Goal: Transaction & Acquisition: Book appointment/travel/reservation

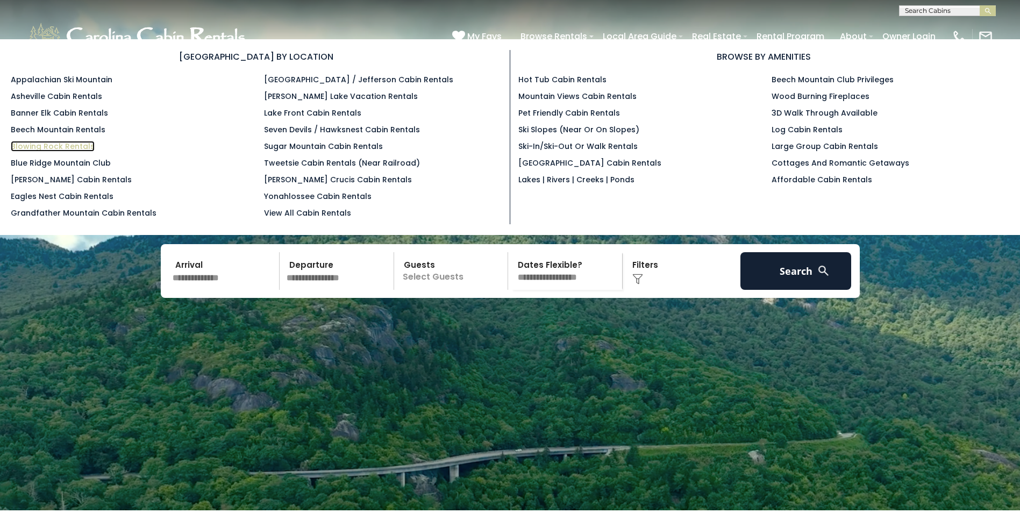
click at [32, 142] on link "Blowing Rock Rentals" at bounding box center [53, 146] width 84 height 11
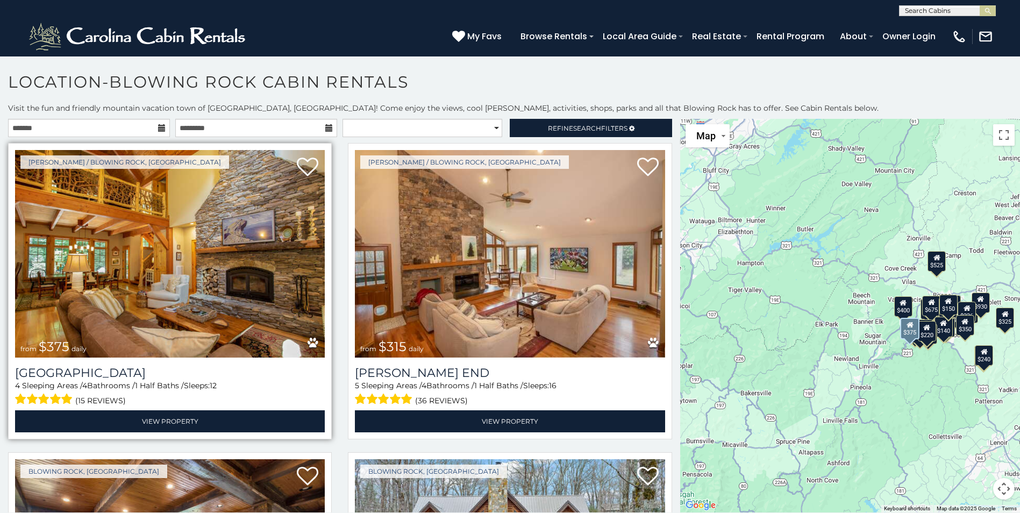
click at [206, 265] on img at bounding box center [170, 254] width 310 height 208
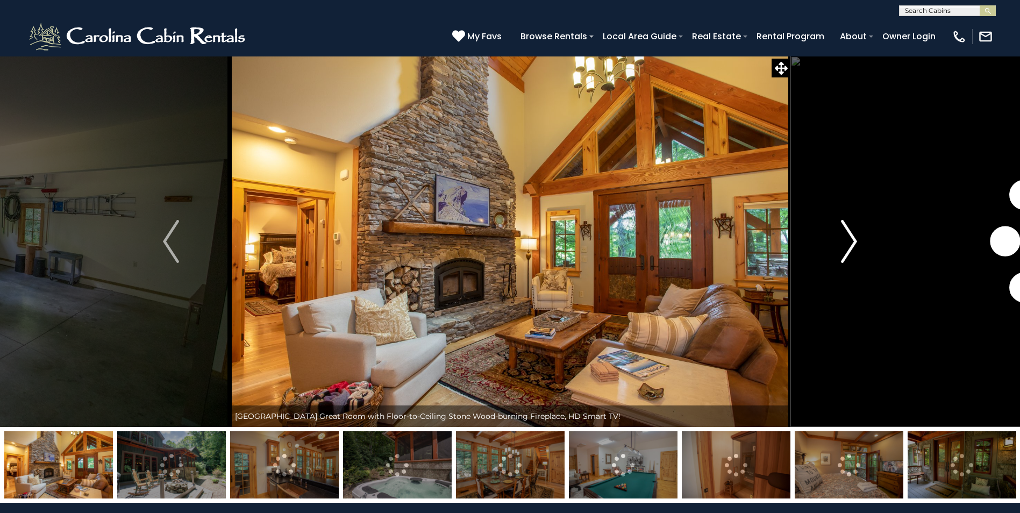
click at [845, 255] on img "Next" at bounding box center [849, 241] width 16 height 43
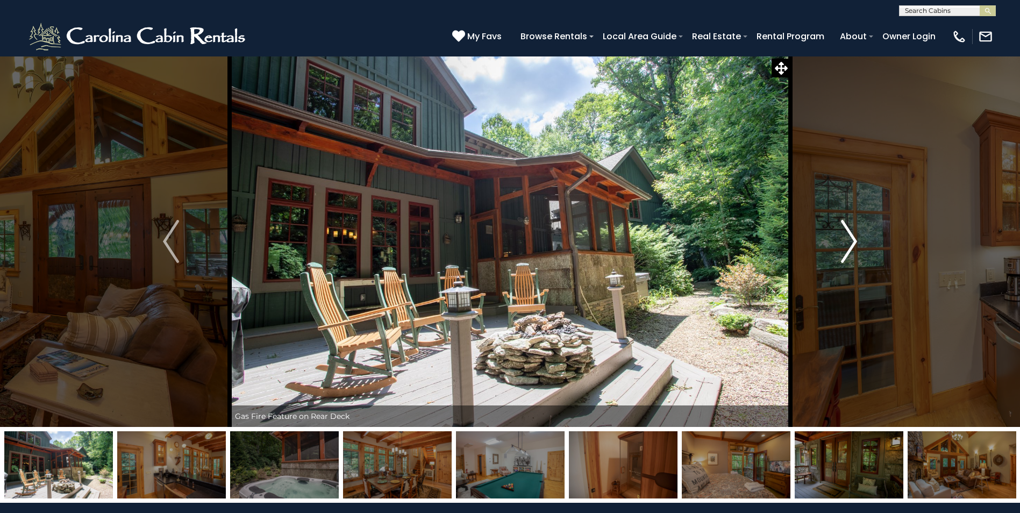
click at [845, 255] on img "Next" at bounding box center [849, 241] width 16 height 43
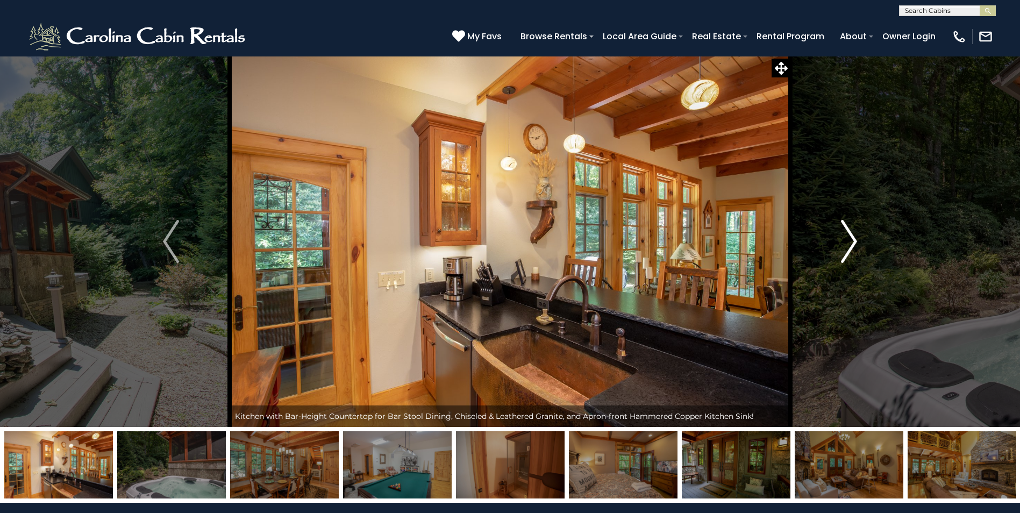
click at [845, 255] on img "Next" at bounding box center [849, 241] width 16 height 43
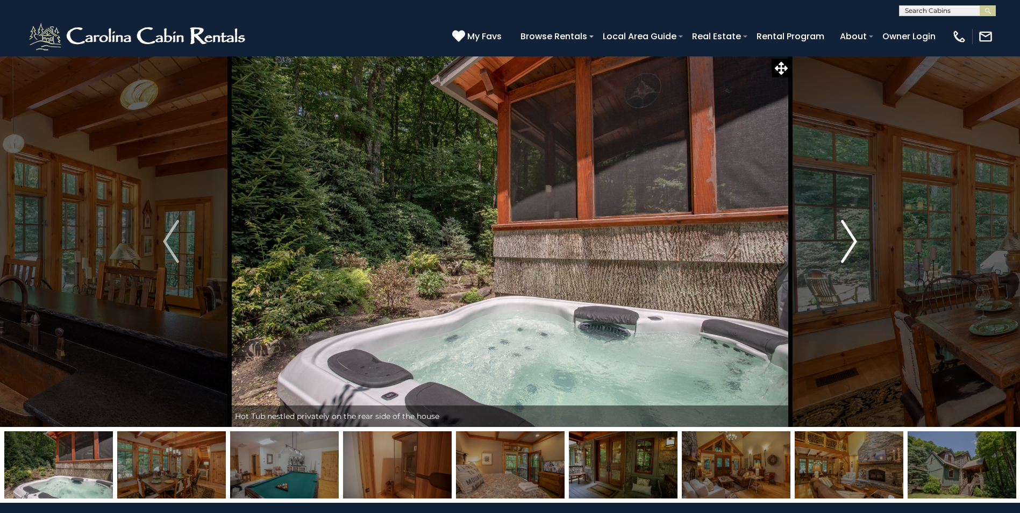
click at [845, 255] on img "Next" at bounding box center [849, 241] width 16 height 43
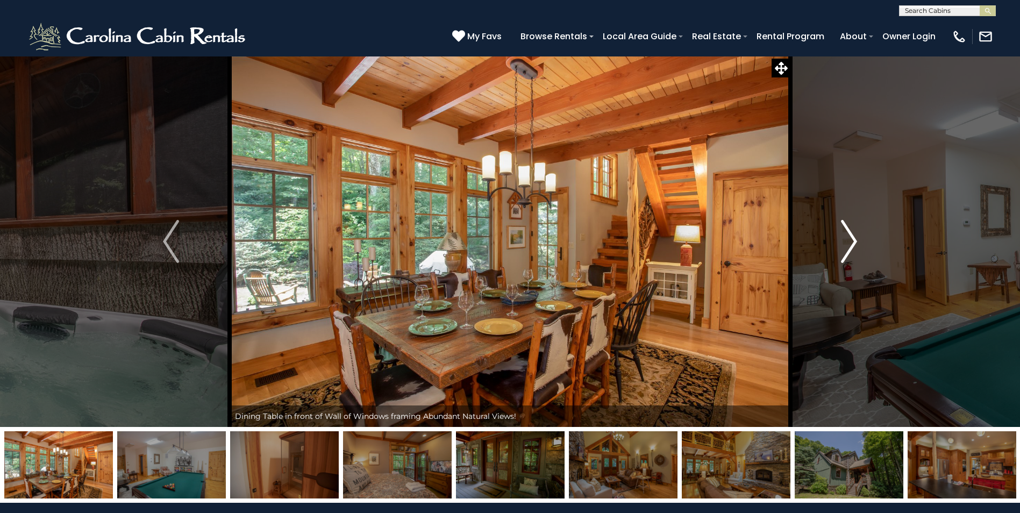
click at [845, 255] on img "Next" at bounding box center [849, 241] width 16 height 43
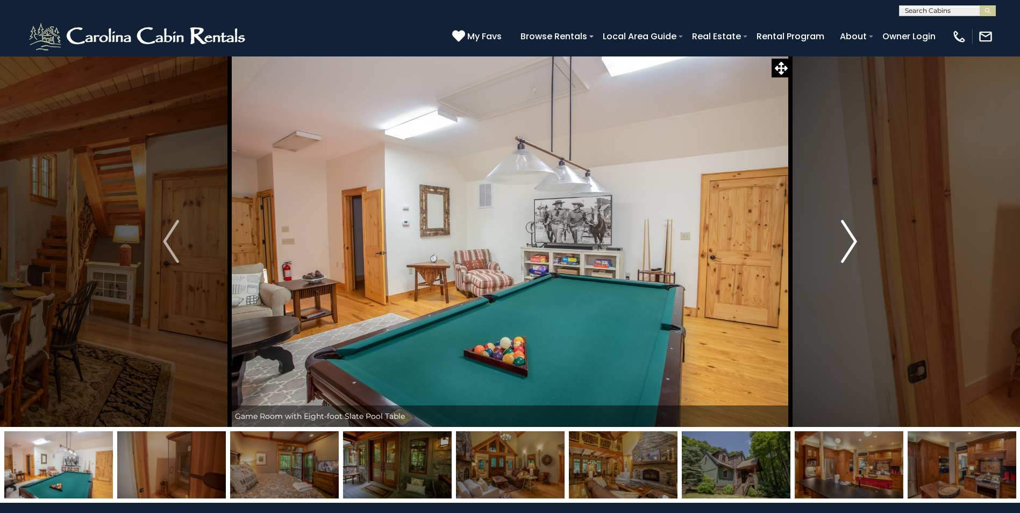
click at [845, 255] on img "Next" at bounding box center [849, 241] width 16 height 43
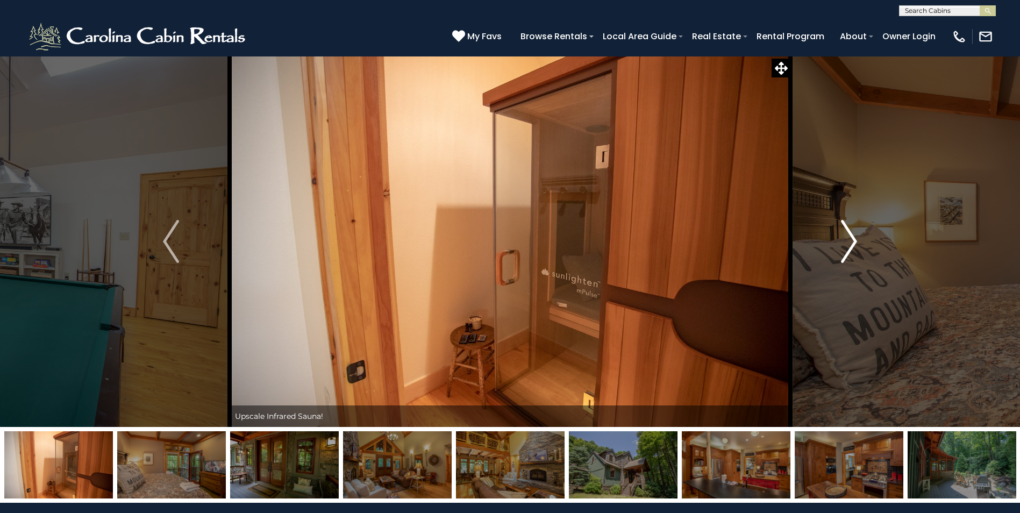
click at [845, 255] on img "Next" at bounding box center [849, 241] width 16 height 43
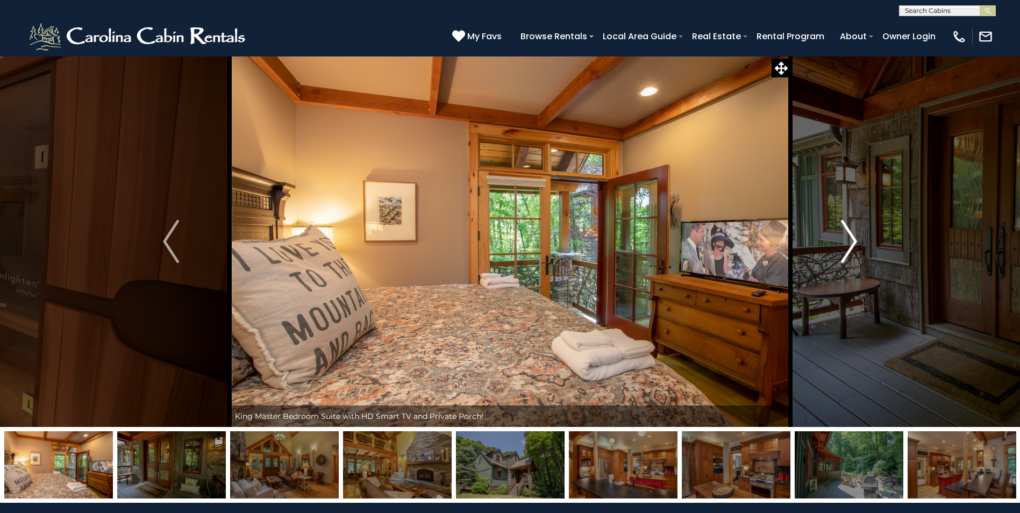
click at [845, 255] on img "Next" at bounding box center [849, 241] width 16 height 43
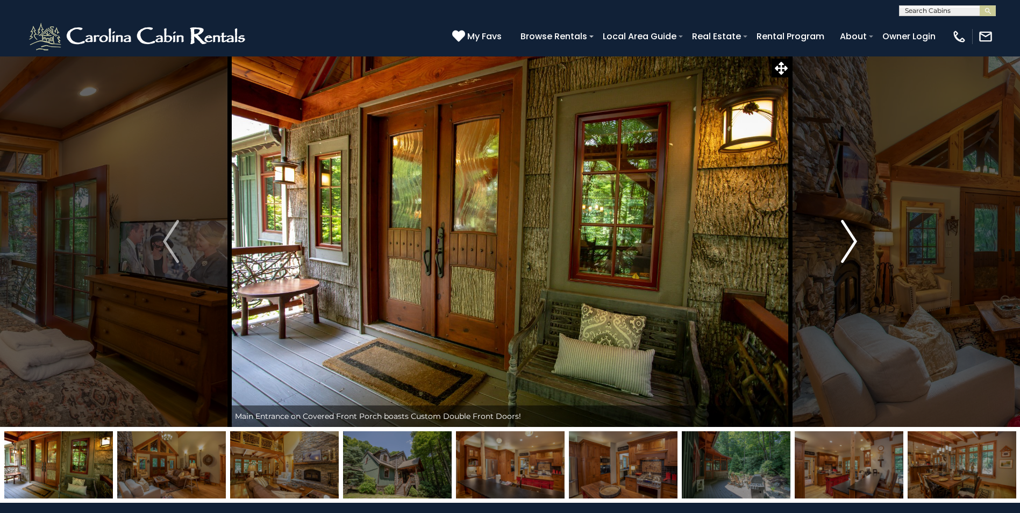
click at [845, 255] on img "Next" at bounding box center [849, 241] width 16 height 43
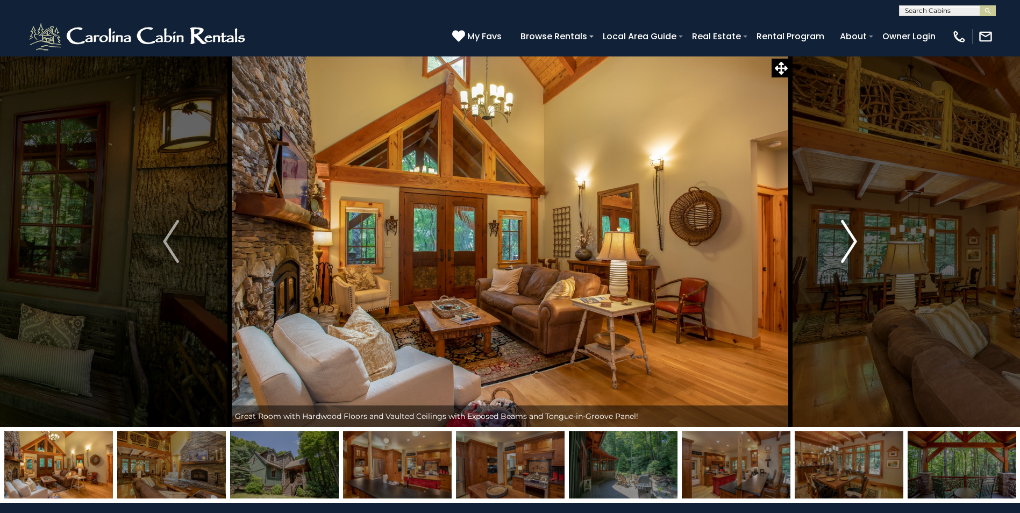
click at [845, 255] on img "Next" at bounding box center [849, 241] width 16 height 43
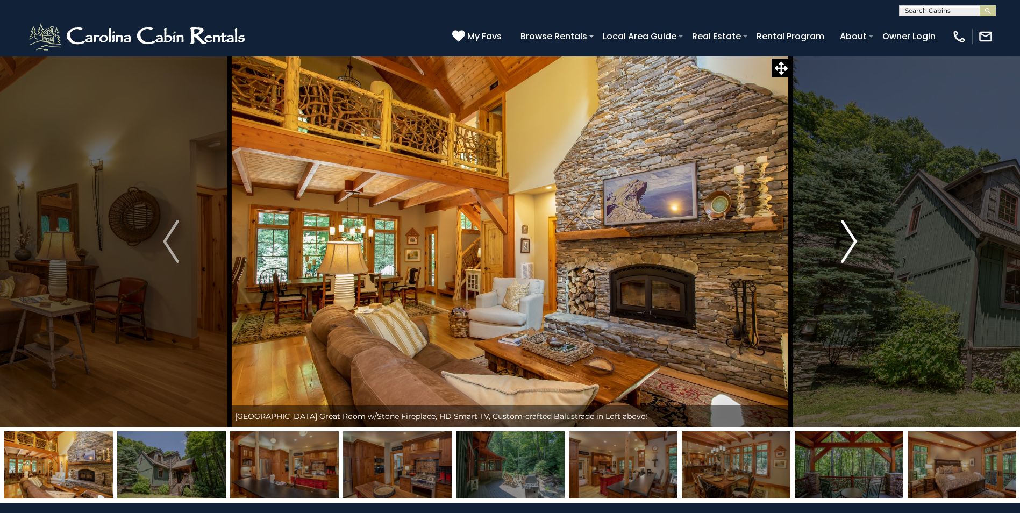
click at [845, 255] on img "Next" at bounding box center [849, 241] width 16 height 43
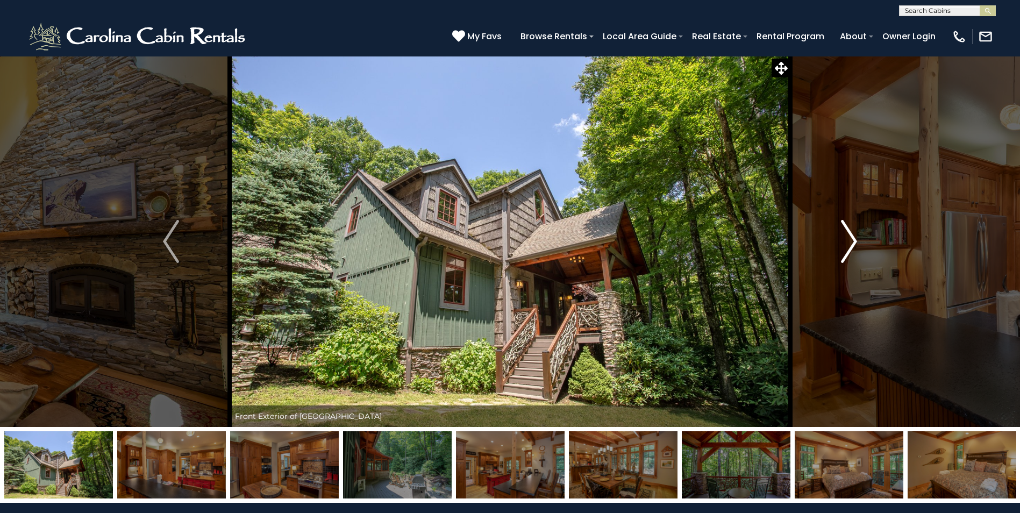
click at [845, 255] on img "Next" at bounding box center [849, 241] width 16 height 43
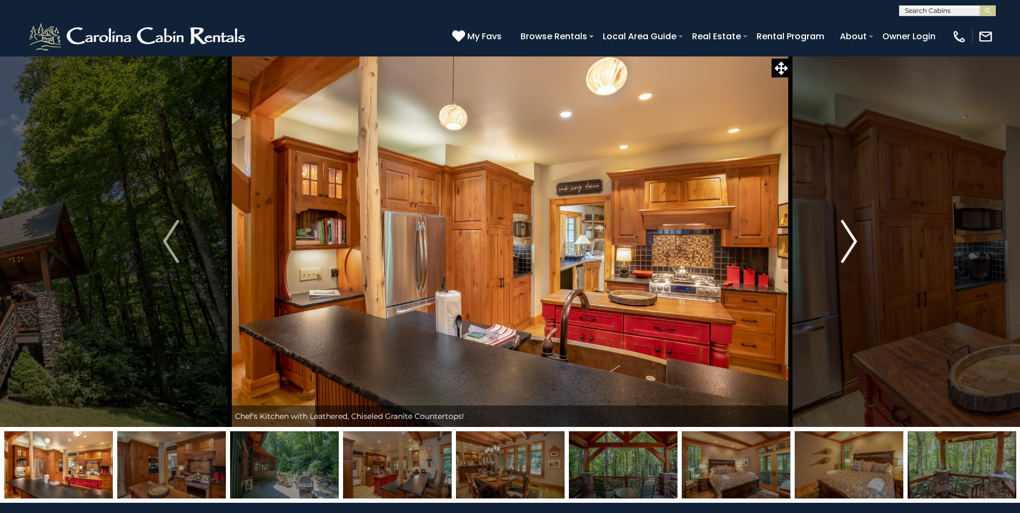
click at [845, 255] on img "Next" at bounding box center [849, 241] width 16 height 43
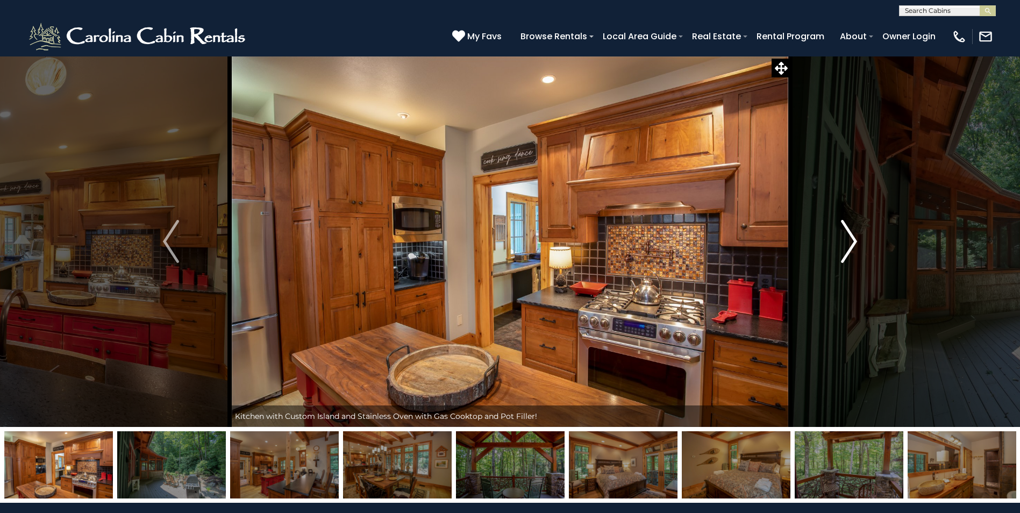
click at [845, 255] on img "Next" at bounding box center [849, 241] width 16 height 43
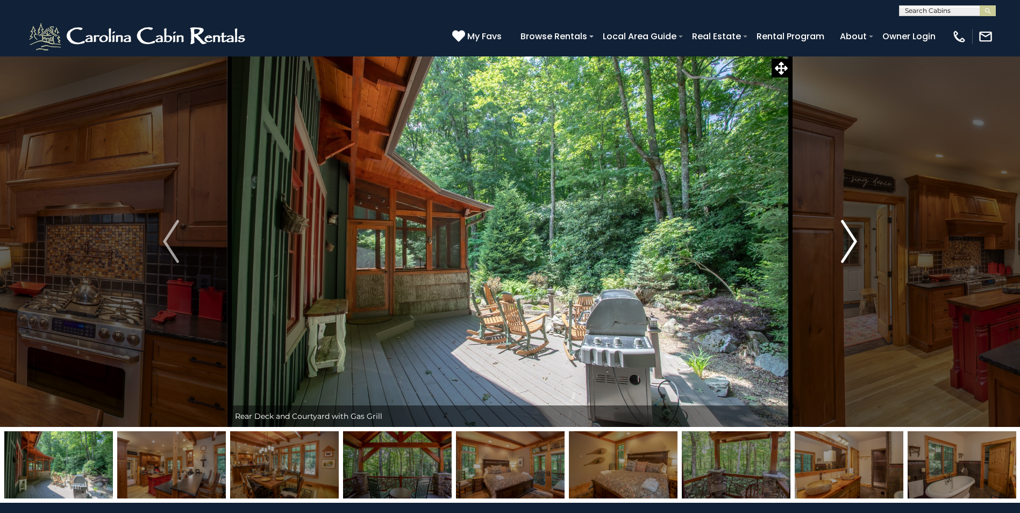
click at [845, 255] on img "Next" at bounding box center [849, 241] width 16 height 43
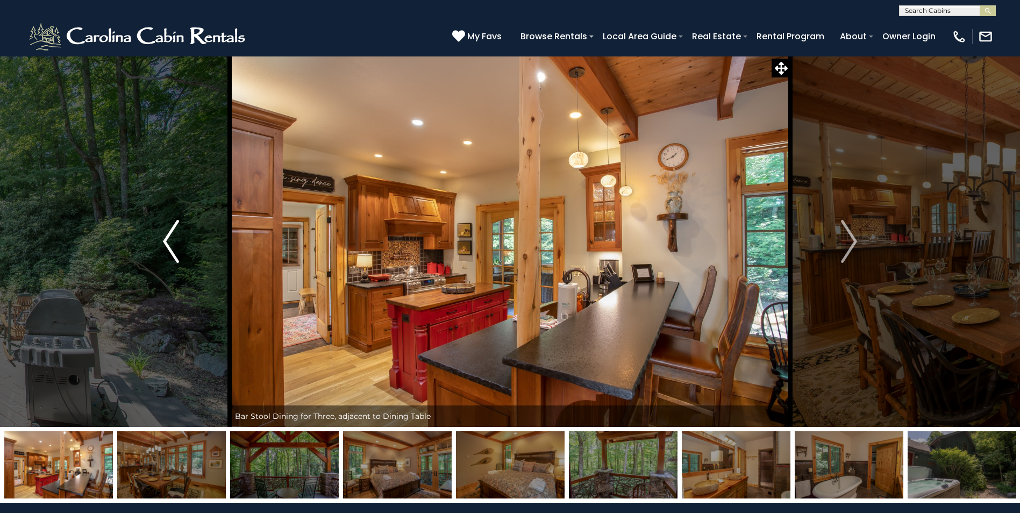
click at [163, 247] on img "Previous" at bounding box center [171, 241] width 16 height 43
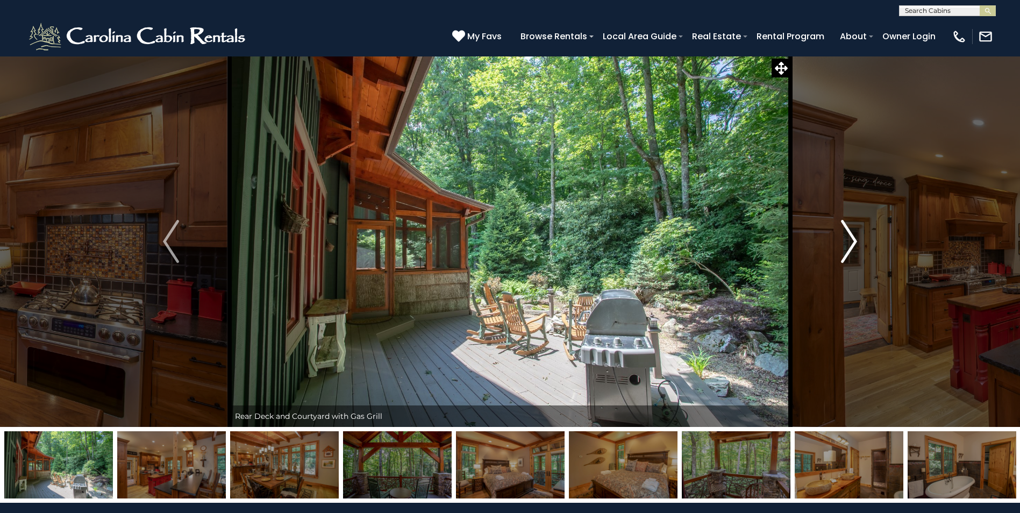
click at [854, 243] on img "Next" at bounding box center [849, 241] width 16 height 43
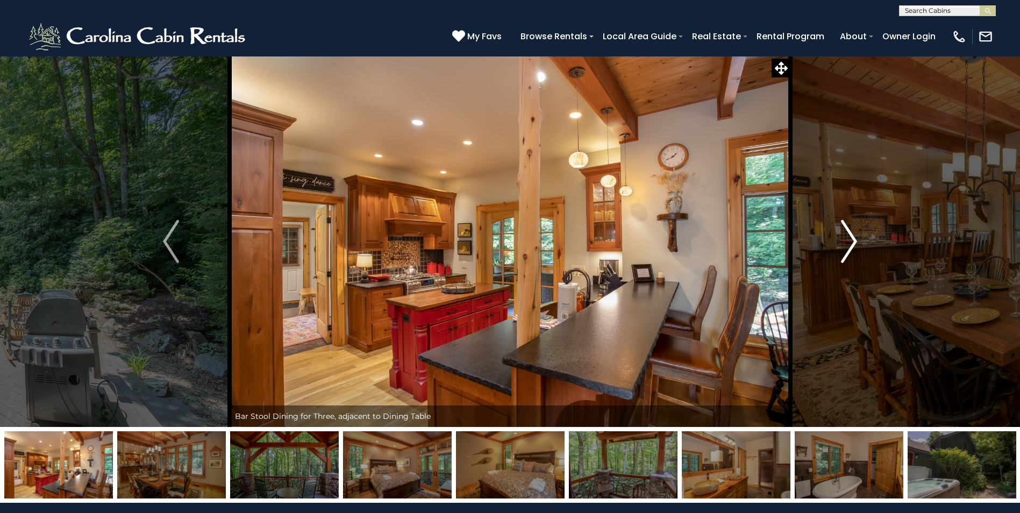
click at [854, 243] on img "Next" at bounding box center [849, 241] width 16 height 43
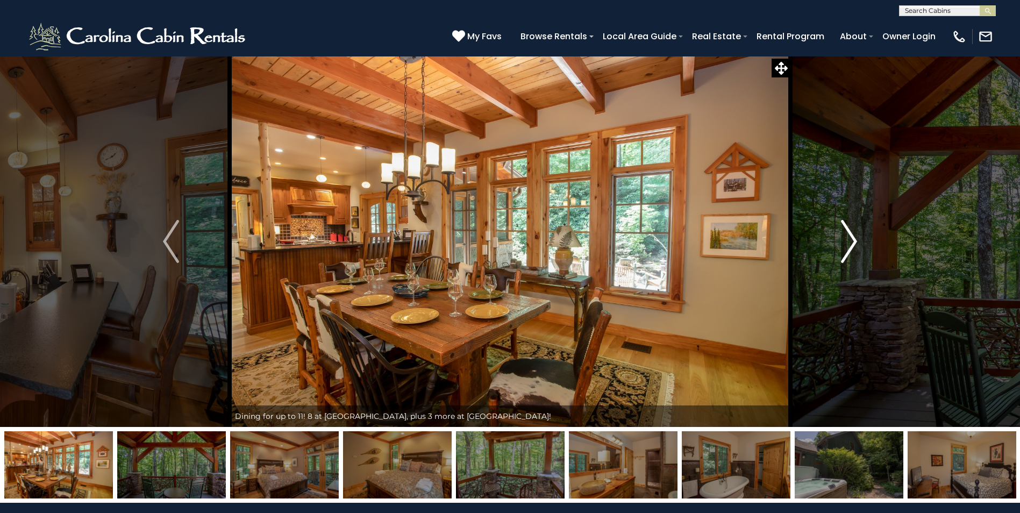
click at [854, 243] on img "Next" at bounding box center [849, 241] width 16 height 43
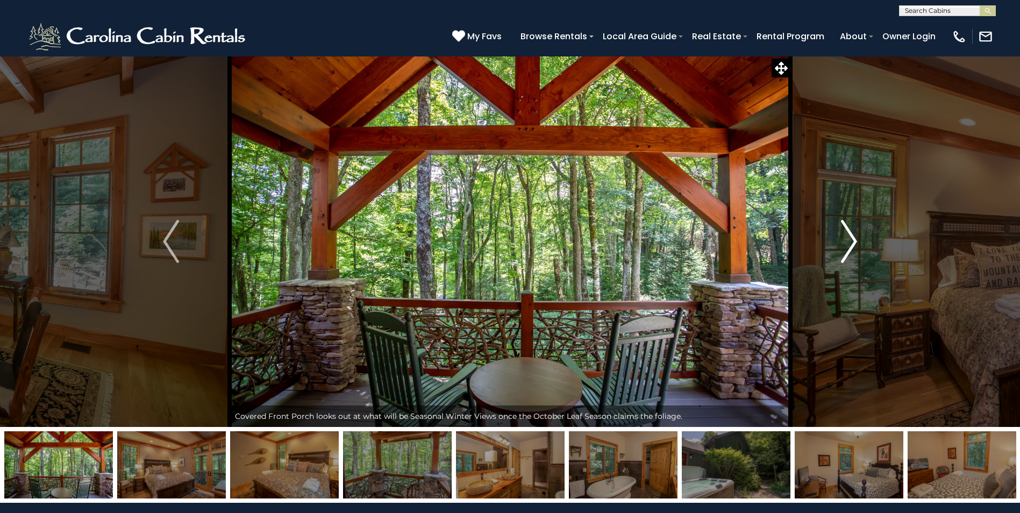
click at [854, 243] on img "Next" at bounding box center [849, 241] width 16 height 43
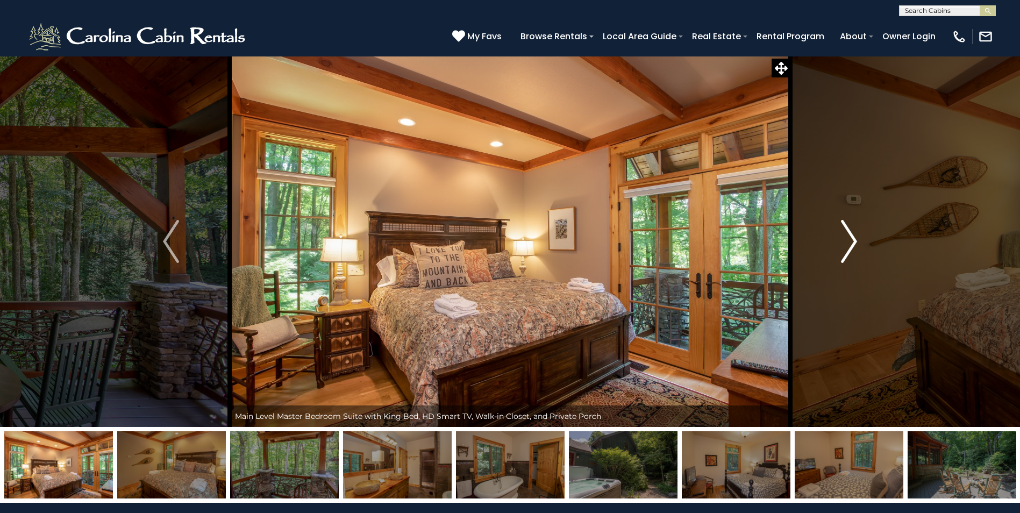
click at [854, 243] on img "Next" at bounding box center [849, 241] width 16 height 43
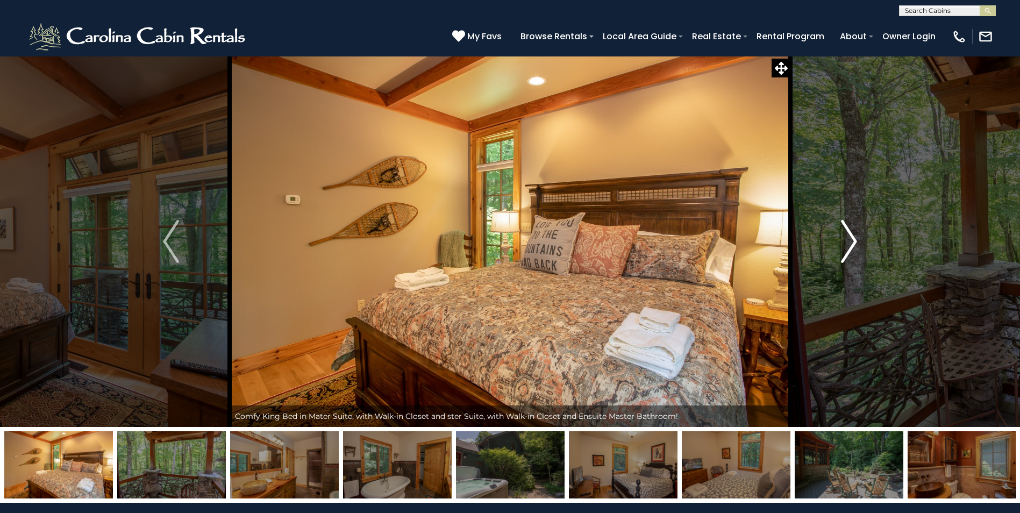
click at [854, 243] on img "Next" at bounding box center [849, 241] width 16 height 43
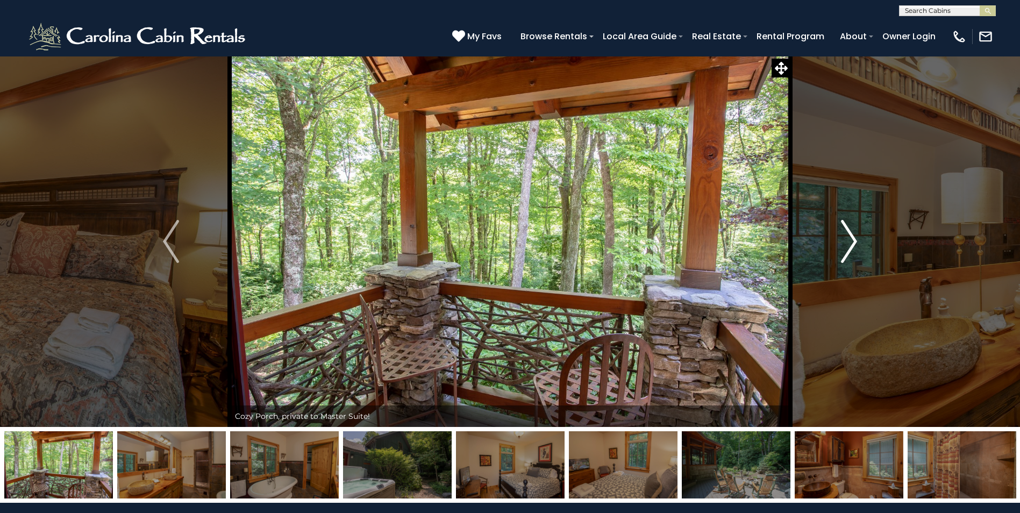
click at [854, 243] on img "Next" at bounding box center [849, 241] width 16 height 43
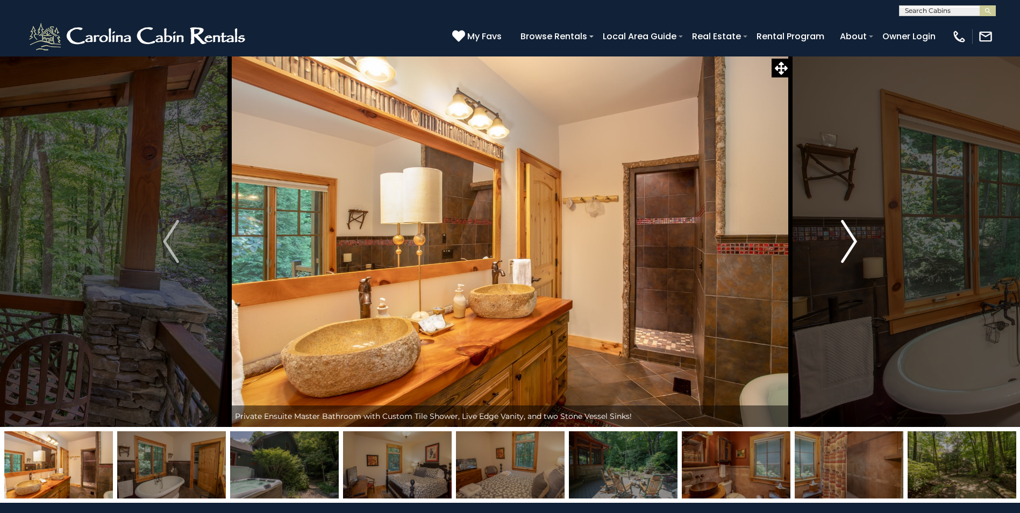
click at [854, 243] on img "Next" at bounding box center [849, 241] width 16 height 43
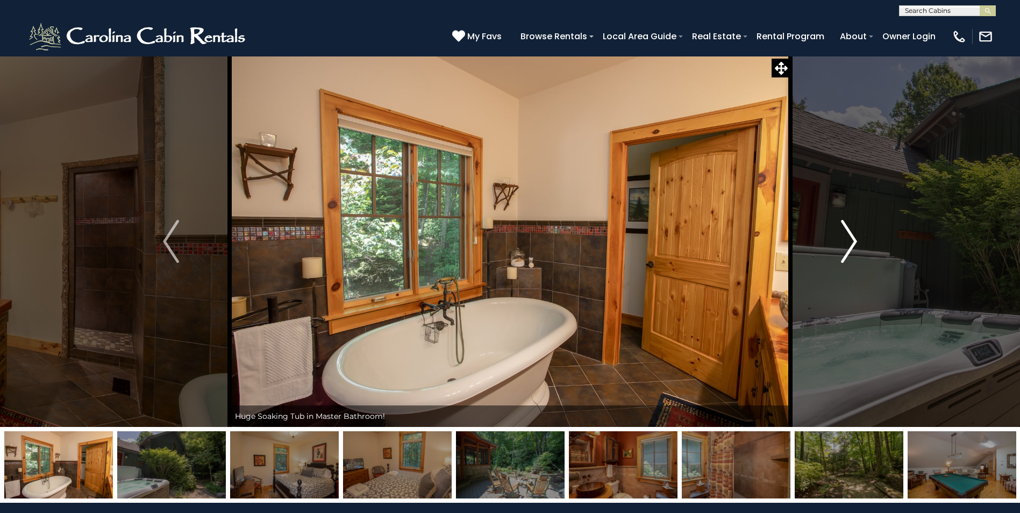
click at [854, 243] on img "Next" at bounding box center [849, 241] width 16 height 43
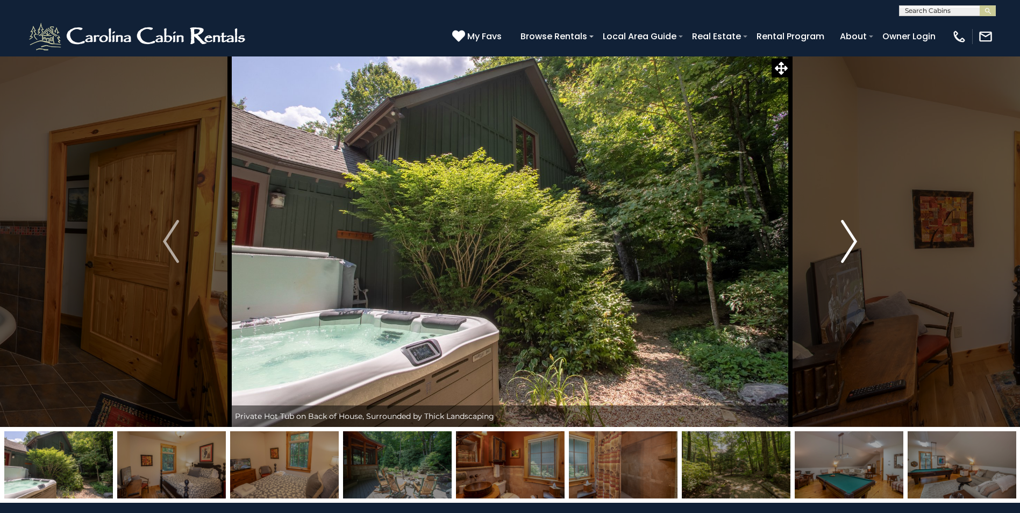
click at [854, 243] on img "Next" at bounding box center [849, 241] width 16 height 43
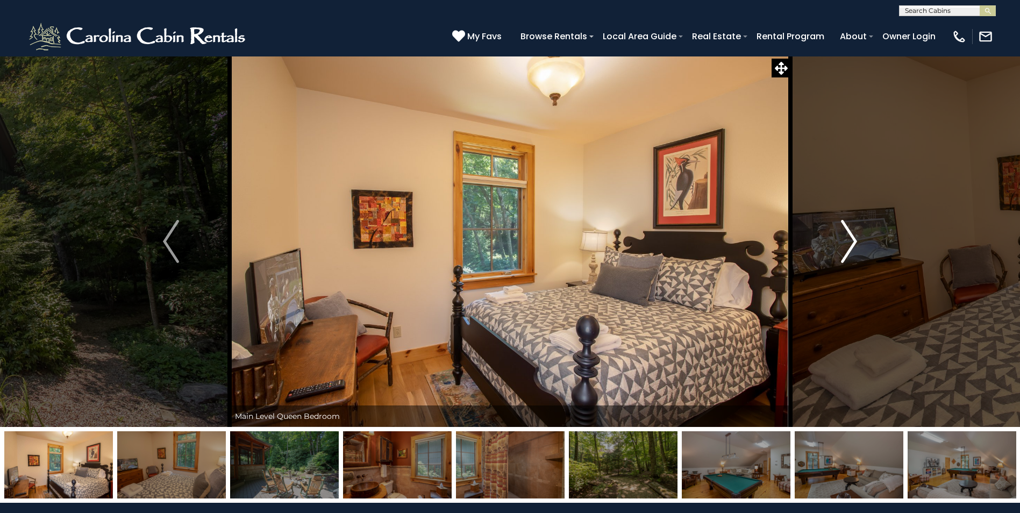
click at [854, 243] on img "Next" at bounding box center [849, 241] width 16 height 43
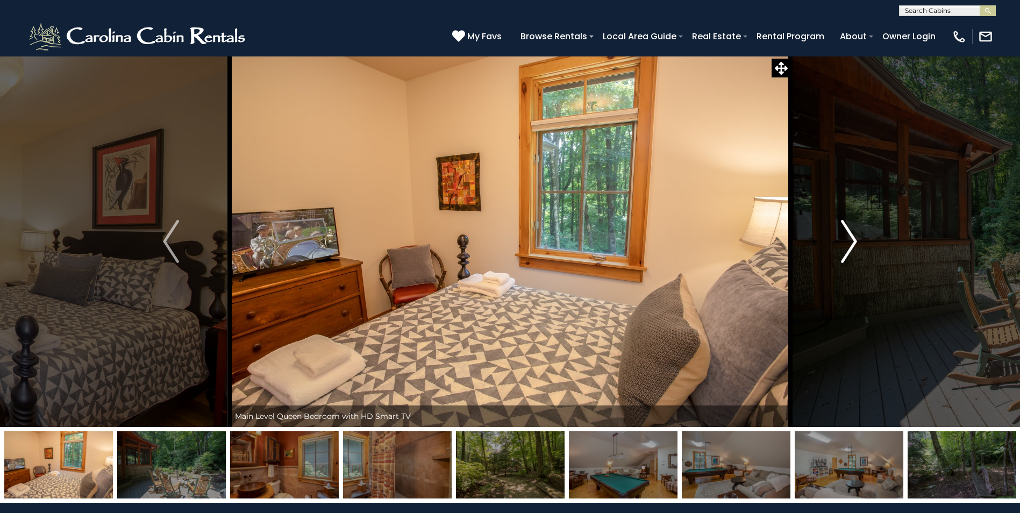
click at [854, 243] on img "Next" at bounding box center [849, 241] width 16 height 43
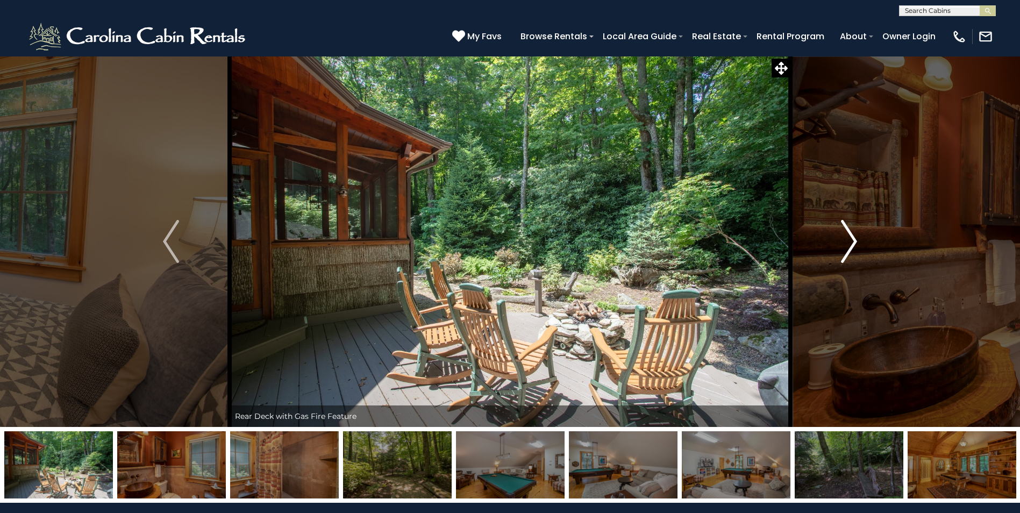
click at [854, 243] on img "Next" at bounding box center [849, 241] width 16 height 43
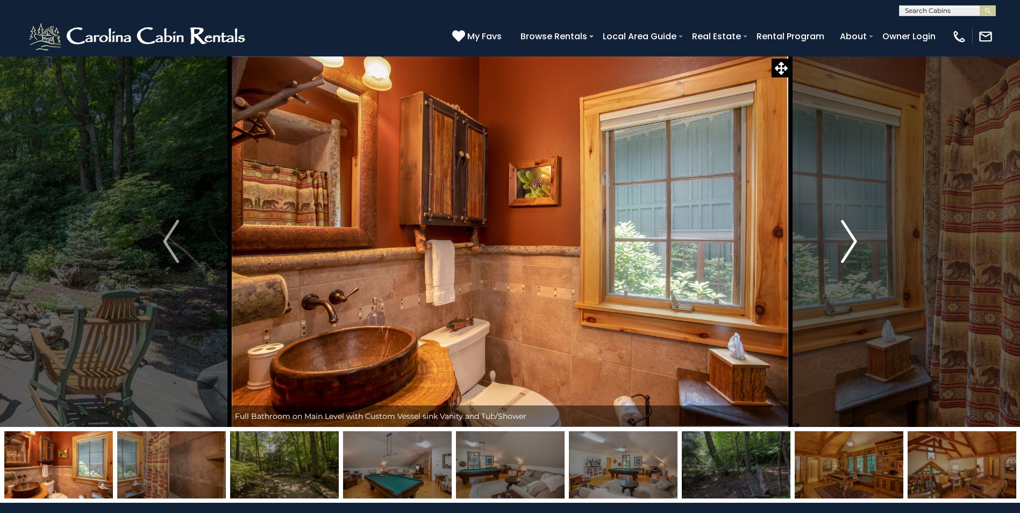
click at [854, 243] on img "Next" at bounding box center [849, 241] width 16 height 43
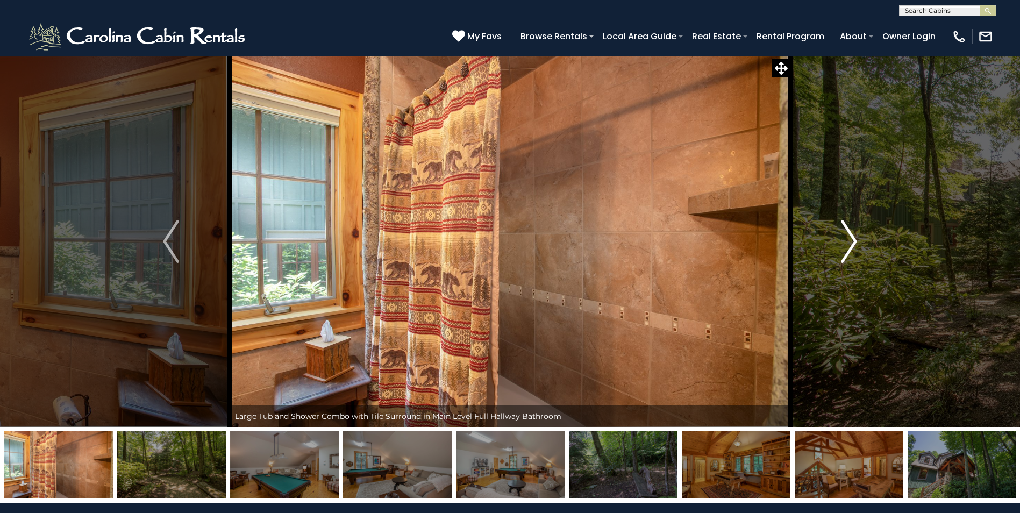
click at [854, 243] on img "Next" at bounding box center [849, 241] width 16 height 43
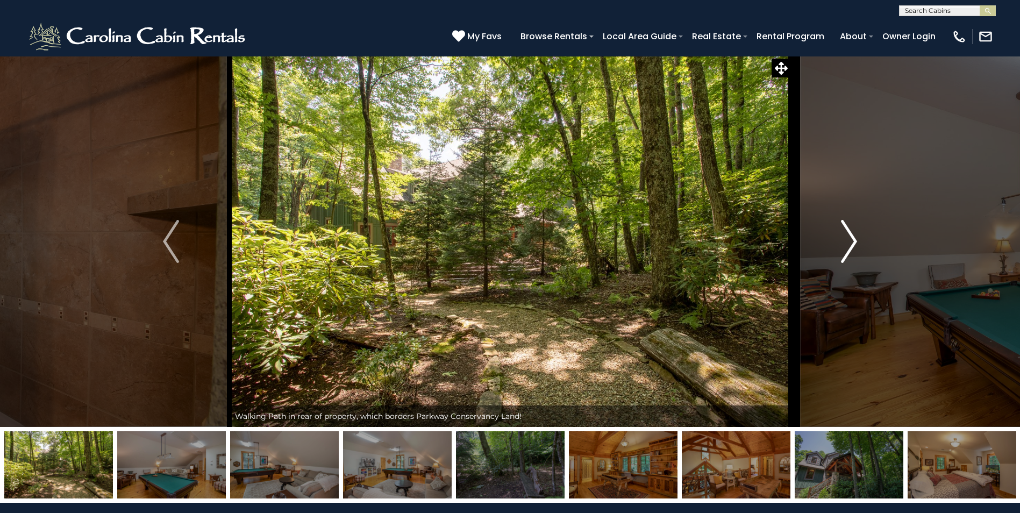
click at [854, 243] on img "Next" at bounding box center [849, 241] width 16 height 43
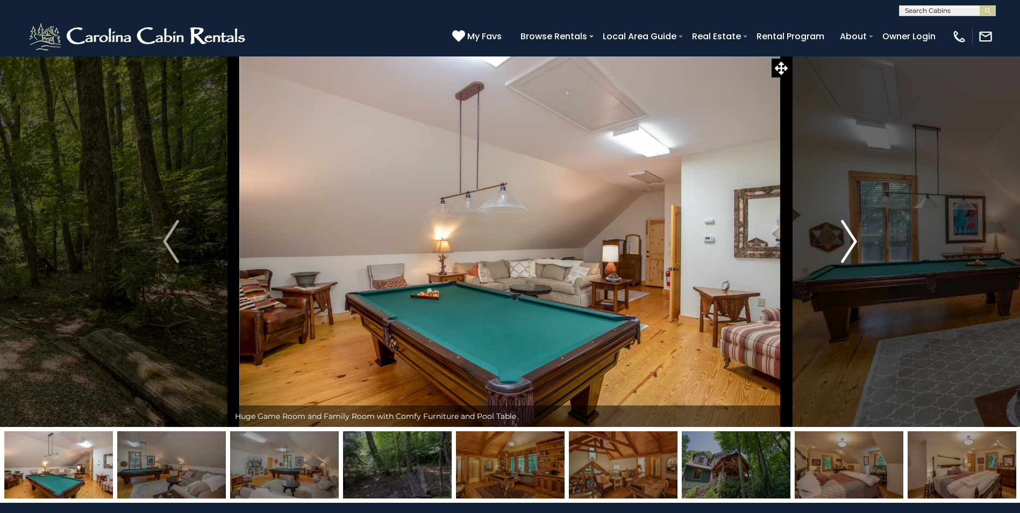
click at [854, 243] on img "Next" at bounding box center [849, 241] width 16 height 43
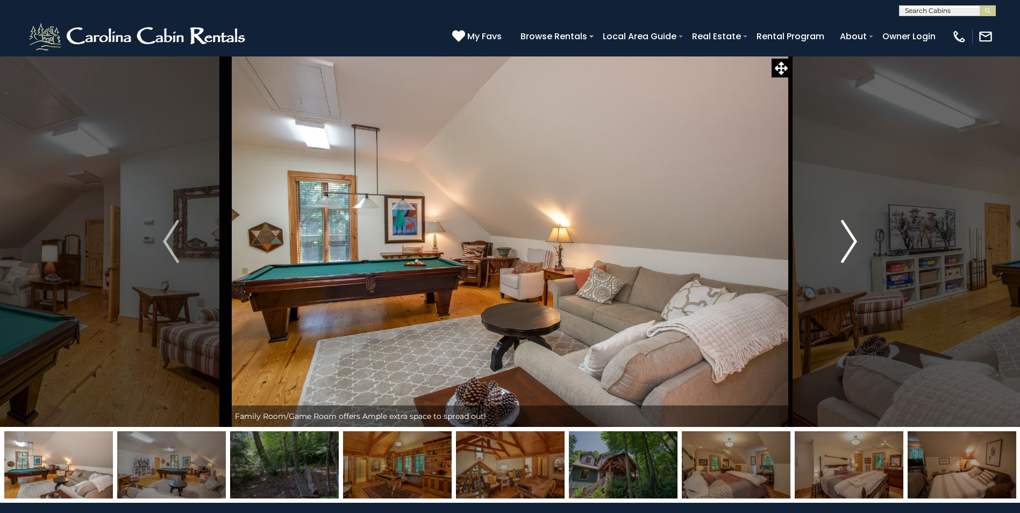
click at [854, 243] on img "Next" at bounding box center [849, 241] width 16 height 43
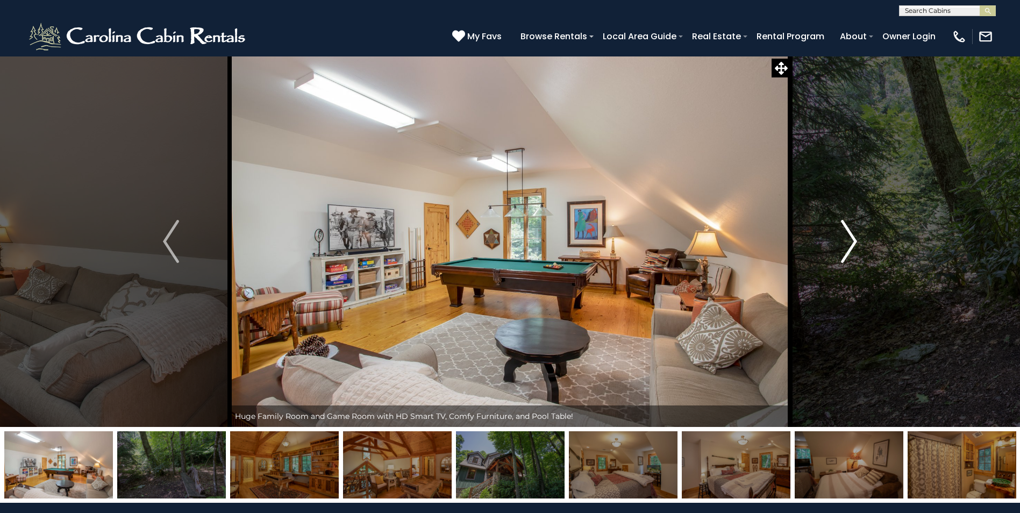
click at [854, 243] on img "Next" at bounding box center [849, 241] width 16 height 43
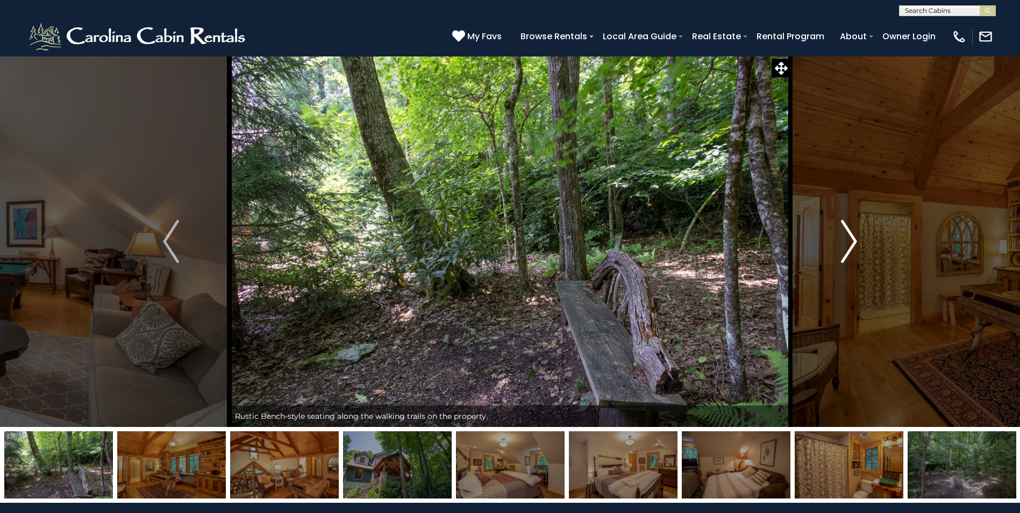
click at [854, 243] on img "Next" at bounding box center [849, 241] width 16 height 43
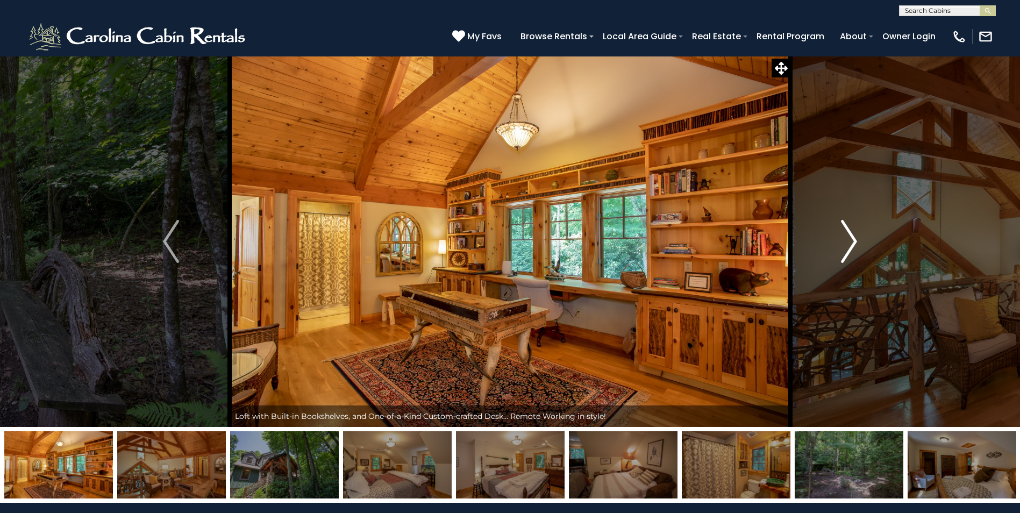
click at [854, 243] on img "Next" at bounding box center [849, 241] width 16 height 43
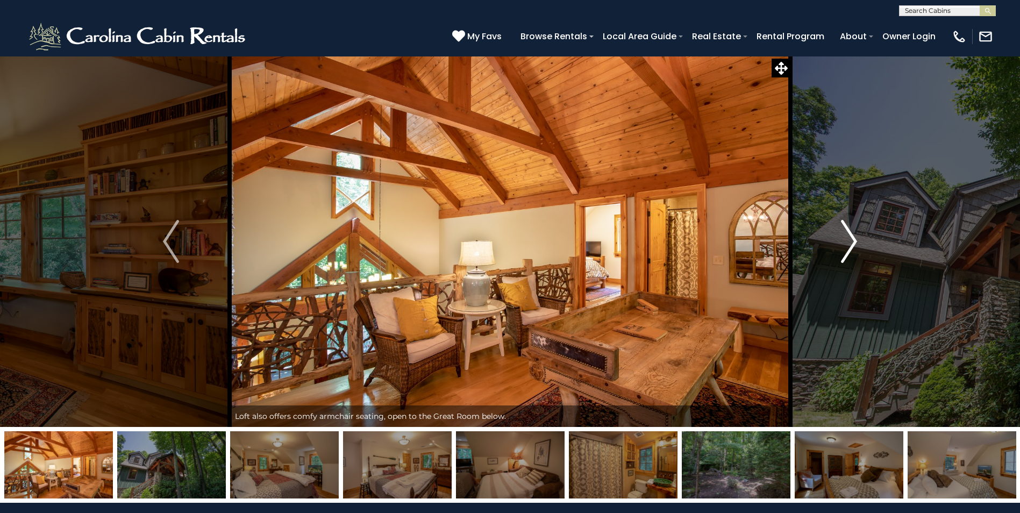
click at [854, 243] on img "Next" at bounding box center [849, 241] width 16 height 43
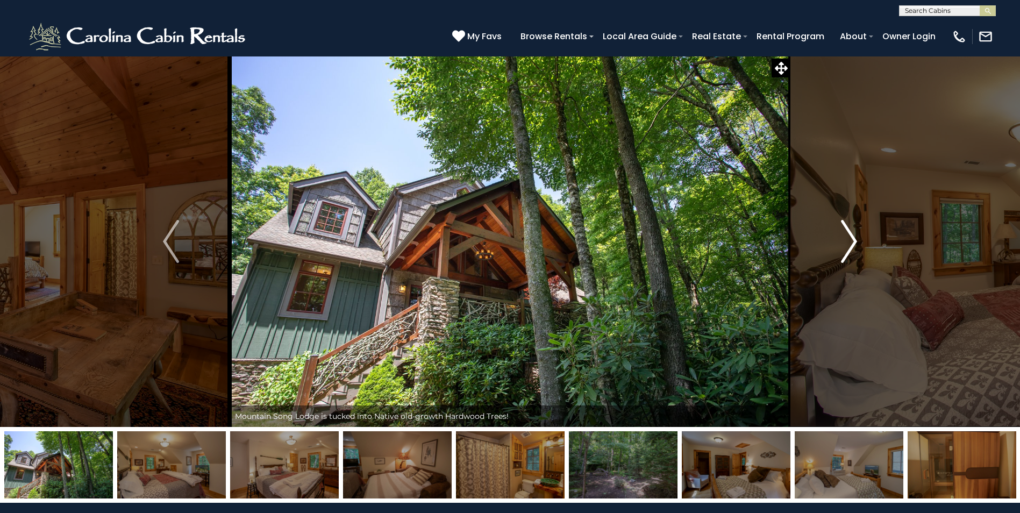
click at [854, 243] on img "Next" at bounding box center [849, 241] width 16 height 43
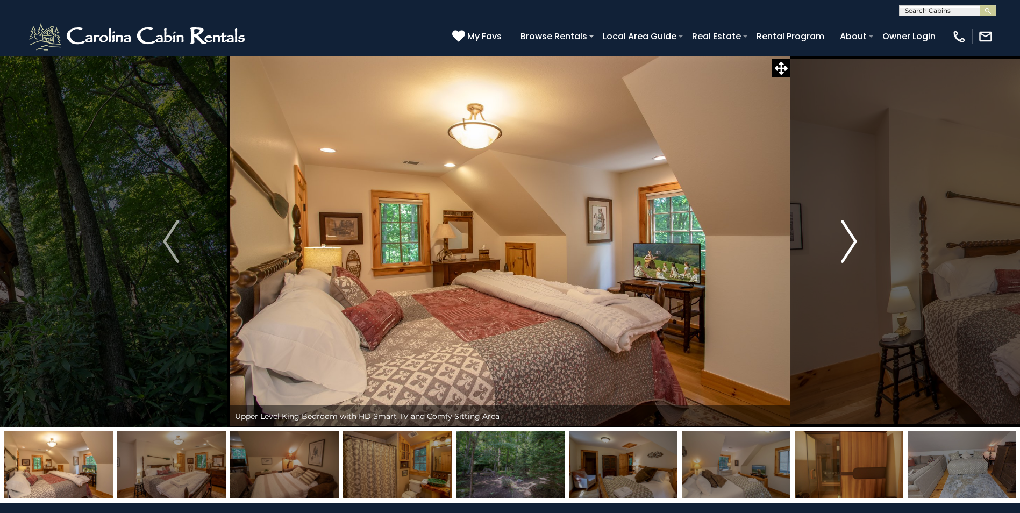
click at [854, 243] on img "Next" at bounding box center [849, 241] width 16 height 43
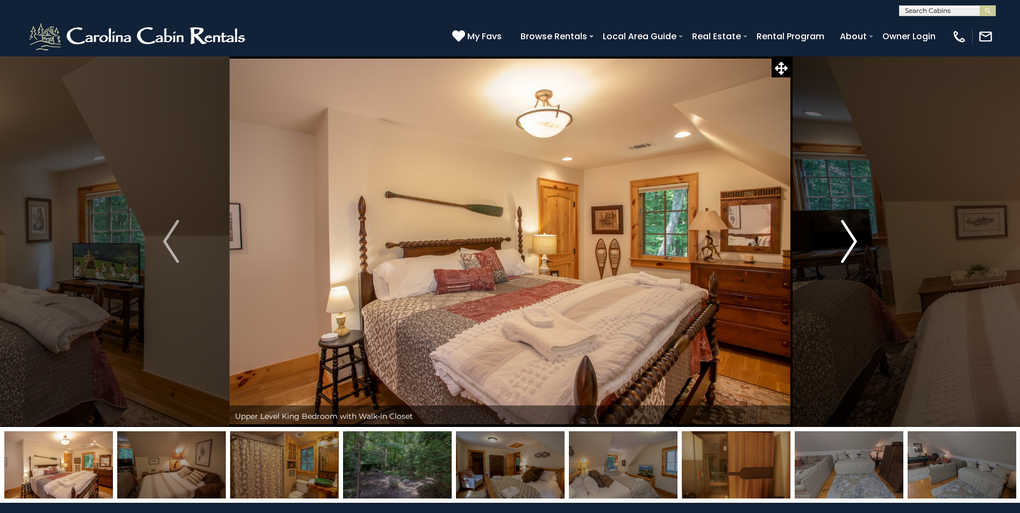
click at [854, 243] on img "Next" at bounding box center [849, 241] width 16 height 43
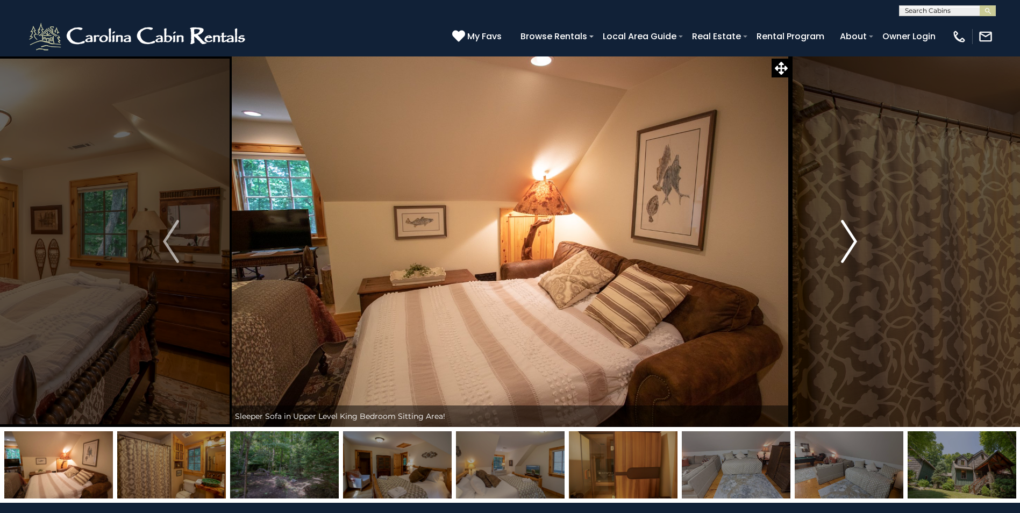
click at [854, 243] on img "Next" at bounding box center [849, 241] width 16 height 43
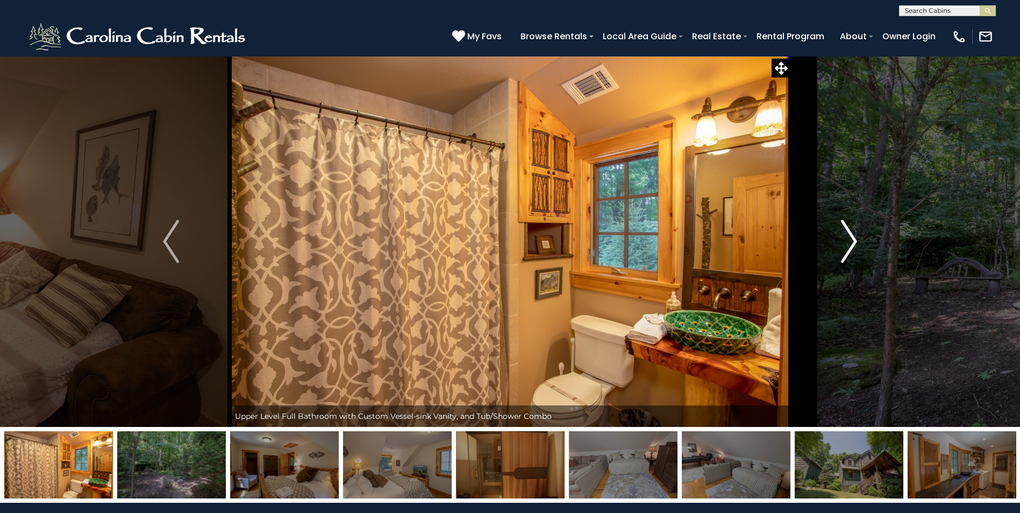
click at [854, 243] on img "Next" at bounding box center [849, 241] width 16 height 43
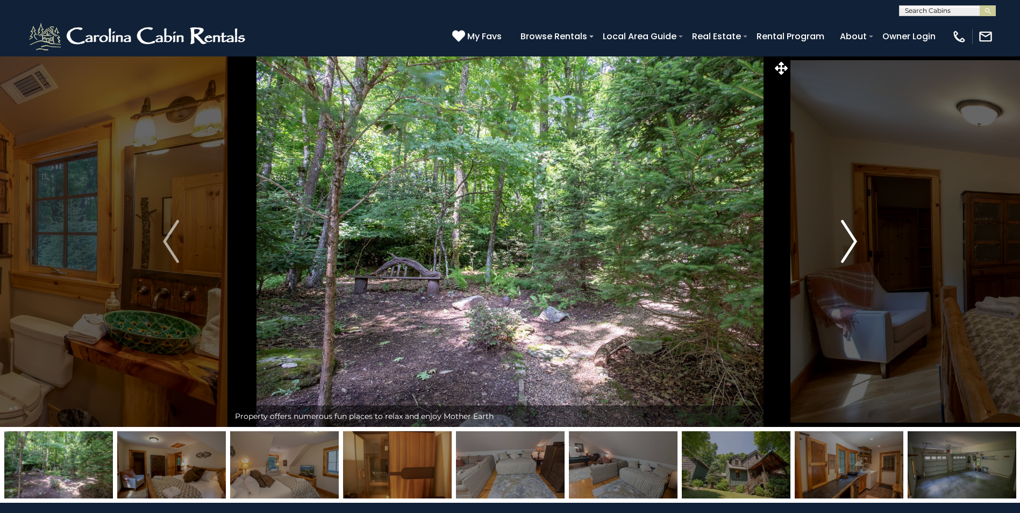
click at [854, 243] on img "Next" at bounding box center [849, 241] width 16 height 43
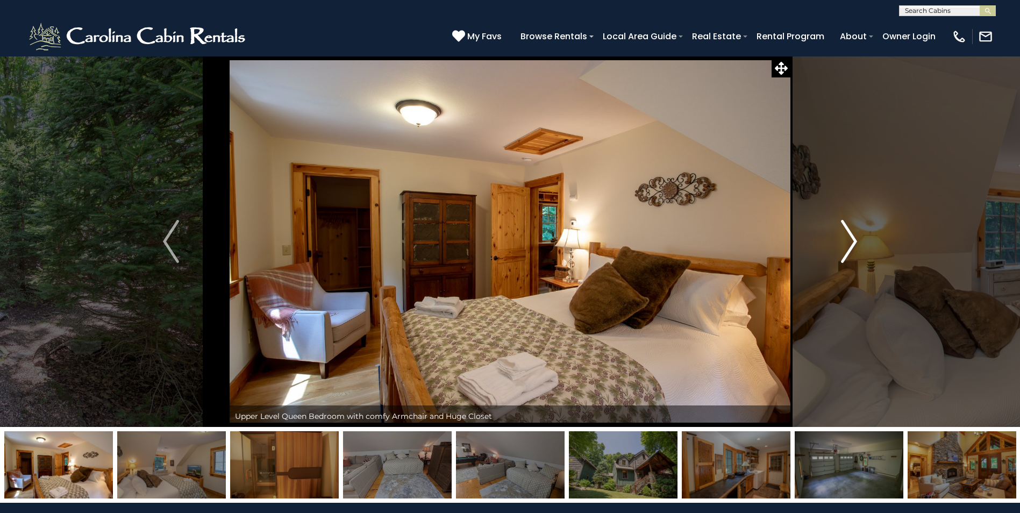
click at [854, 243] on img "Next" at bounding box center [849, 241] width 16 height 43
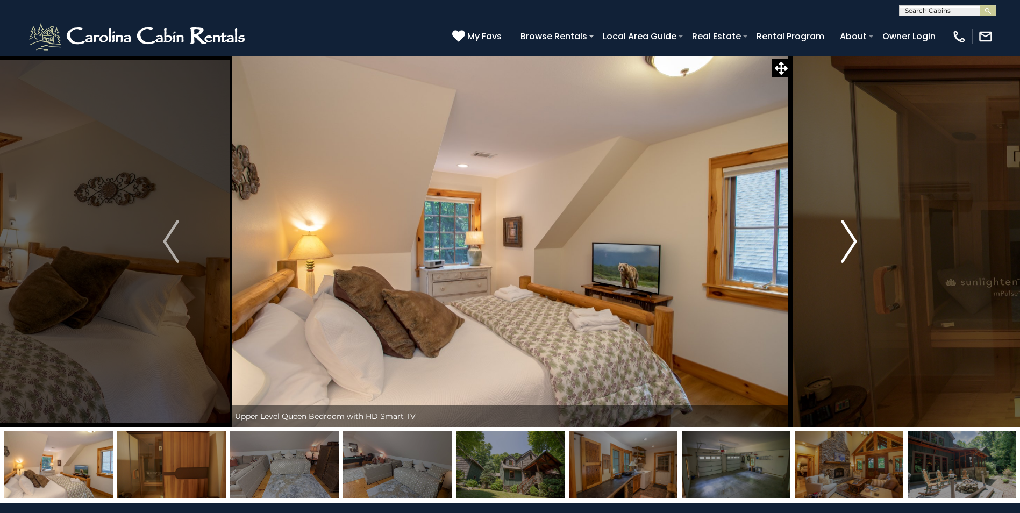
click at [854, 243] on img "Next" at bounding box center [849, 241] width 16 height 43
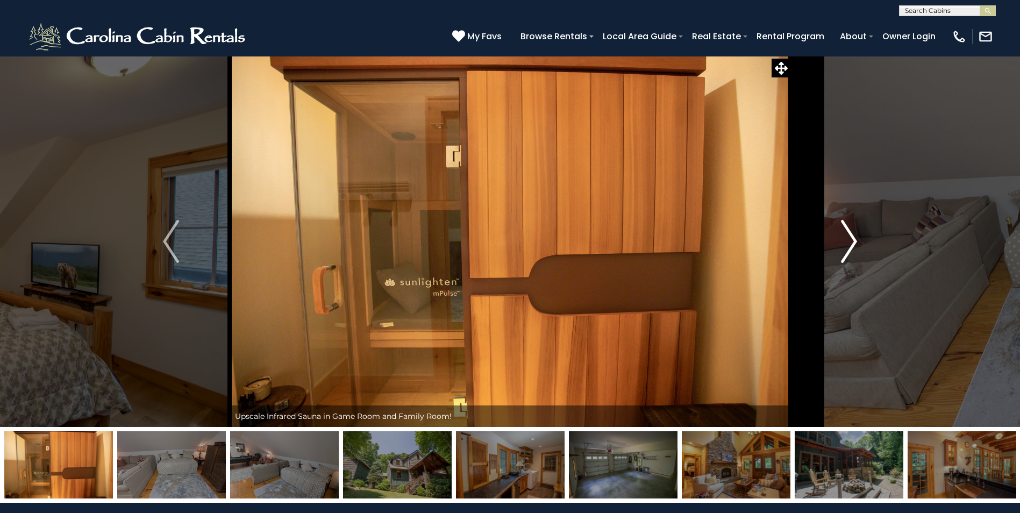
click at [854, 243] on img "Next" at bounding box center [849, 241] width 16 height 43
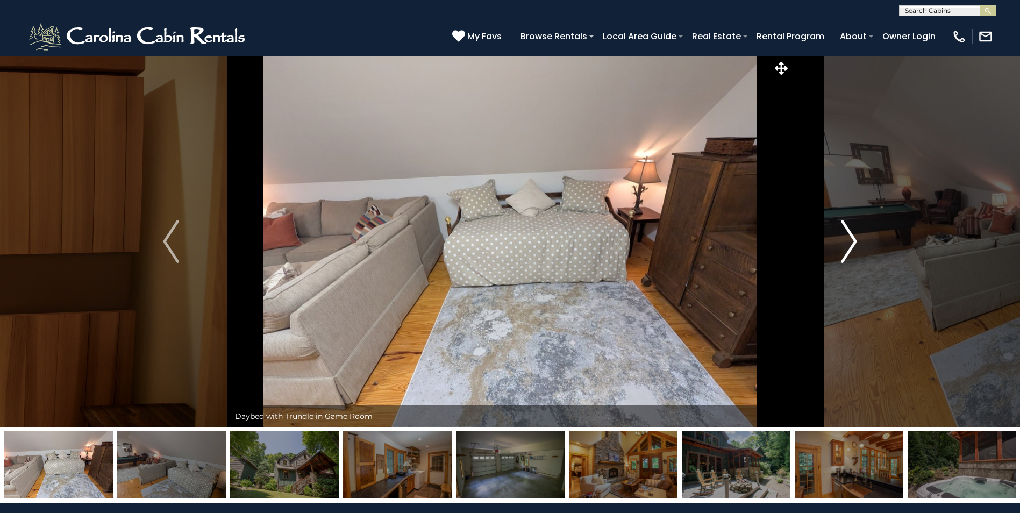
click at [854, 243] on img "Next" at bounding box center [849, 241] width 16 height 43
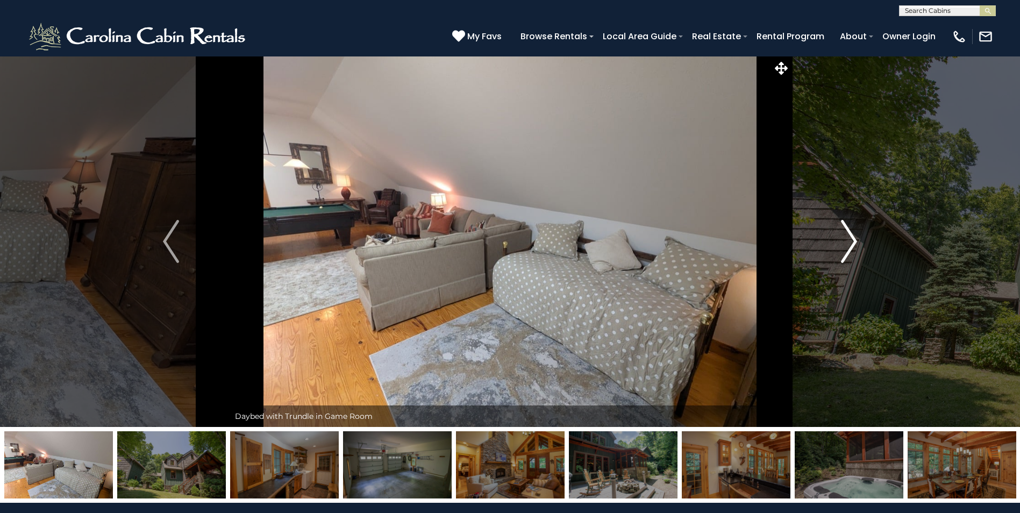
click at [854, 243] on img "Next" at bounding box center [849, 241] width 16 height 43
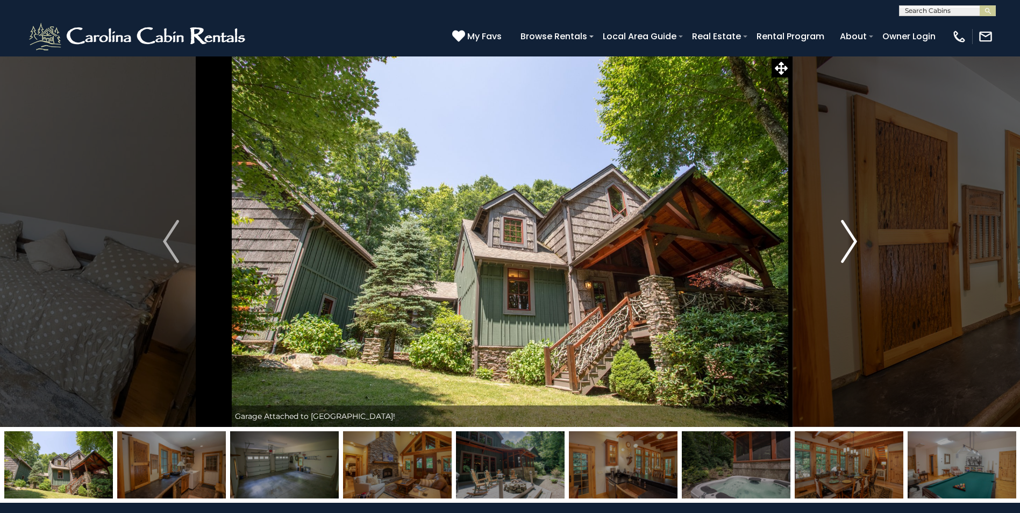
click at [854, 243] on img "Next" at bounding box center [849, 241] width 16 height 43
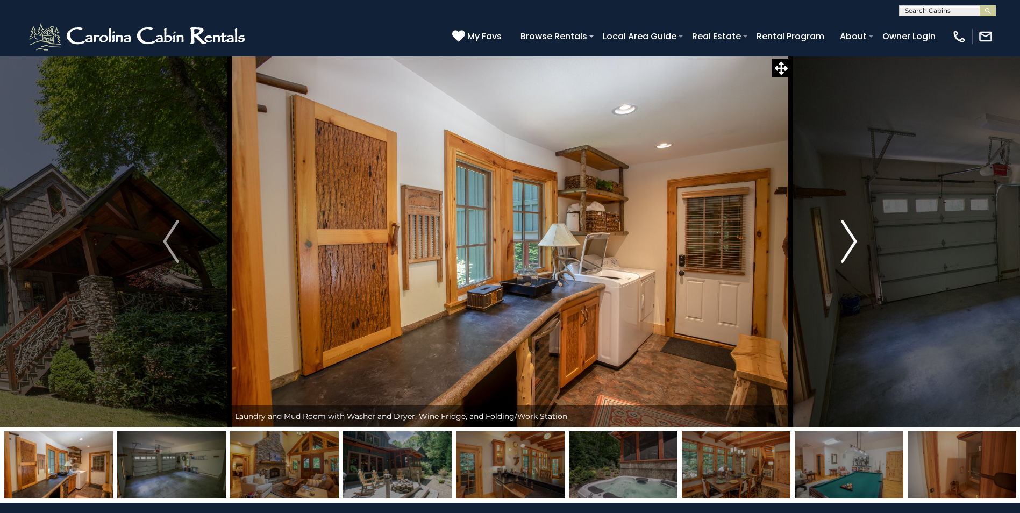
click at [854, 243] on img "Next" at bounding box center [849, 241] width 16 height 43
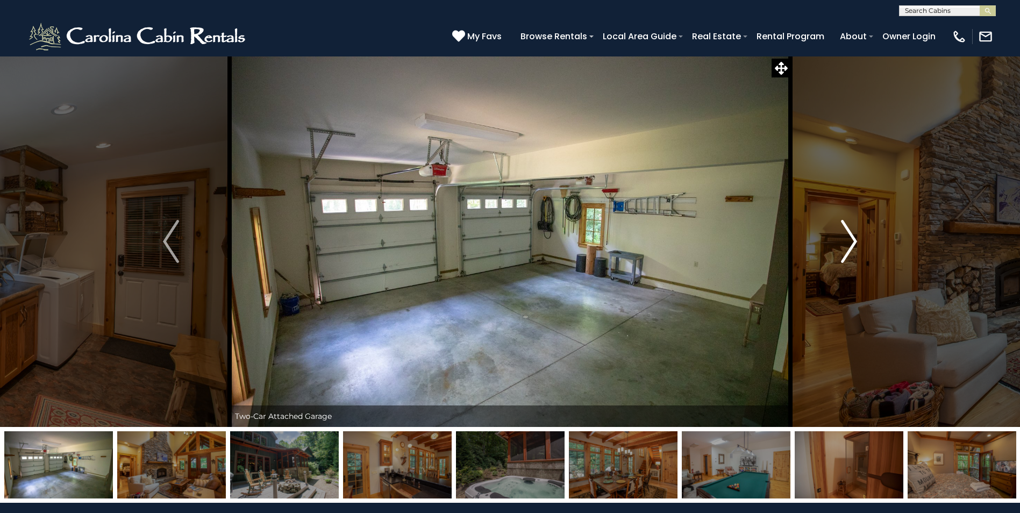
click at [854, 243] on img "Next" at bounding box center [849, 241] width 16 height 43
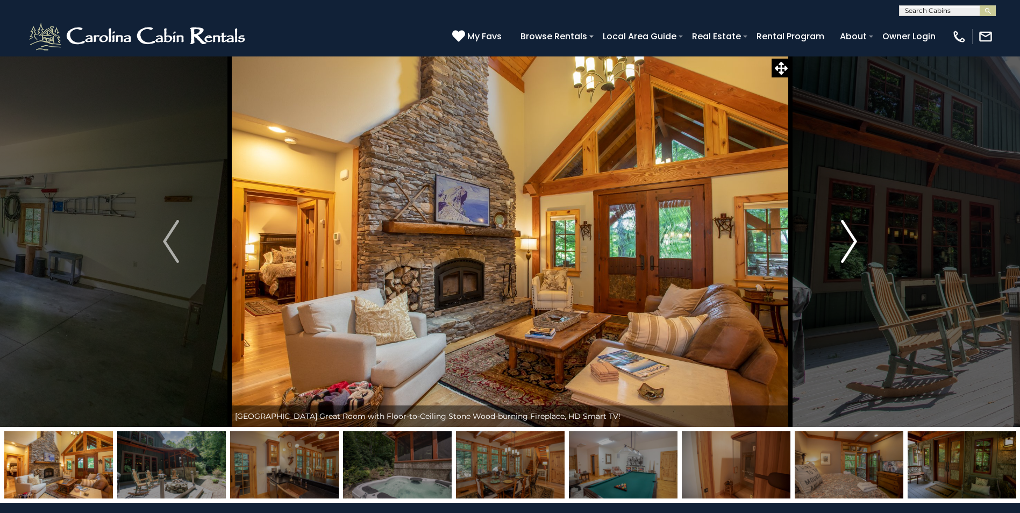
click at [854, 243] on img "Next" at bounding box center [849, 241] width 16 height 43
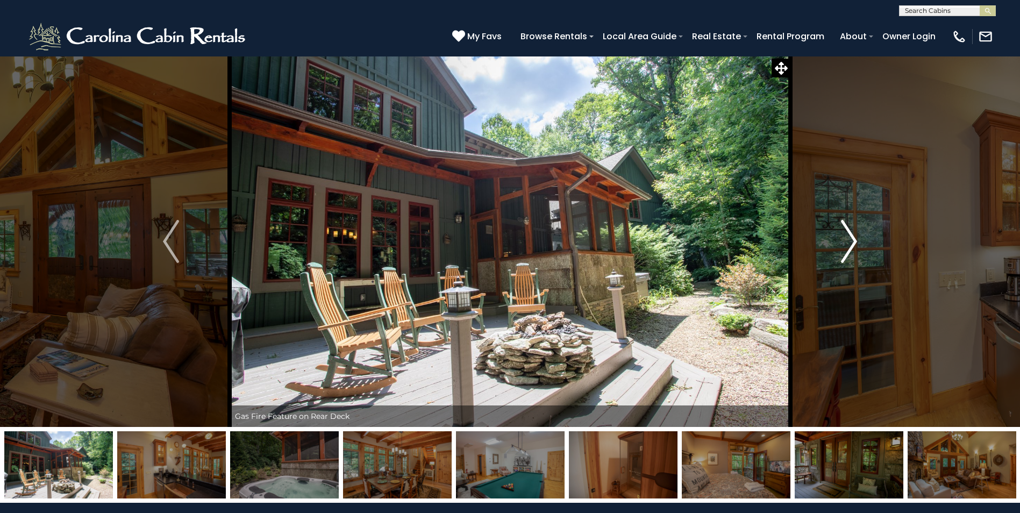
click at [854, 243] on img "Next" at bounding box center [849, 241] width 16 height 43
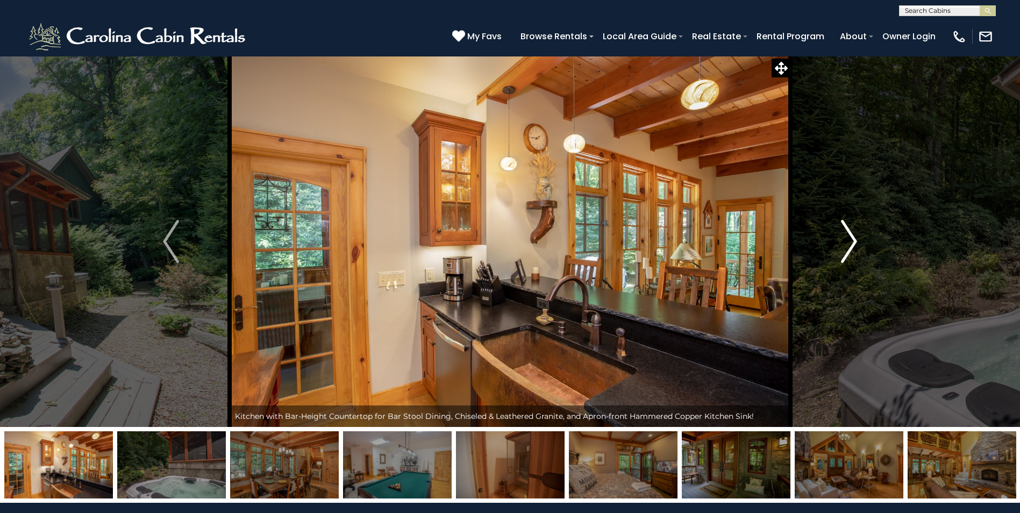
click at [854, 243] on img "Next" at bounding box center [849, 241] width 16 height 43
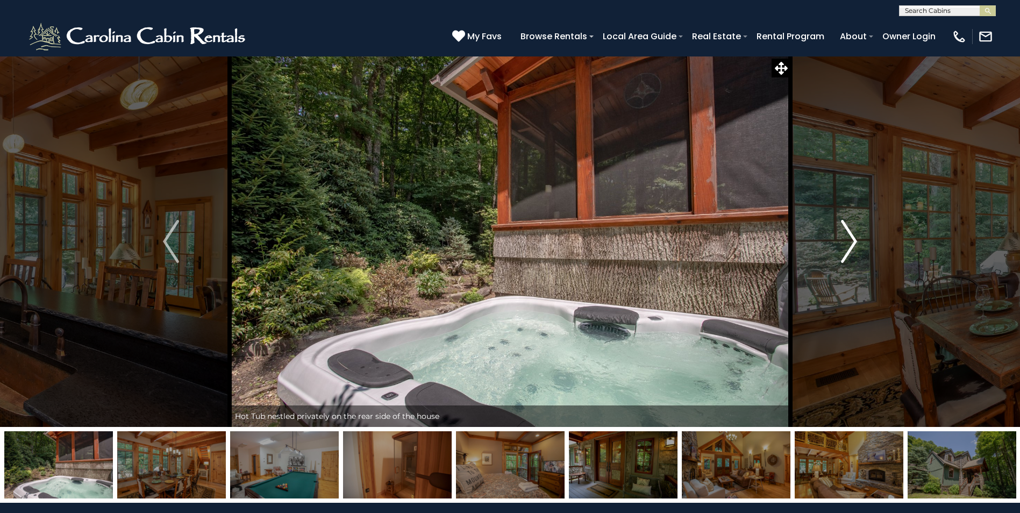
click at [854, 243] on img "Next" at bounding box center [849, 241] width 16 height 43
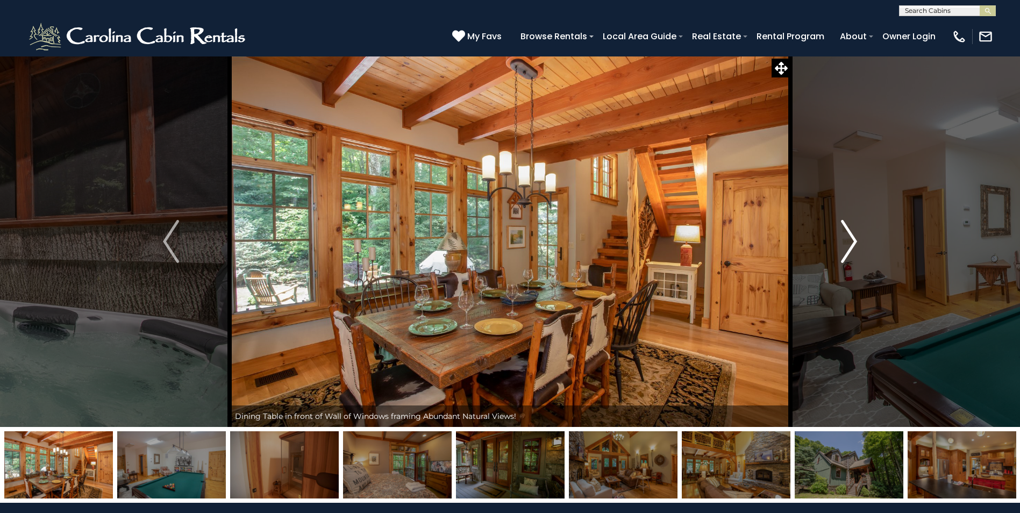
click at [854, 243] on img "Next" at bounding box center [849, 241] width 16 height 43
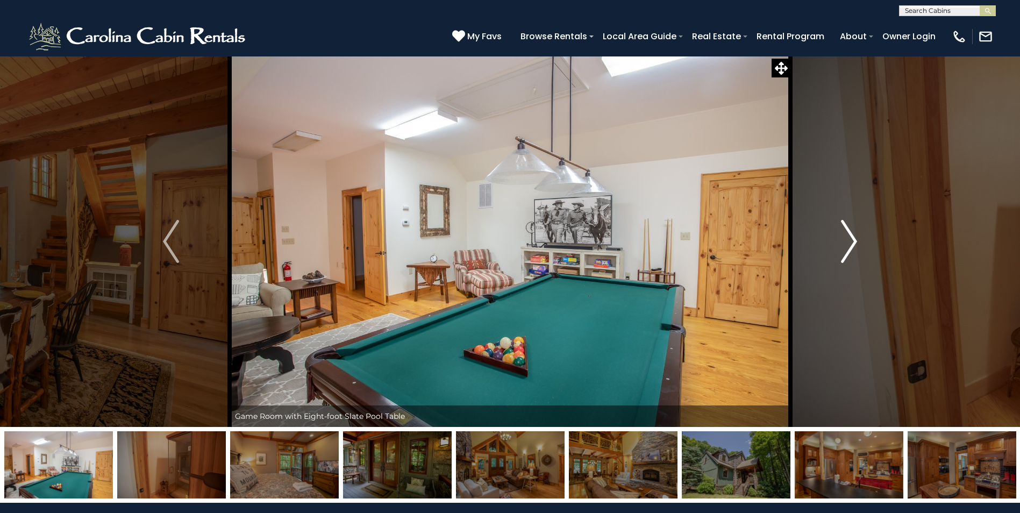
click at [854, 243] on img "Next" at bounding box center [849, 241] width 16 height 43
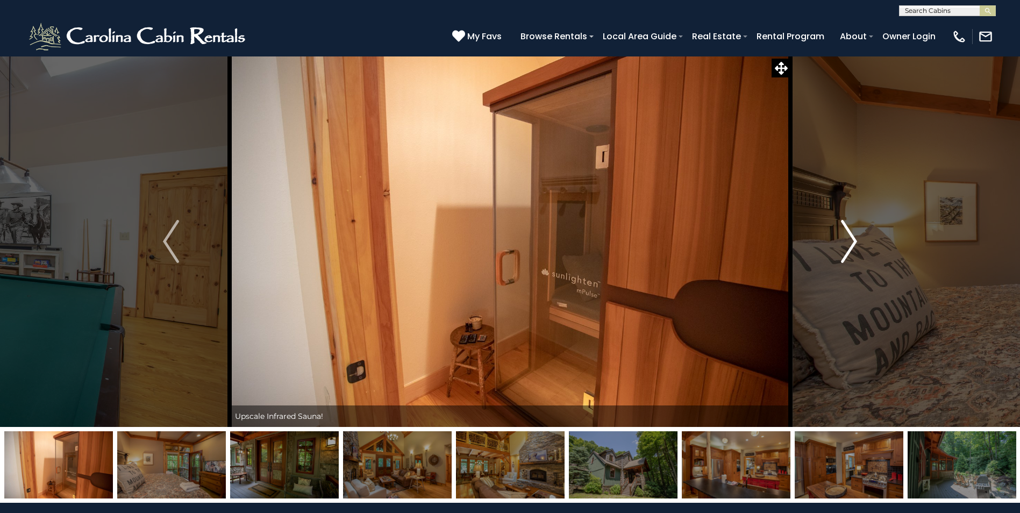
click at [854, 243] on img "Next" at bounding box center [849, 241] width 16 height 43
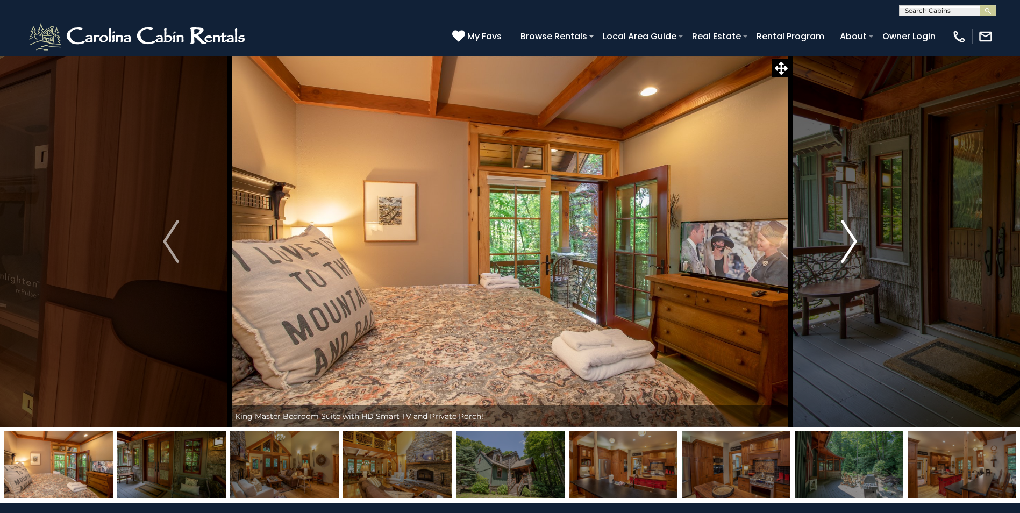
click at [854, 243] on img "Next" at bounding box center [849, 241] width 16 height 43
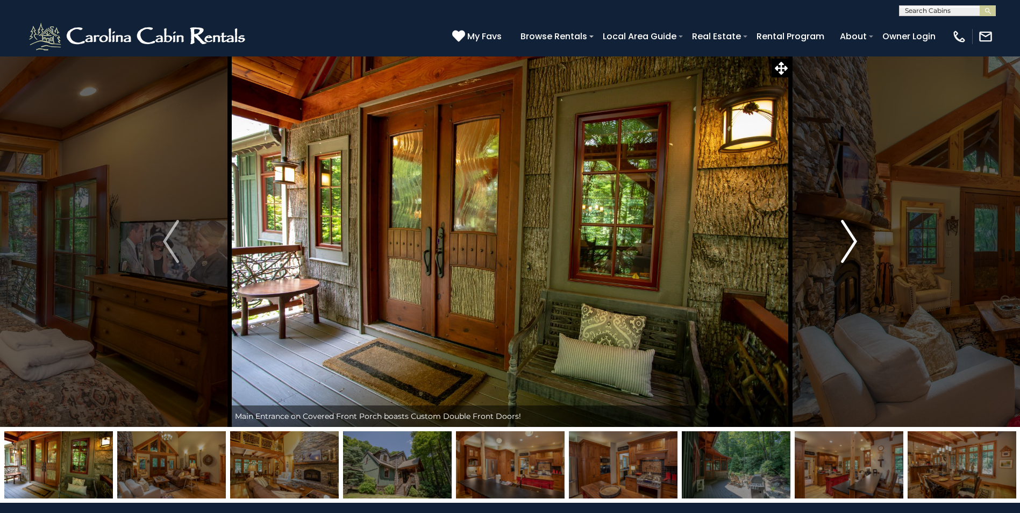
click at [854, 243] on img "Next" at bounding box center [849, 241] width 16 height 43
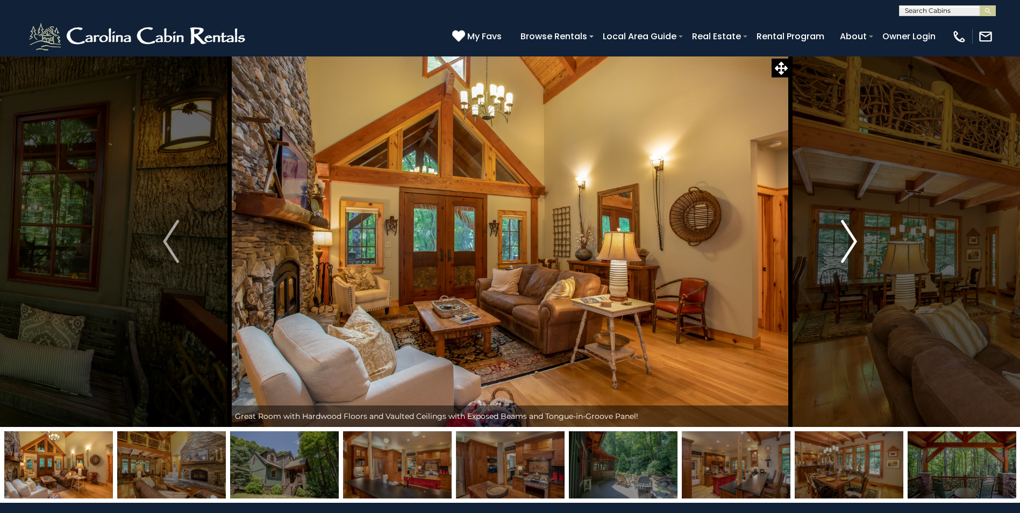
click at [854, 243] on img "Next" at bounding box center [849, 241] width 16 height 43
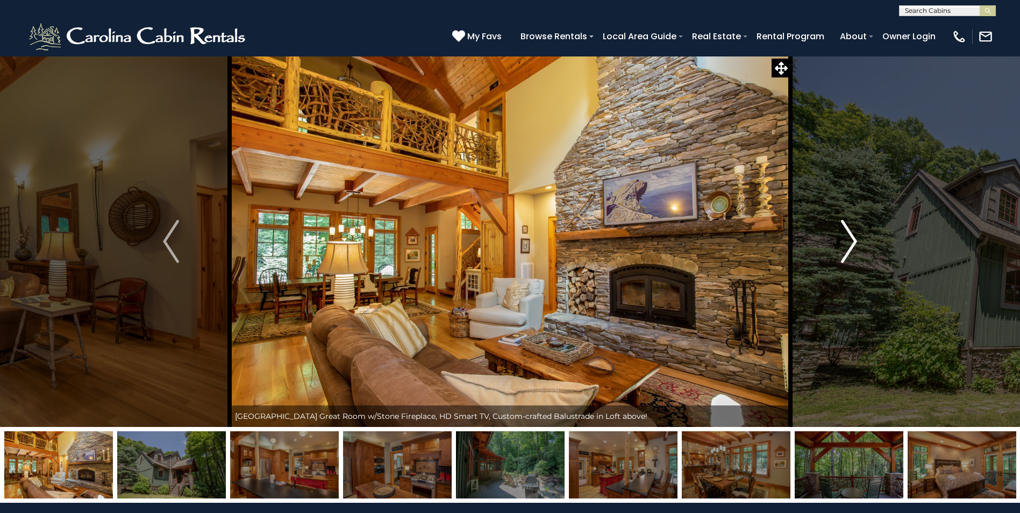
click at [854, 243] on img "Next" at bounding box center [849, 241] width 16 height 43
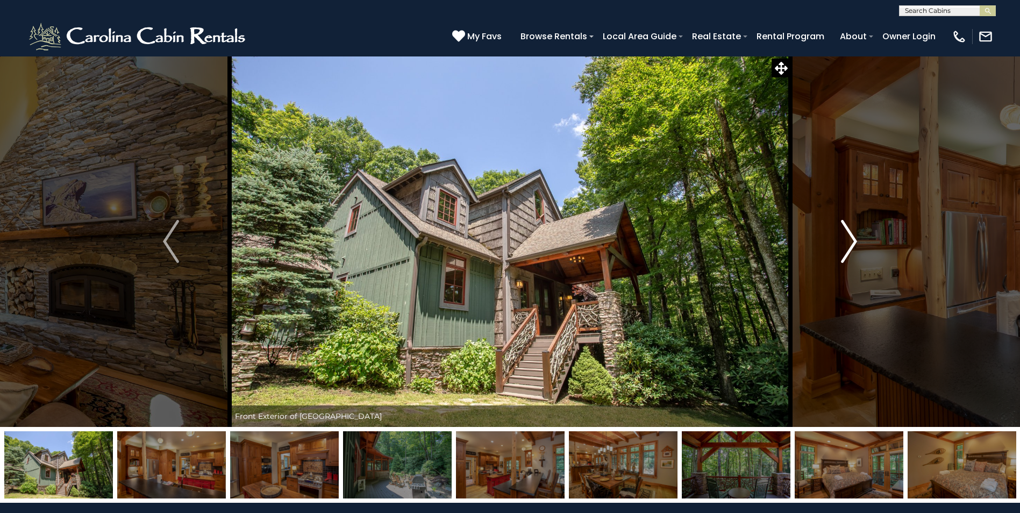
click at [854, 243] on img "Next" at bounding box center [849, 241] width 16 height 43
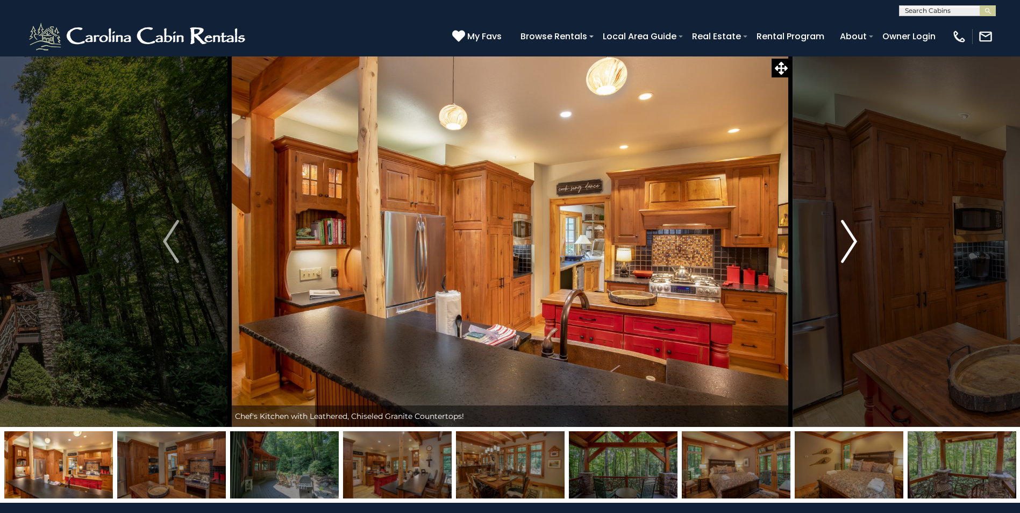
click at [854, 243] on img "Next" at bounding box center [849, 241] width 16 height 43
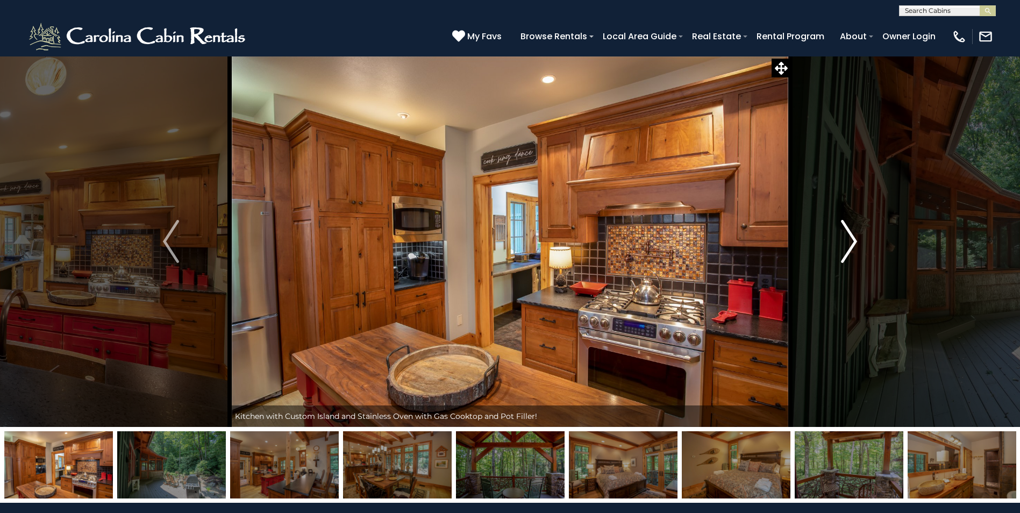
click at [854, 243] on img "Next" at bounding box center [849, 241] width 16 height 43
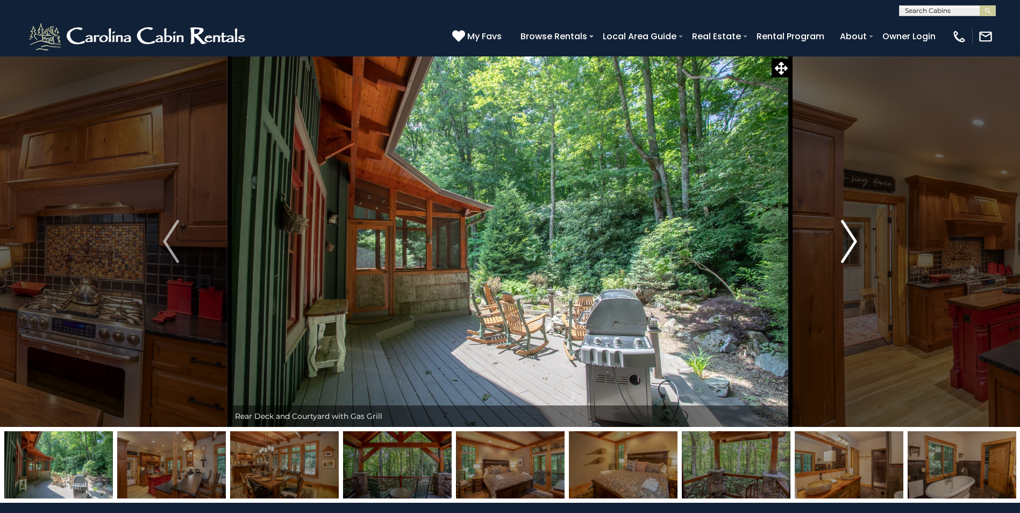
click at [854, 243] on img "Next" at bounding box center [849, 241] width 16 height 43
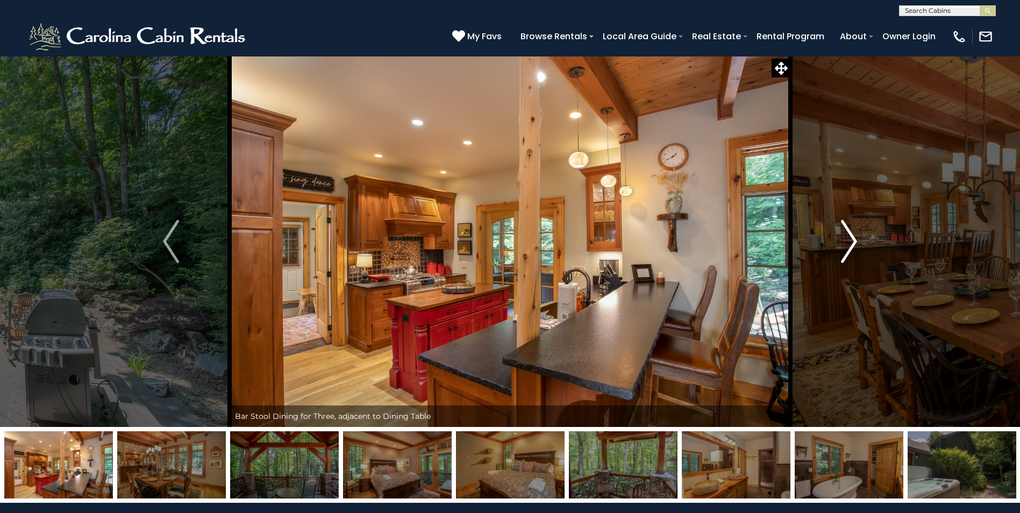
click at [854, 243] on img "Next" at bounding box center [849, 241] width 16 height 43
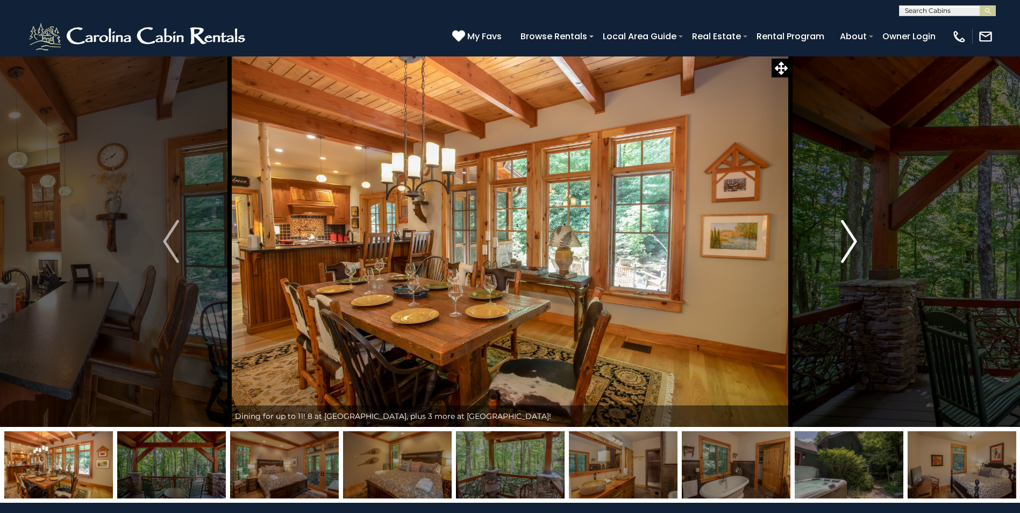
click at [854, 243] on img "Next" at bounding box center [849, 241] width 16 height 43
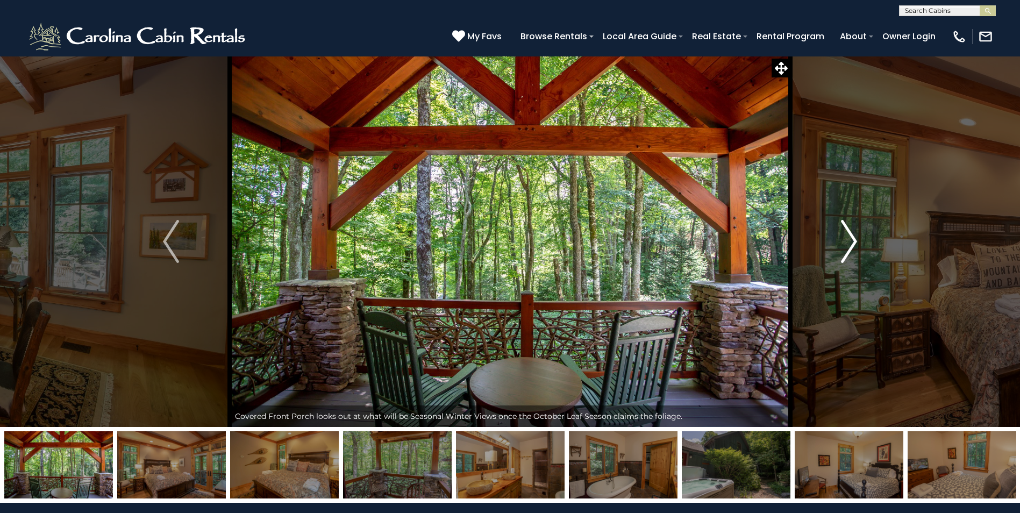
click at [854, 243] on img "Next" at bounding box center [849, 241] width 16 height 43
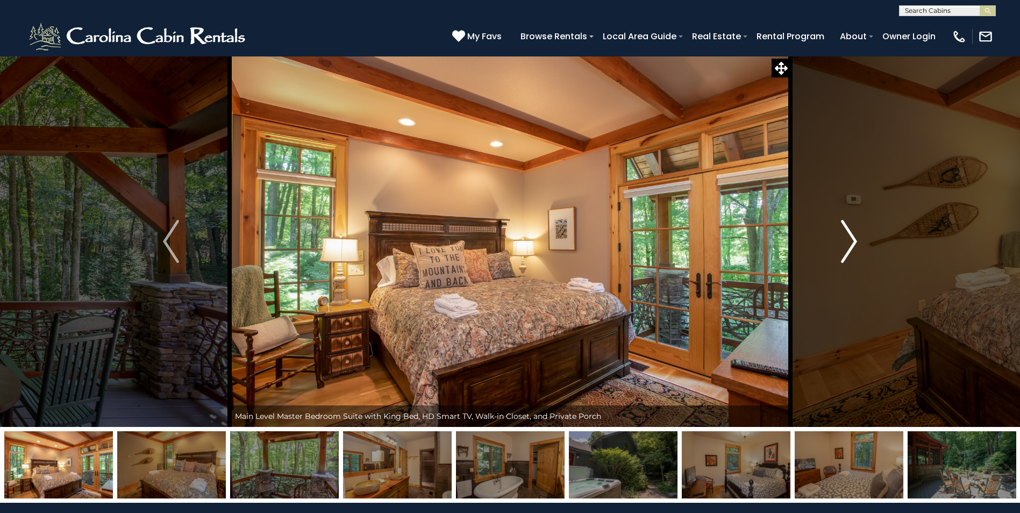
click at [854, 243] on img "Next" at bounding box center [849, 241] width 16 height 43
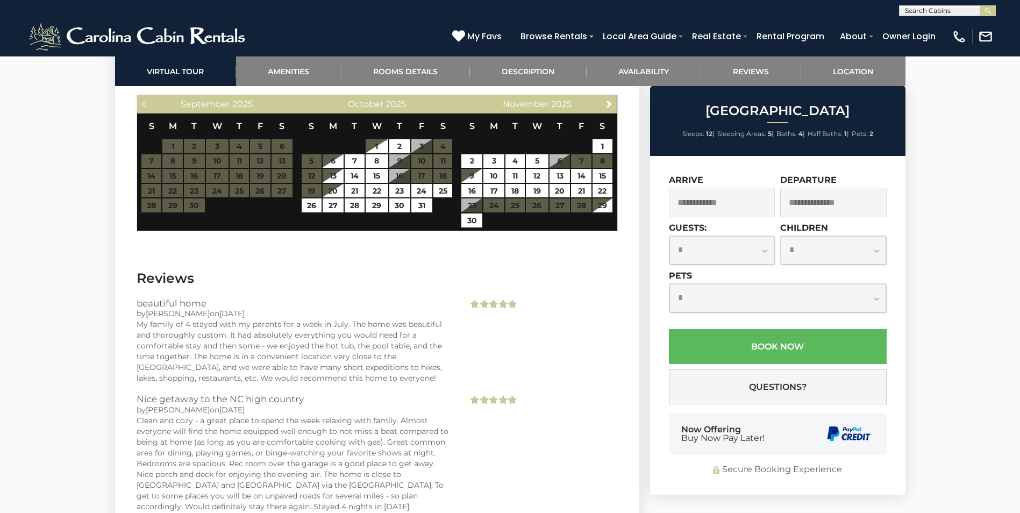
scroll to position [2796, 0]
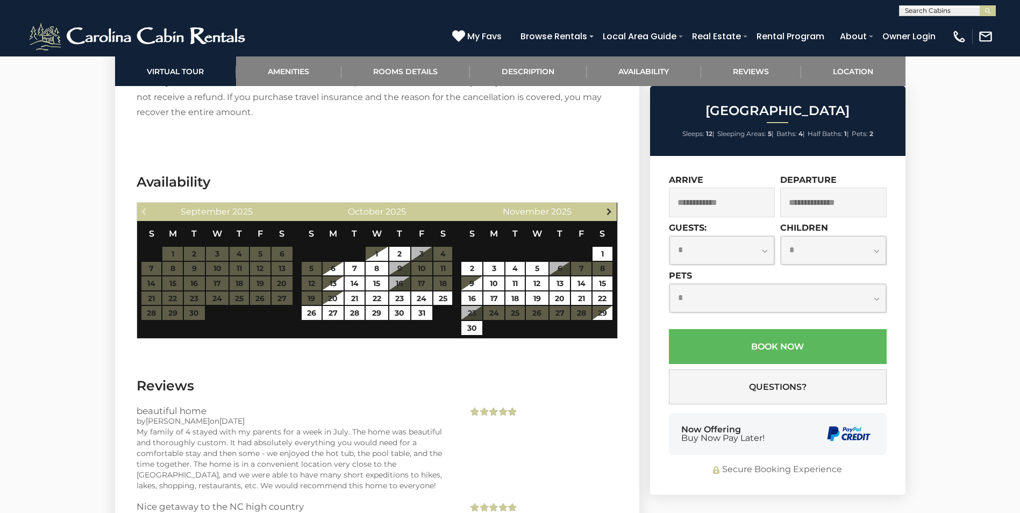
click at [609, 211] on span "Next" at bounding box center [609, 211] width 9 height 9
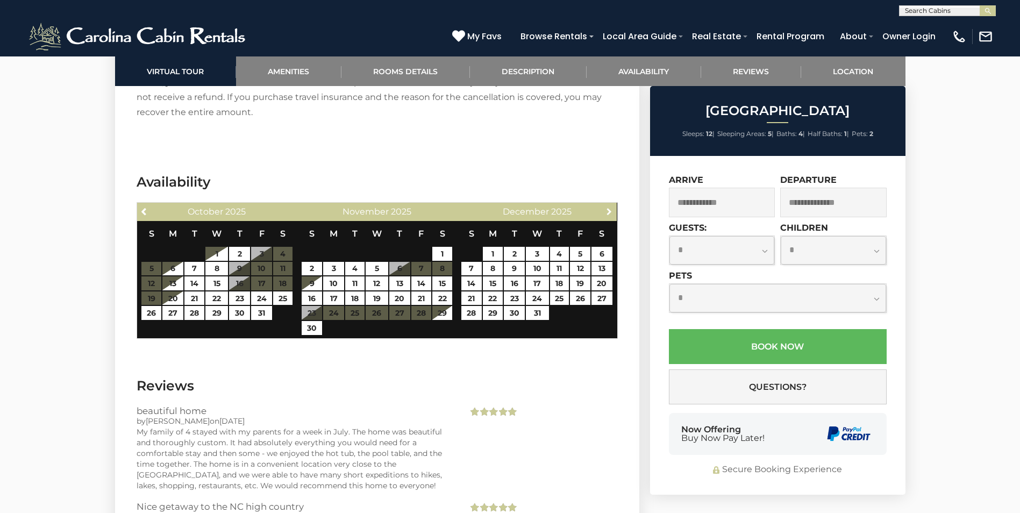
click at [609, 211] on span "Next" at bounding box center [609, 211] width 9 height 9
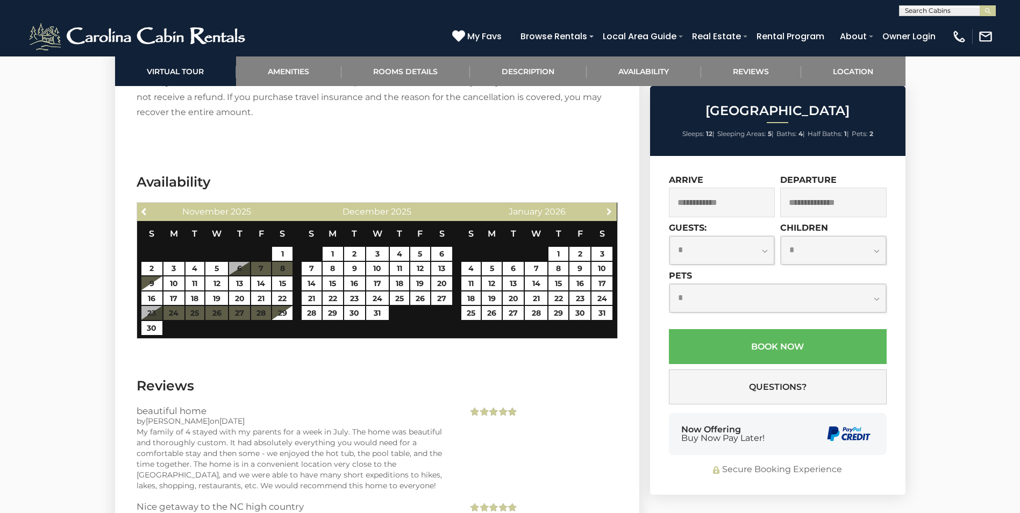
click at [609, 211] on span "Next" at bounding box center [609, 211] width 9 height 9
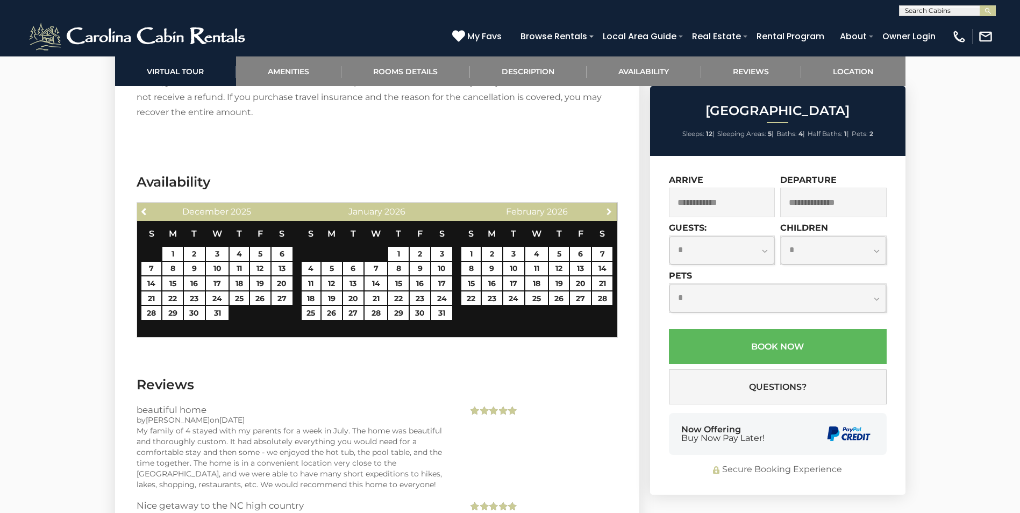
click at [609, 211] on span "Next" at bounding box center [609, 211] width 9 height 9
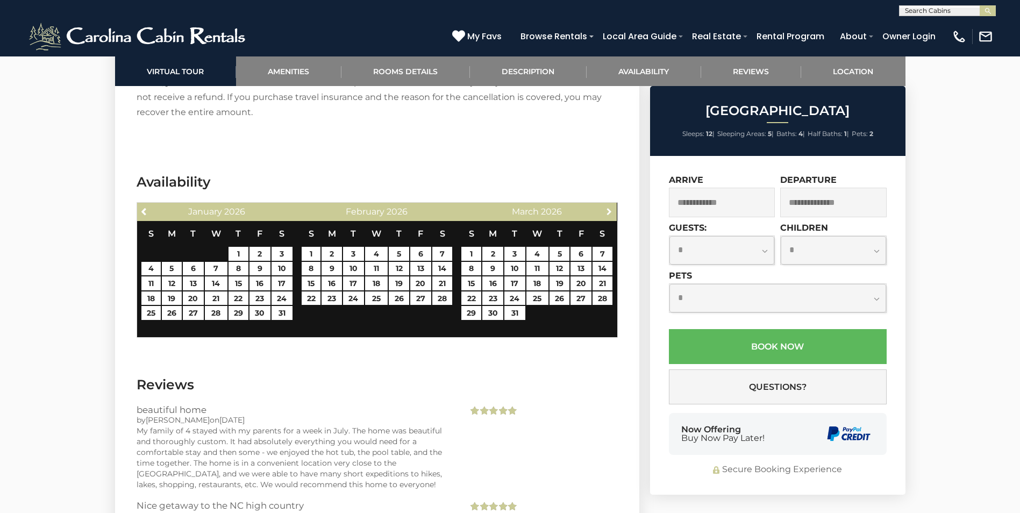
click at [609, 211] on span "Next" at bounding box center [609, 211] width 9 height 9
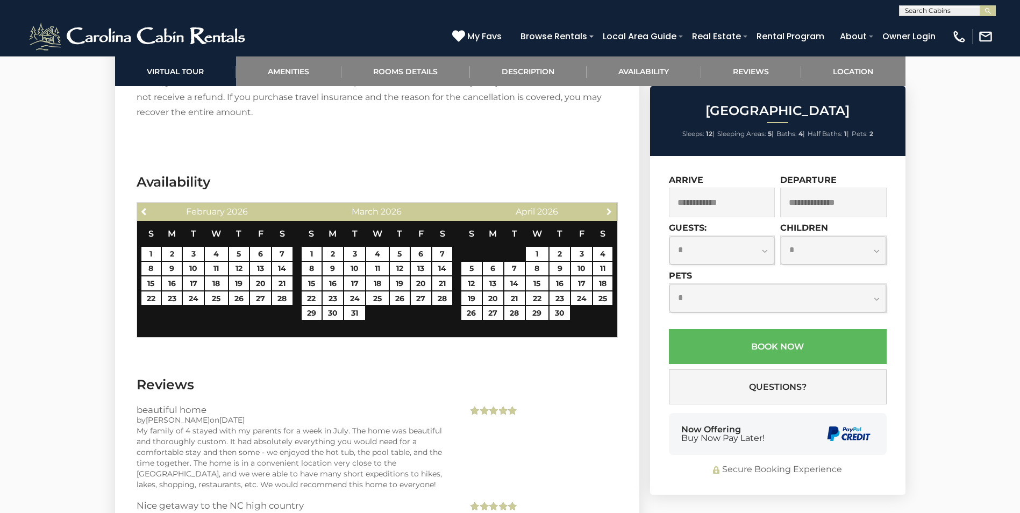
click at [609, 211] on span "Next" at bounding box center [609, 211] width 9 height 9
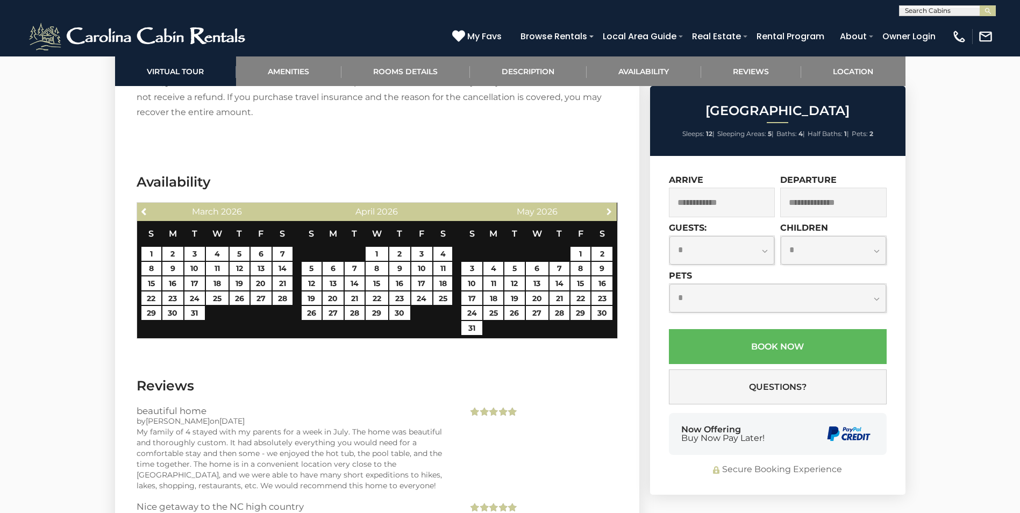
click at [609, 211] on span "Next" at bounding box center [609, 211] width 9 height 9
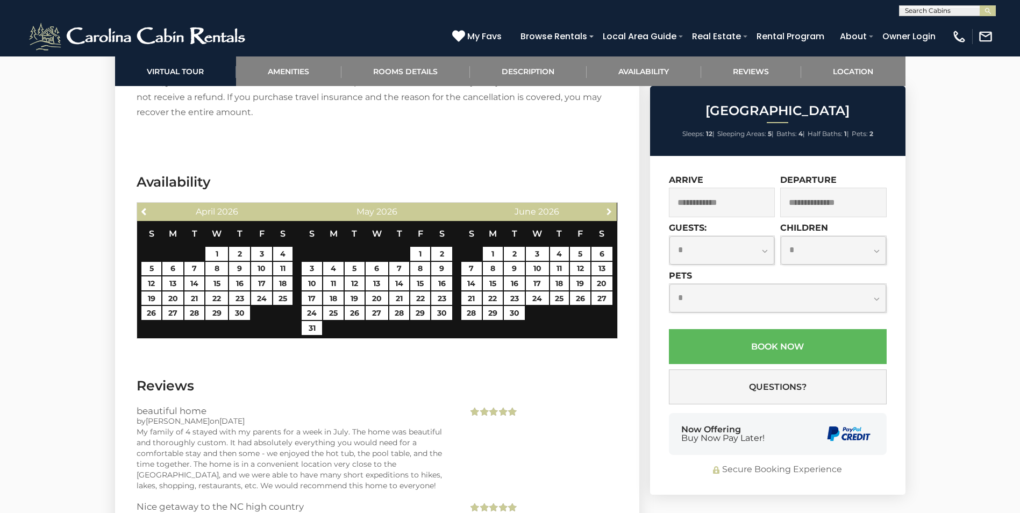
click at [609, 211] on span "Next" at bounding box center [609, 211] width 9 height 9
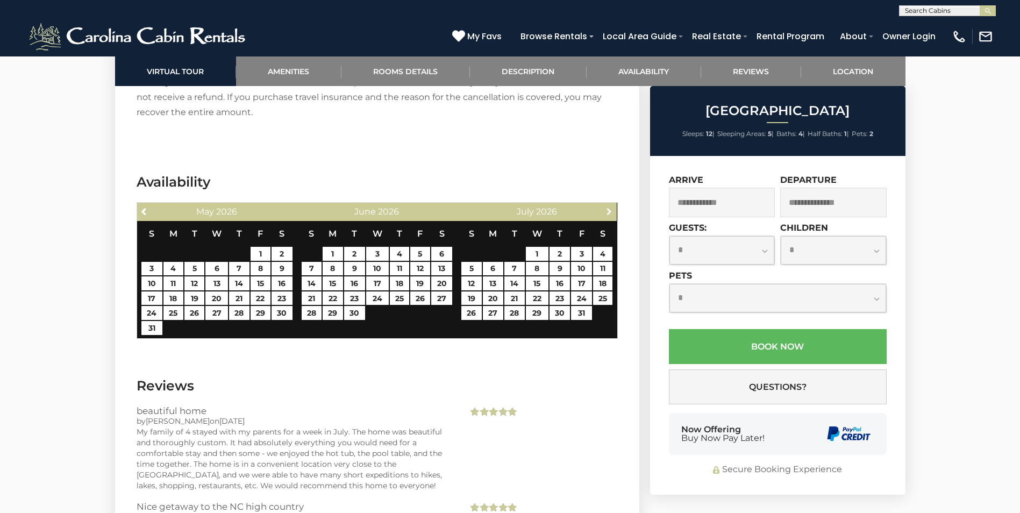
click at [609, 211] on span "Next" at bounding box center [609, 211] width 9 height 9
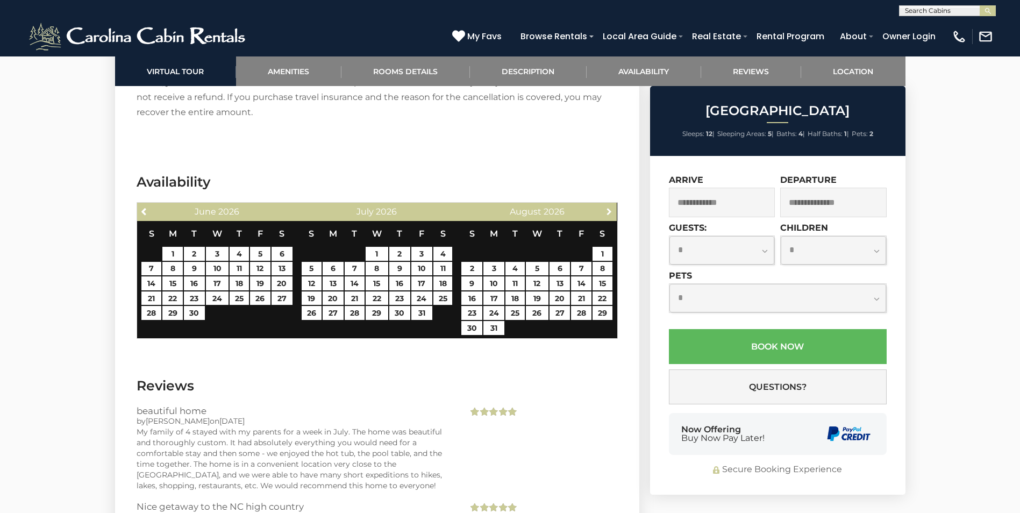
click at [609, 211] on span "Next" at bounding box center [609, 211] width 9 height 9
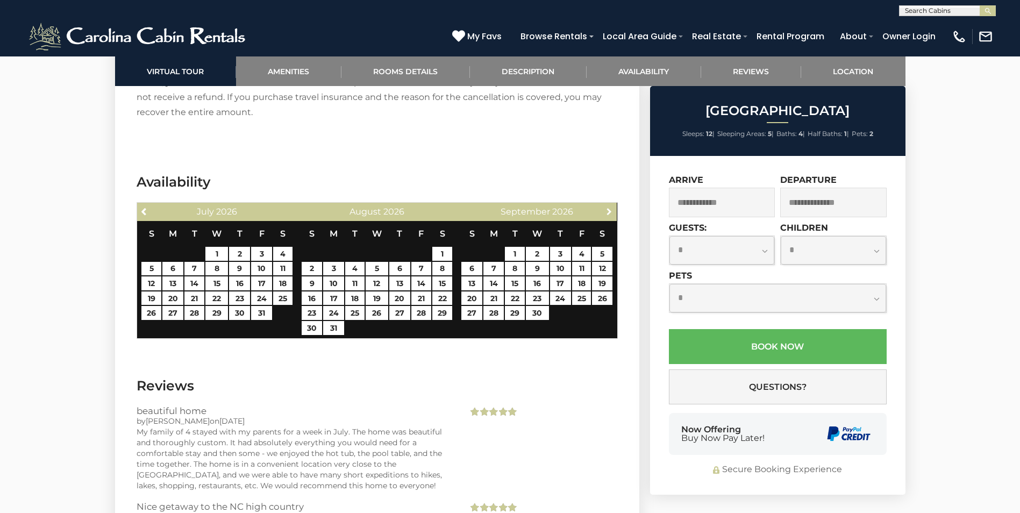
click at [609, 211] on span "Next" at bounding box center [609, 211] width 9 height 9
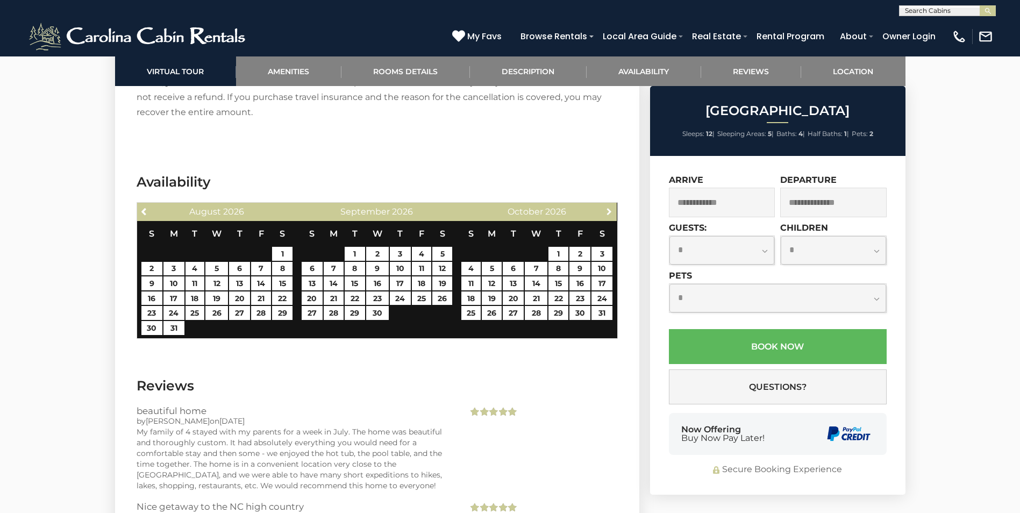
click at [609, 211] on span "Next" at bounding box center [609, 211] width 9 height 9
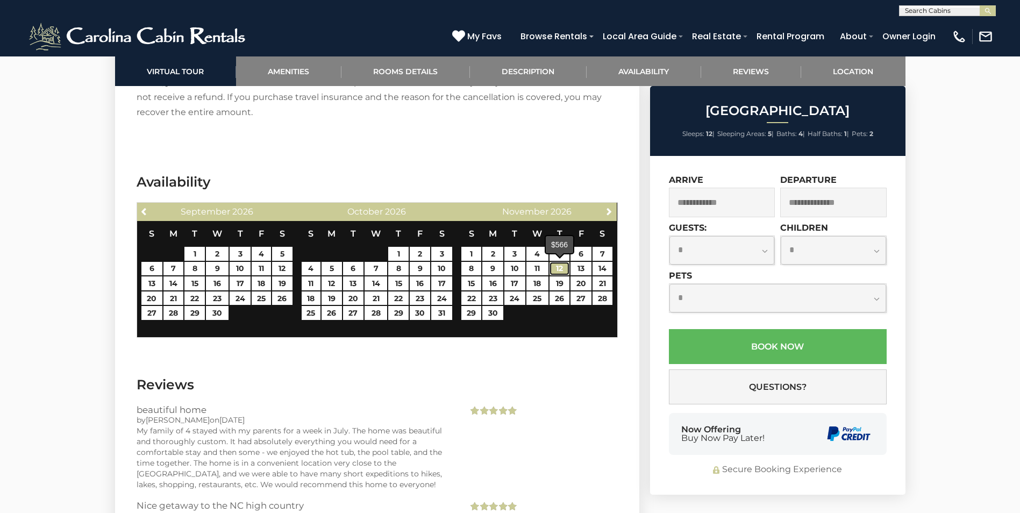
click at [563, 267] on link "12" at bounding box center [559, 269] width 20 height 14
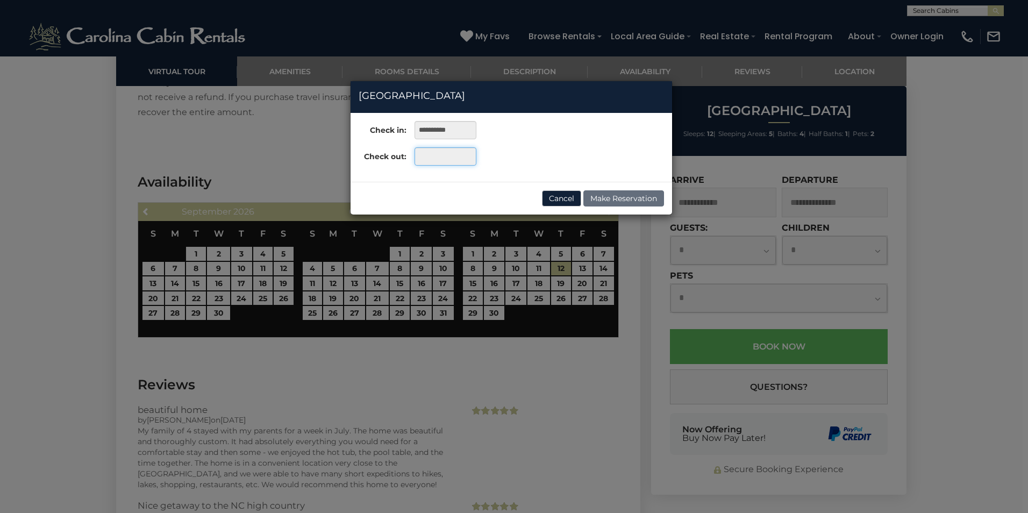
click at [430, 156] on input "text" at bounding box center [446, 156] width 62 height 18
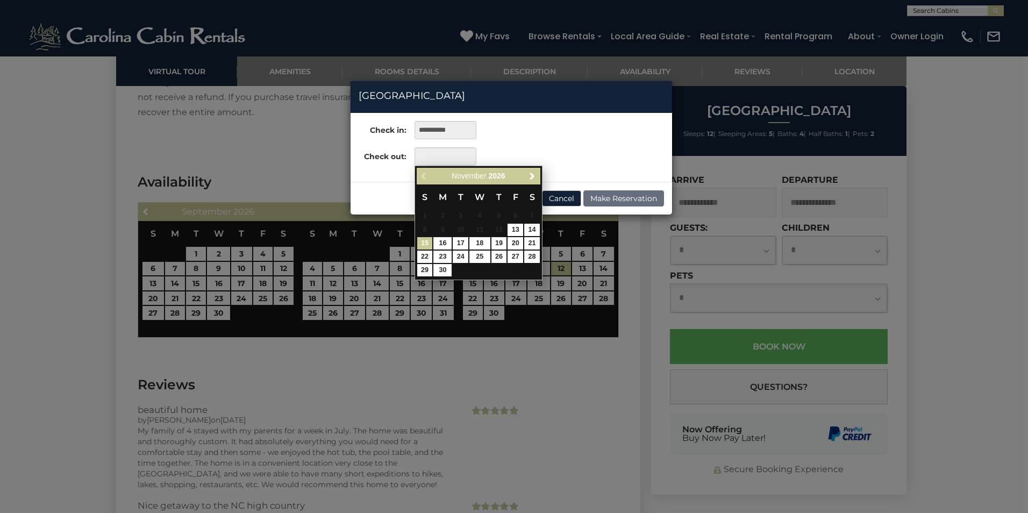
click at [427, 246] on link "15" at bounding box center [425, 243] width 16 height 12
type input "**********"
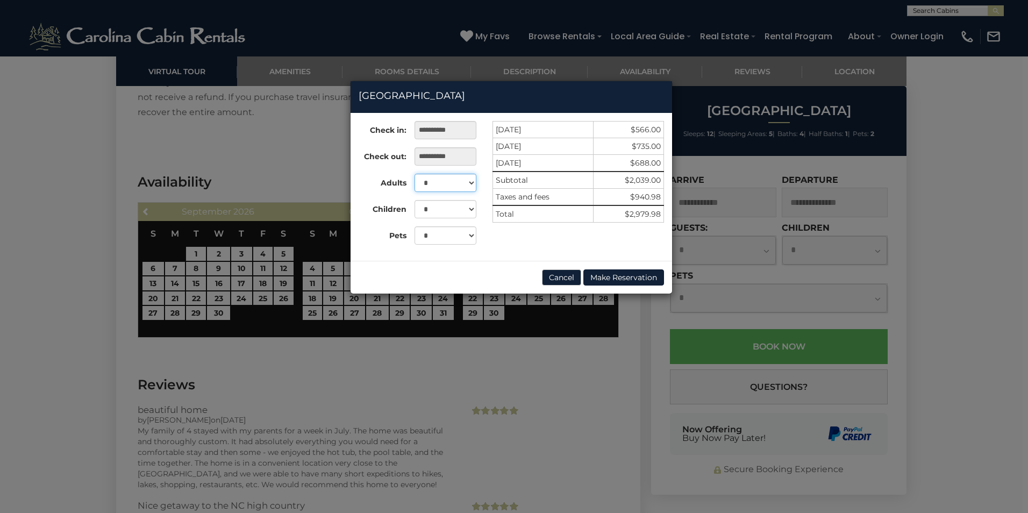
click at [470, 186] on select "* * * * * * * * * ** ** **" at bounding box center [446, 183] width 62 height 18
select select "*"
click at [415, 174] on select "* * * * * * * * * ** ** **" at bounding box center [446, 183] width 62 height 18
click at [470, 236] on select "* * *" at bounding box center [446, 235] width 62 height 18
select select "*"
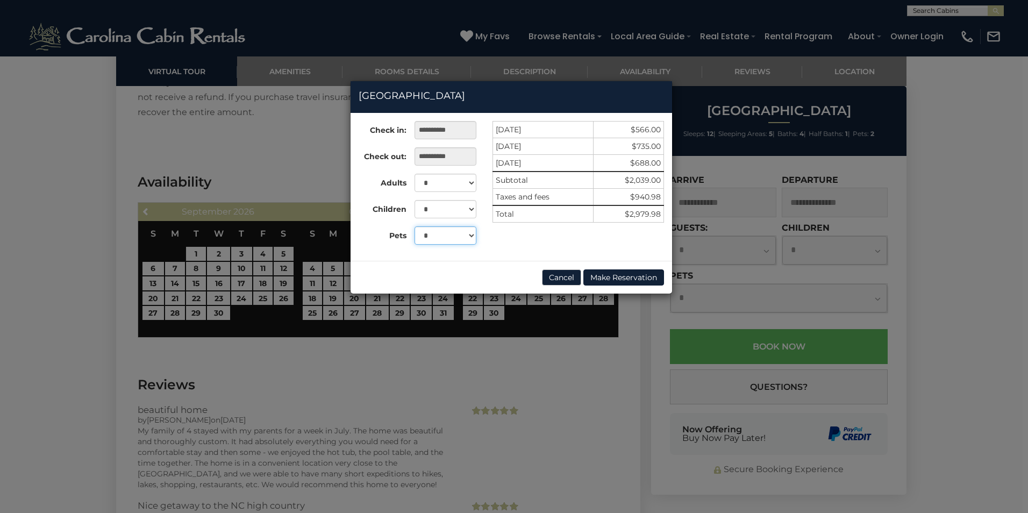
click at [415, 226] on select "* * *" at bounding box center [446, 235] width 62 height 18
click at [467, 207] on select "* * * * * * * * * * ** ** **" at bounding box center [446, 209] width 62 height 18
select select "*"
click at [415, 200] on select "* * * * * * * * * * ** ** **" at bounding box center [446, 209] width 62 height 18
click at [546, 275] on button "Cancel" at bounding box center [561, 277] width 39 height 16
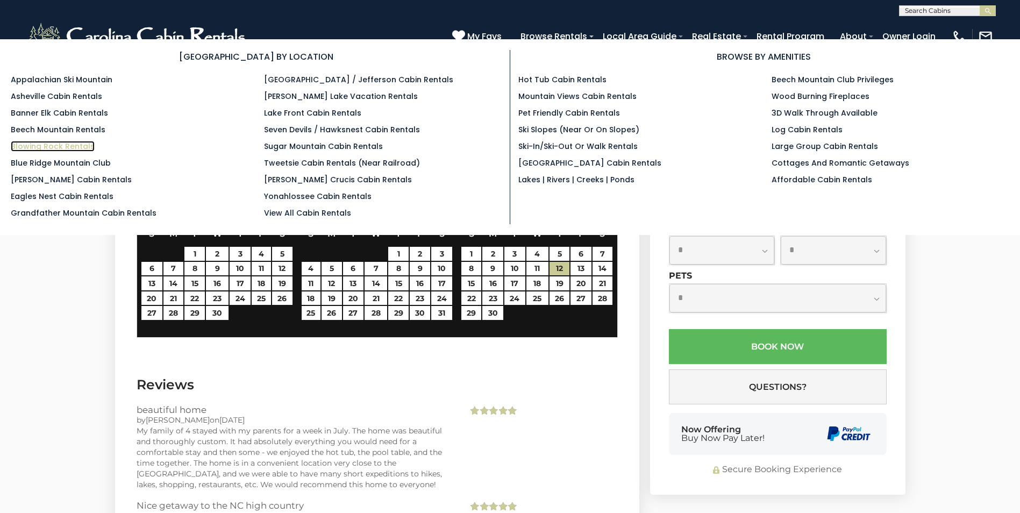
click at [44, 143] on link "Blowing Rock Rentals" at bounding box center [53, 146] width 84 height 11
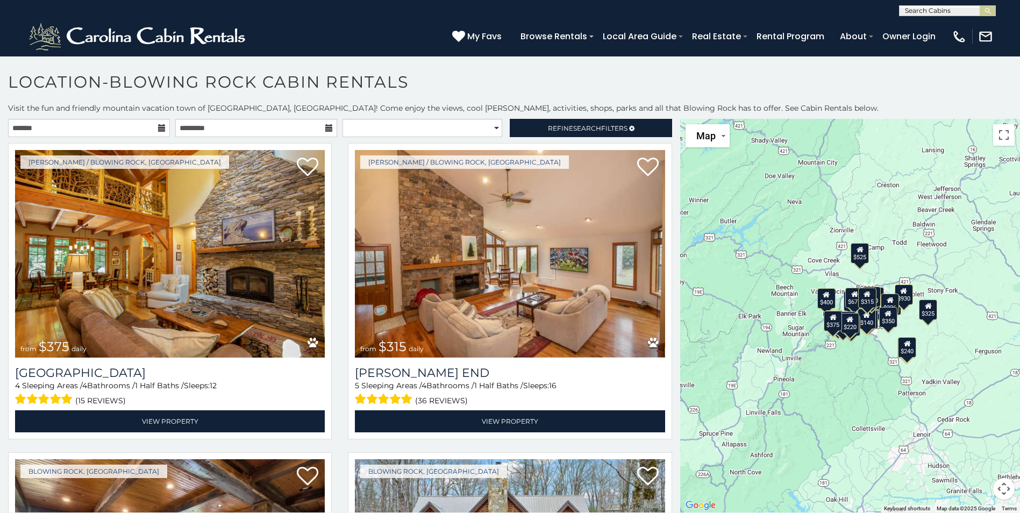
drag, startPoint x: 908, startPoint y: 383, endPoint x: 829, endPoint y: 375, distance: 79.4
click at [829, 375] on div "$375 $315 $695 $380 $299 $275 $125 $140 $325 $315 $375 $285 $250 $675 $140 $930…" at bounding box center [850, 316] width 340 height 394
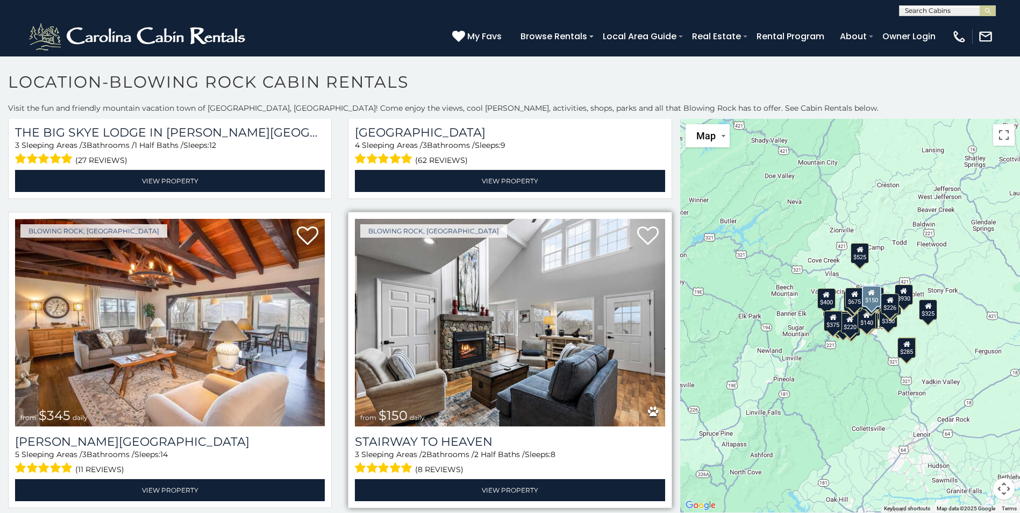
scroll to position [3387, 0]
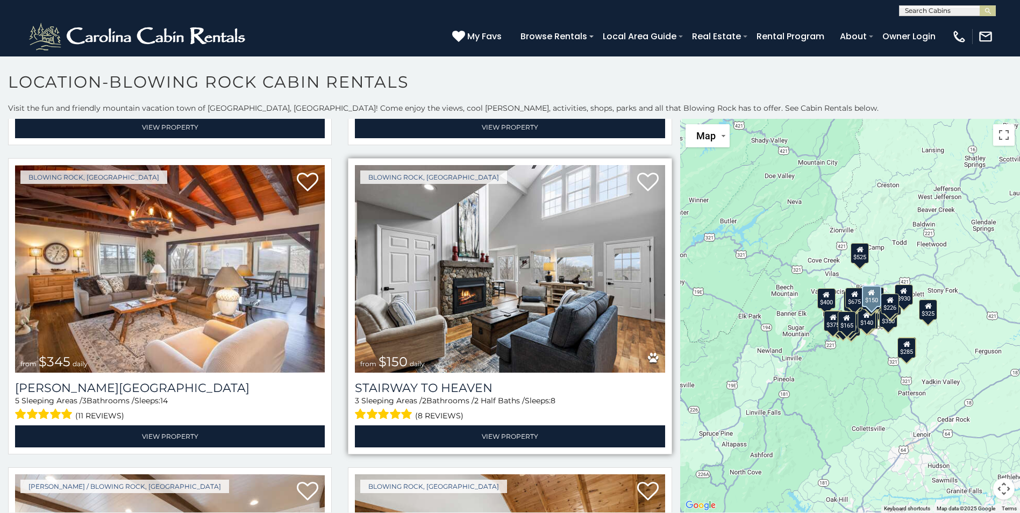
click at [504, 264] on img at bounding box center [510, 269] width 310 height 208
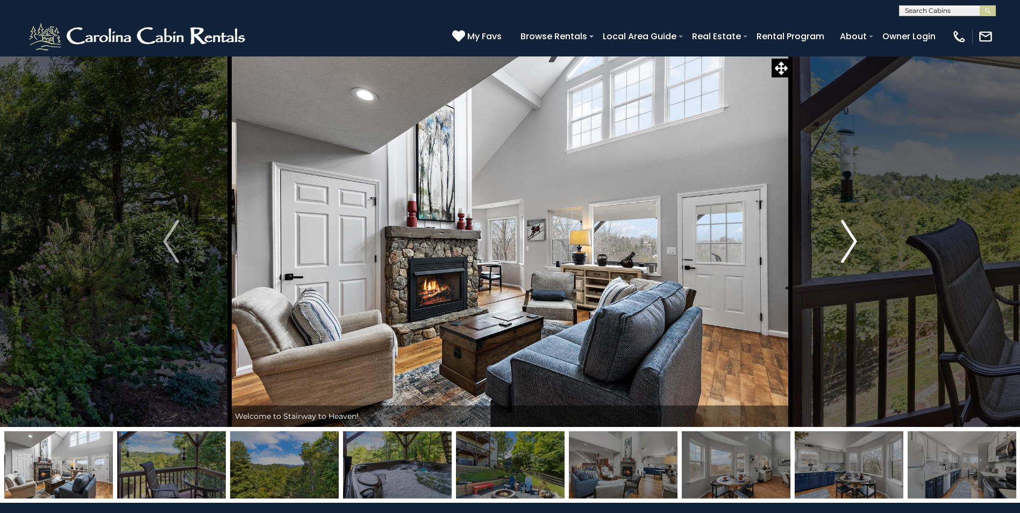
click at [845, 254] on img "Next" at bounding box center [849, 241] width 16 height 43
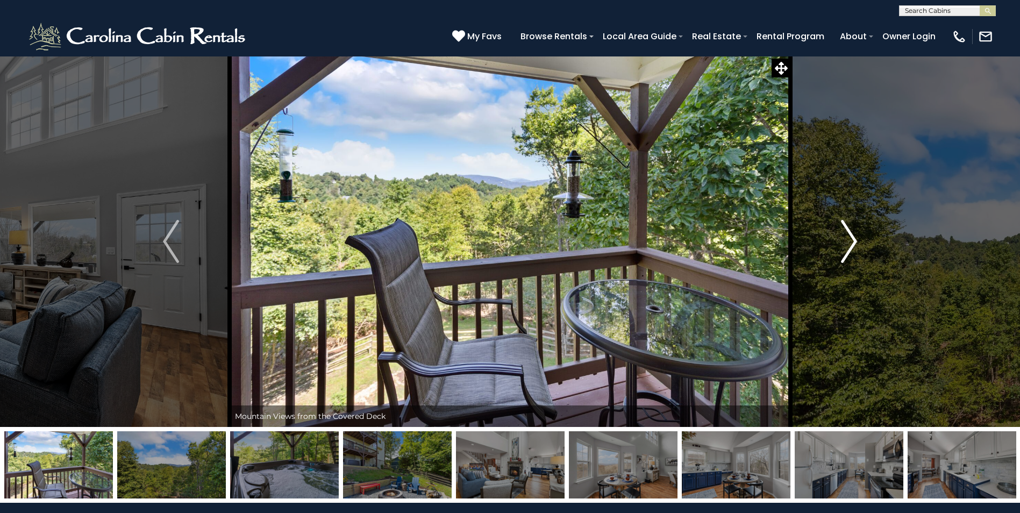
click at [849, 256] on img "Next" at bounding box center [849, 241] width 16 height 43
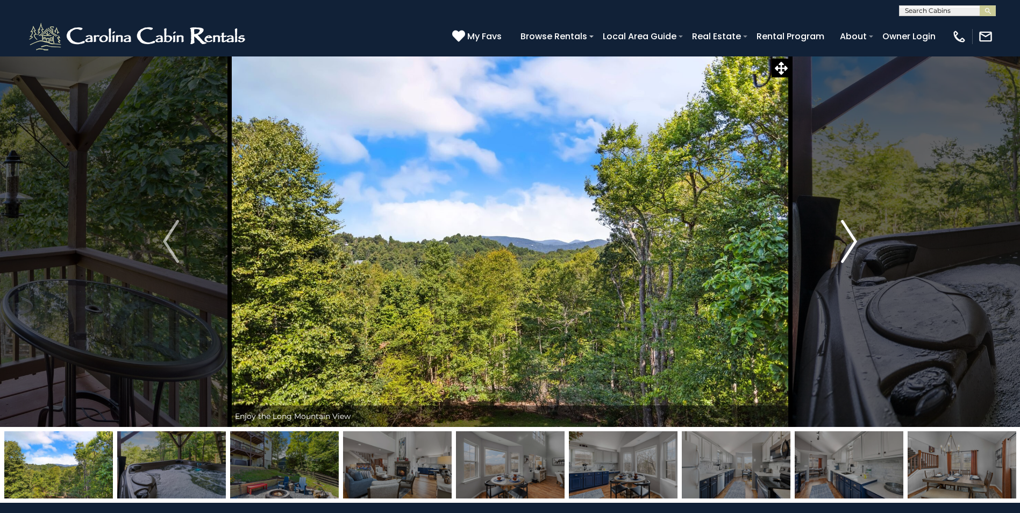
click at [849, 256] on img "Next" at bounding box center [849, 241] width 16 height 43
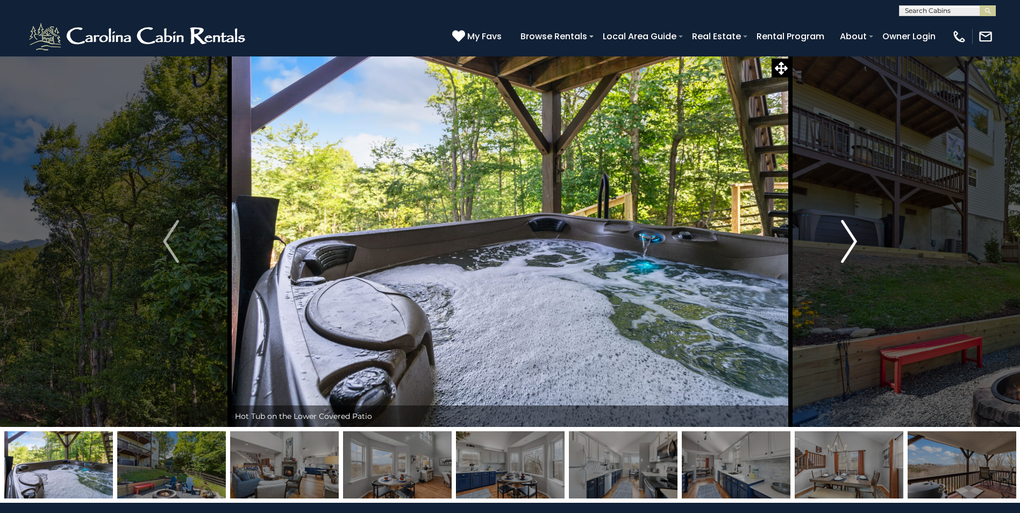
click at [849, 256] on img "Next" at bounding box center [849, 241] width 16 height 43
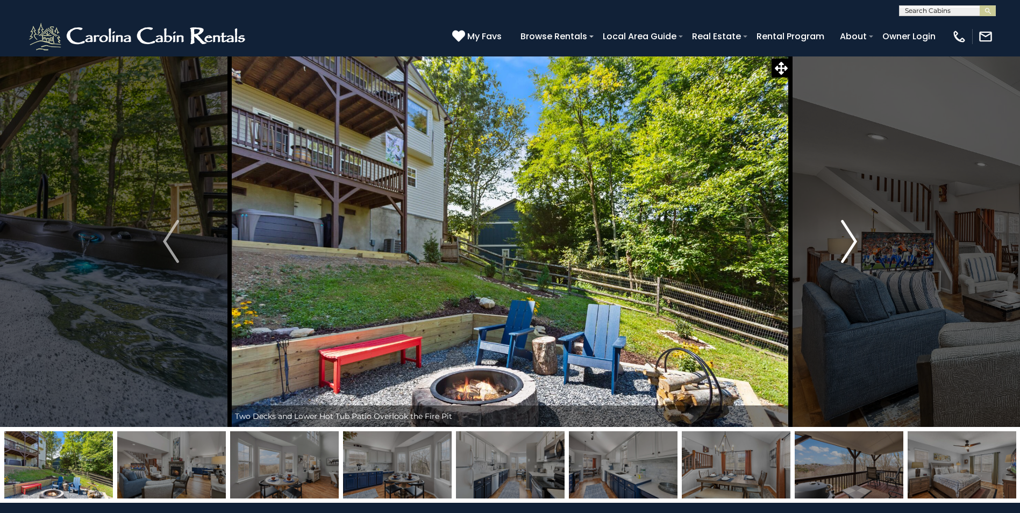
click at [849, 256] on img "Next" at bounding box center [849, 241] width 16 height 43
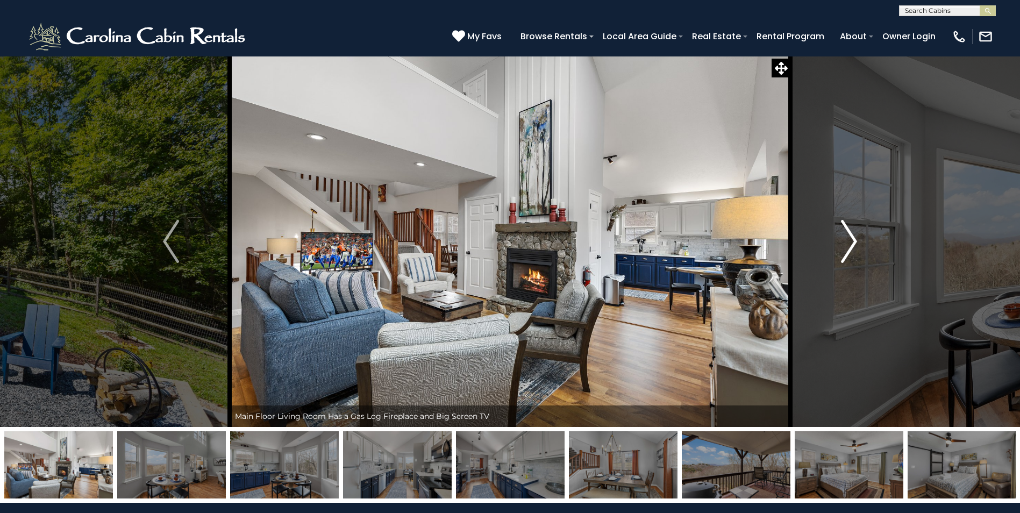
click at [849, 256] on img "Next" at bounding box center [849, 241] width 16 height 43
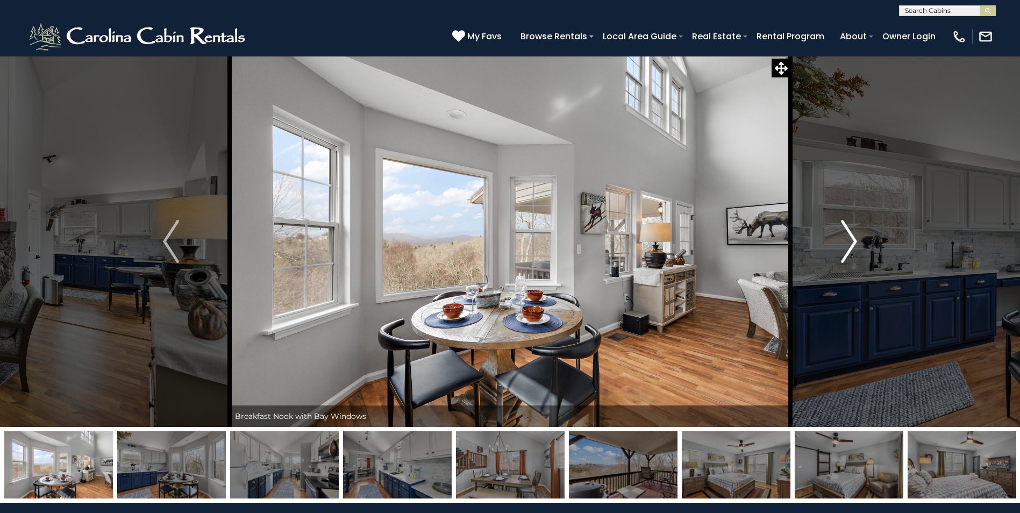
click at [849, 256] on img "Next" at bounding box center [849, 241] width 16 height 43
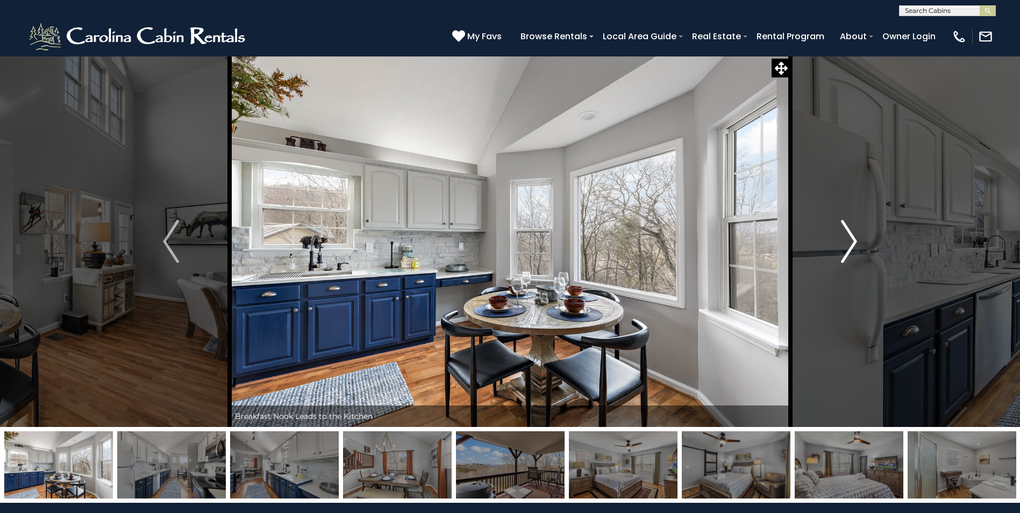
click at [849, 256] on img "Next" at bounding box center [849, 241] width 16 height 43
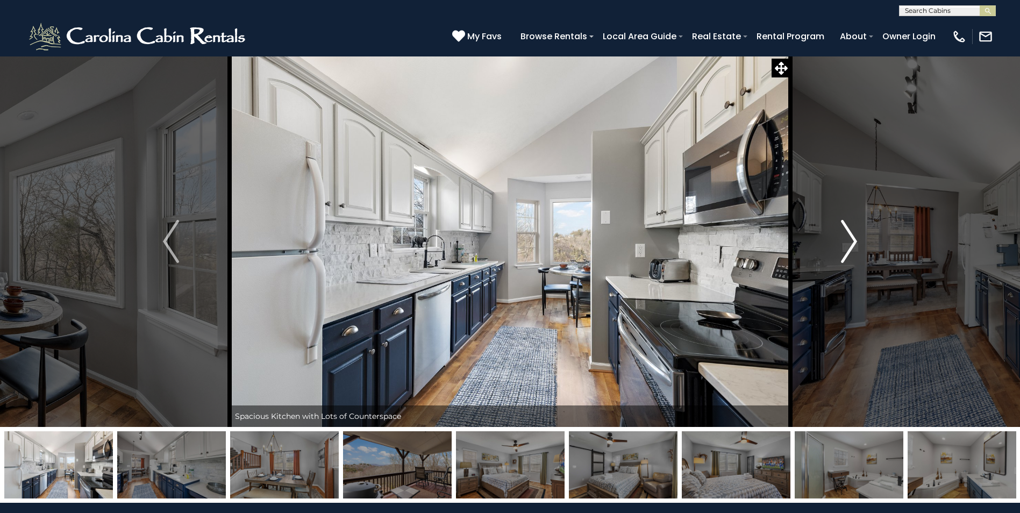
click at [849, 256] on img "Next" at bounding box center [849, 241] width 16 height 43
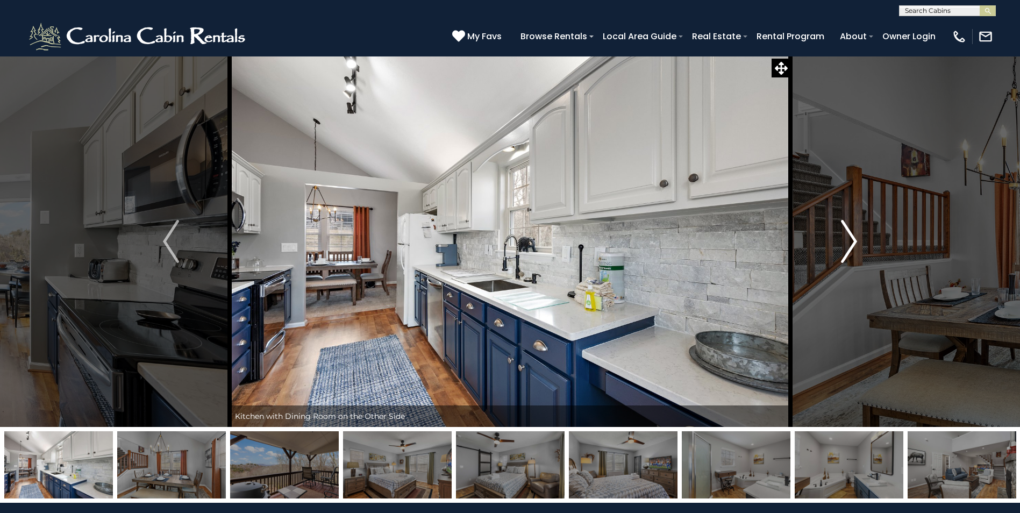
click at [849, 256] on img "Next" at bounding box center [849, 241] width 16 height 43
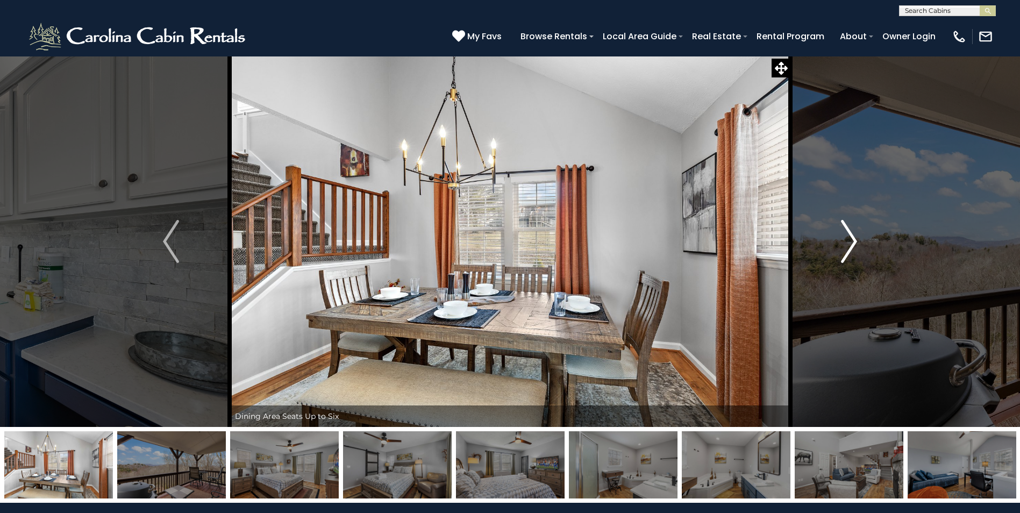
click at [849, 256] on img "Next" at bounding box center [849, 241] width 16 height 43
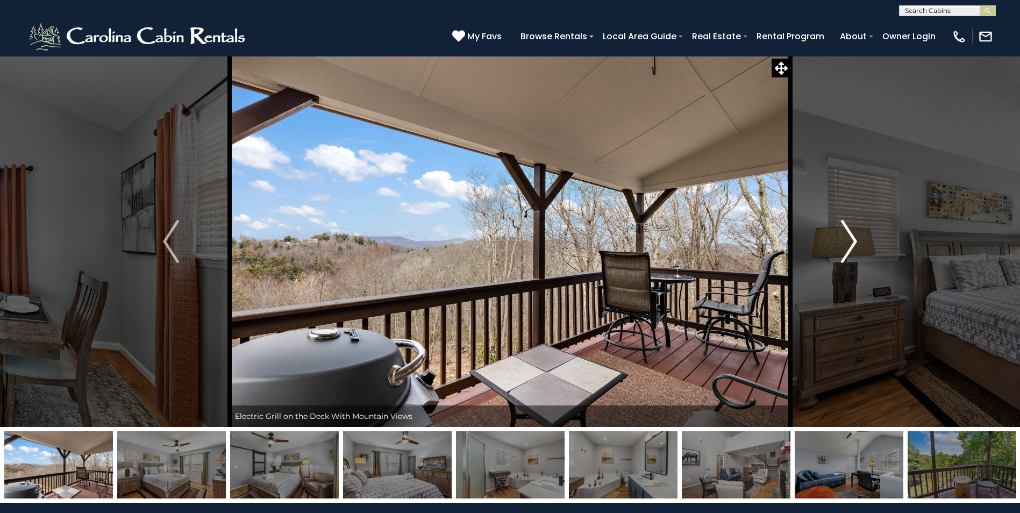
click at [849, 256] on img "Next" at bounding box center [849, 241] width 16 height 43
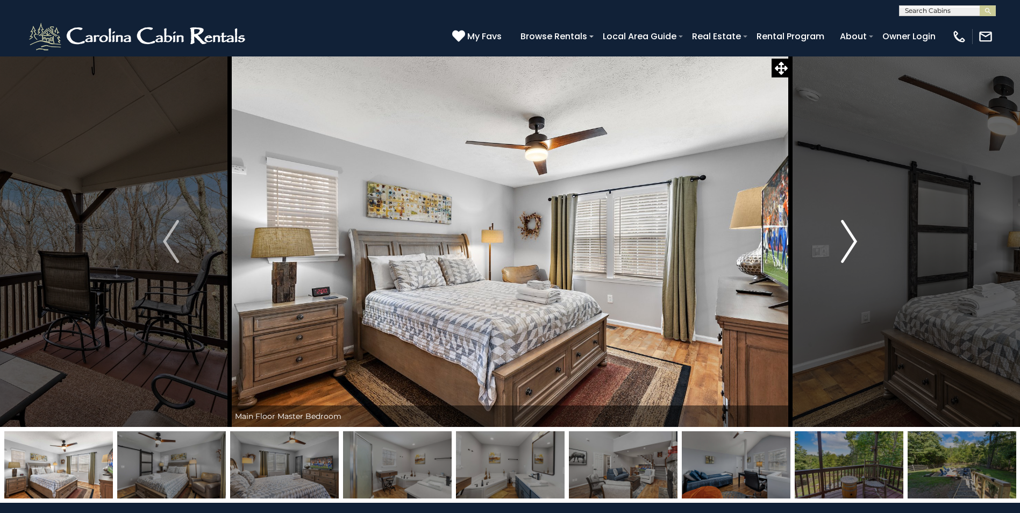
click at [849, 256] on img "Next" at bounding box center [849, 241] width 16 height 43
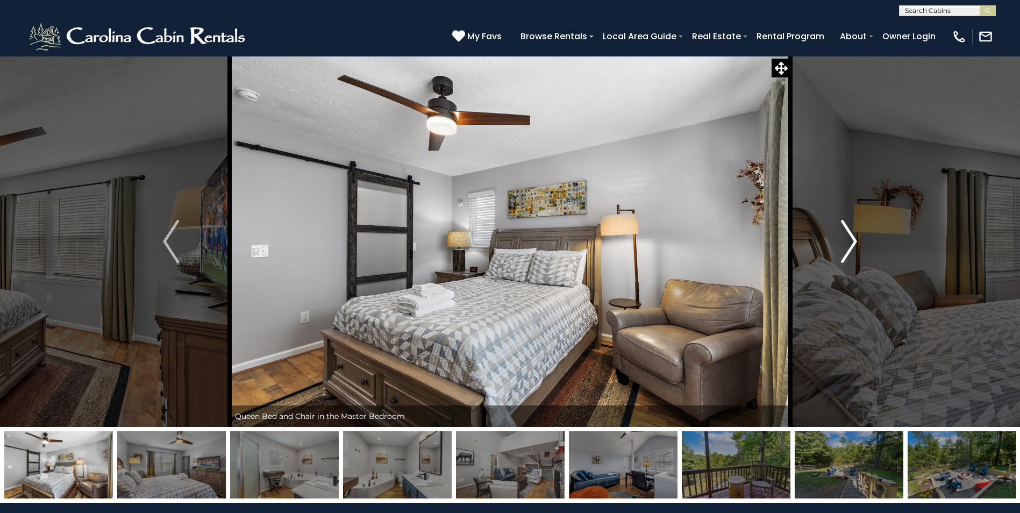
click at [849, 256] on img "Next" at bounding box center [849, 241] width 16 height 43
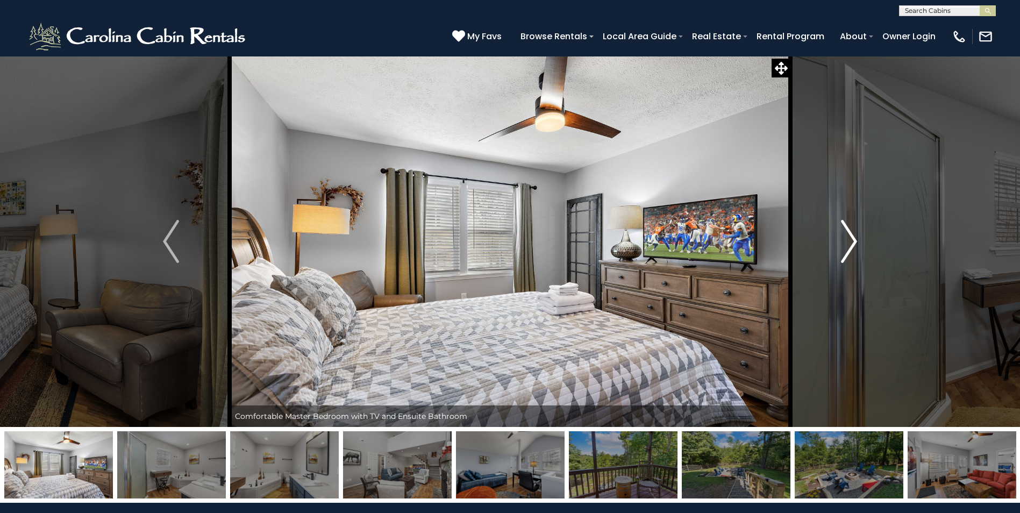
click at [849, 256] on img "Next" at bounding box center [849, 241] width 16 height 43
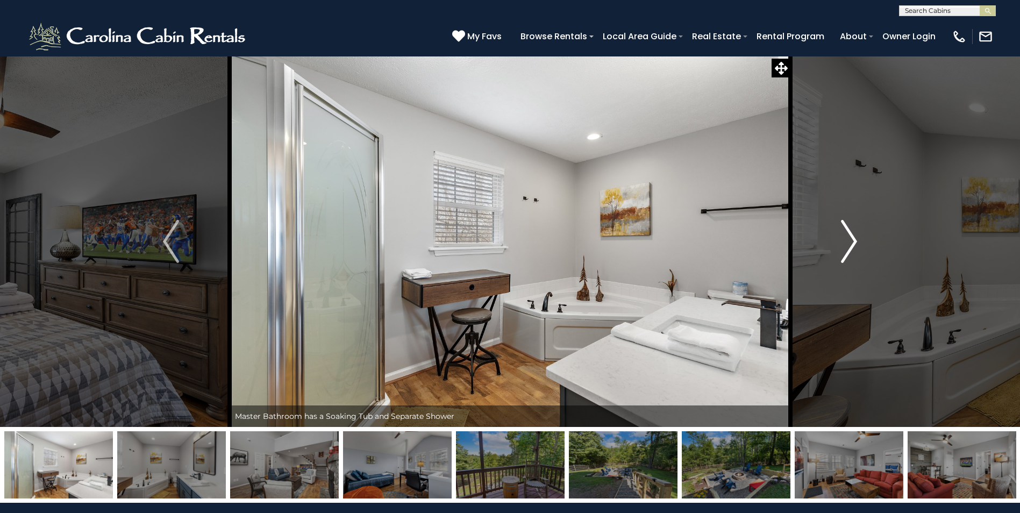
click at [849, 256] on img "Next" at bounding box center [849, 241] width 16 height 43
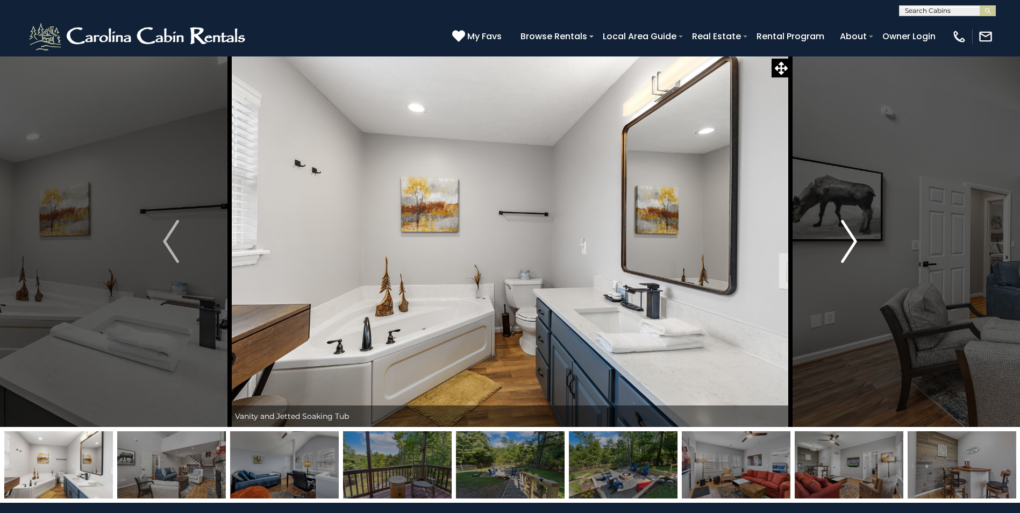
click at [849, 256] on img "Next" at bounding box center [849, 241] width 16 height 43
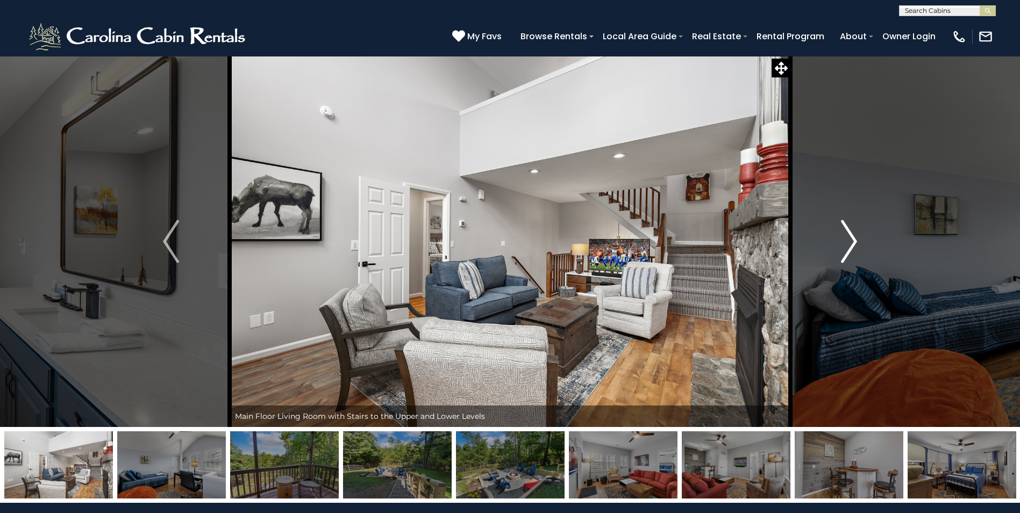
click at [849, 256] on img "Next" at bounding box center [849, 241] width 16 height 43
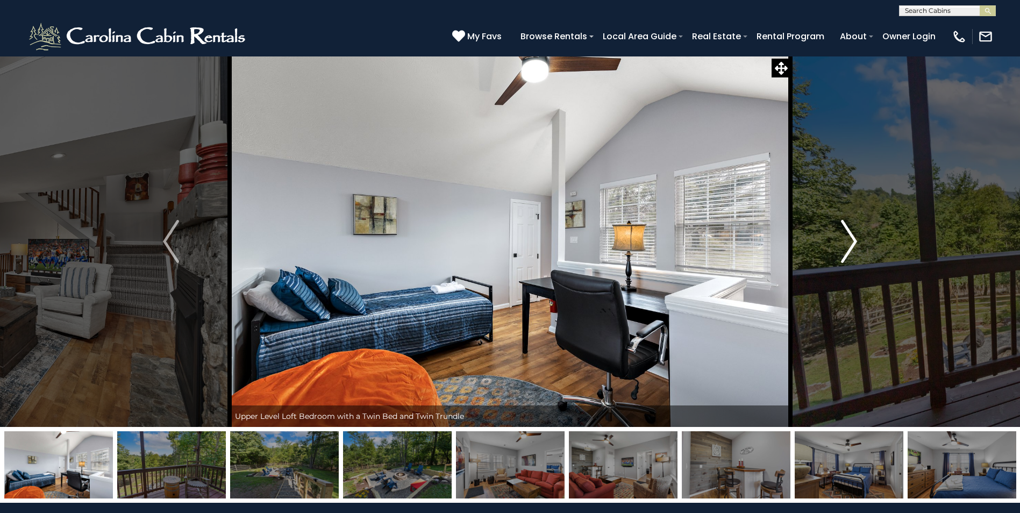
click at [849, 256] on img "Next" at bounding box center [849, 241] width 16 height 43
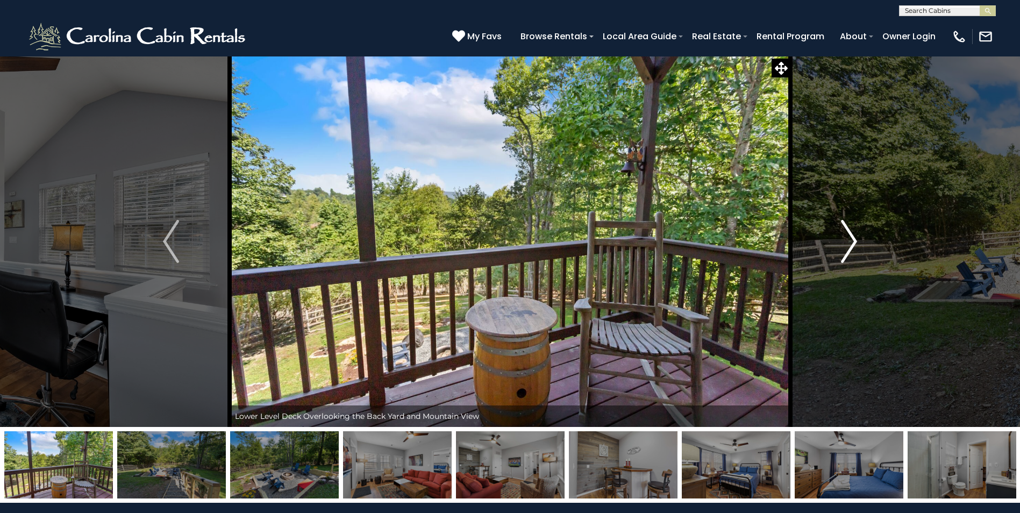
click at [849, 256] on img "Next" at bounding box center [849, 241] width 16 height 43
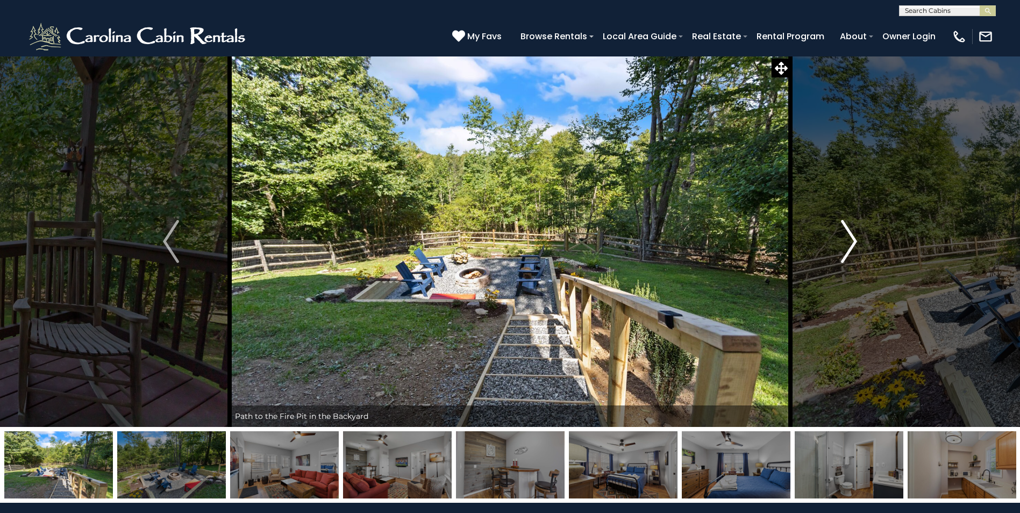
click at [849, 256] on img "Next" at bounding box center [849, 241] width 16 height 43
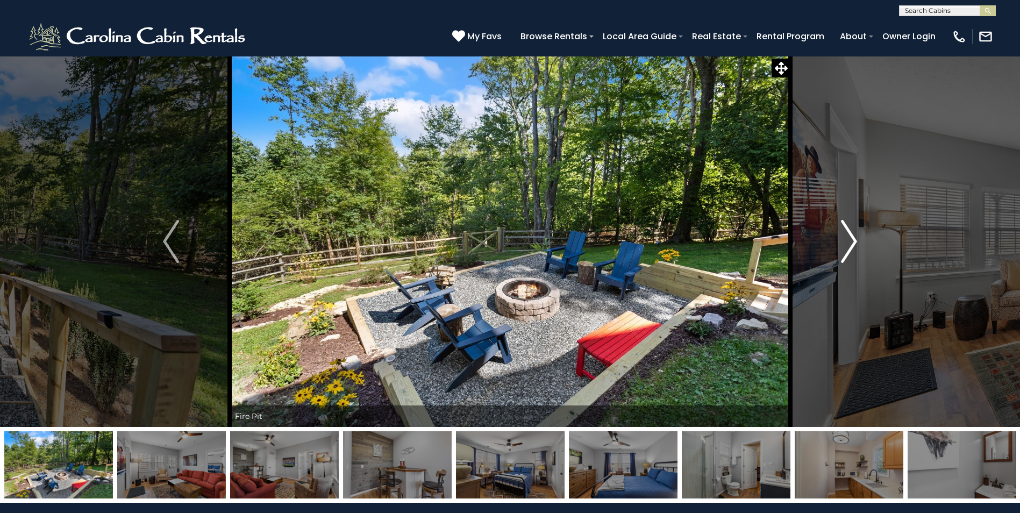
click at [849, 256] on img "Next" at bounding box center [849, 241] width 16 height 43
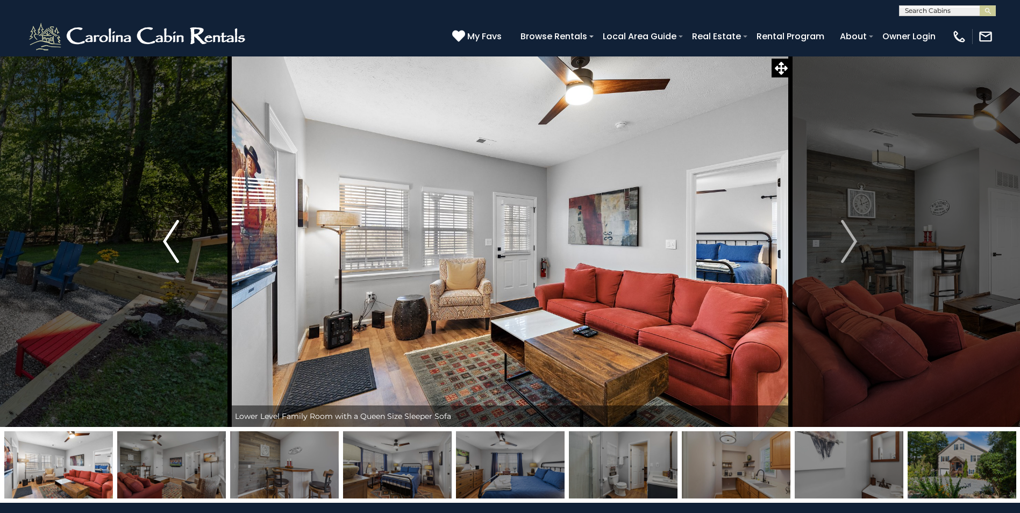
click at [172, 239] on img "Previous" at bounding box center [171, 241] width 16 height 43
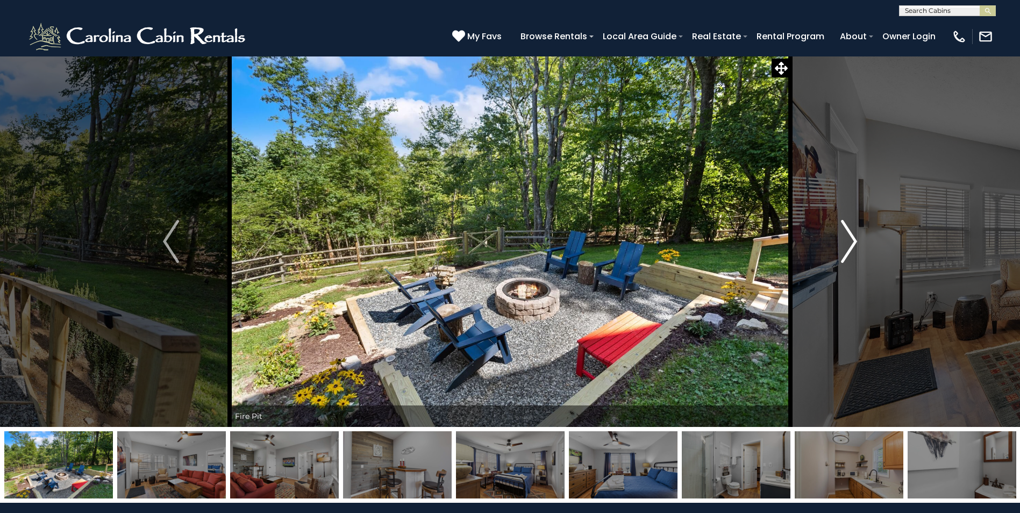
click at [854, 249] on img "Next" at bounding box center [849, 241] width 16 height 43
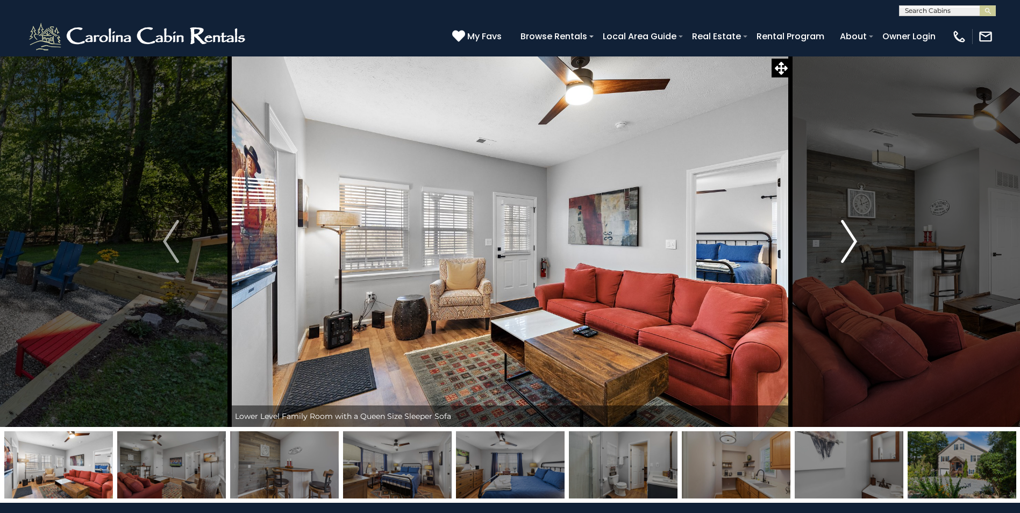
click at [853, 249] on img "Next" at bounding box center [849, 241] width 16 height 43
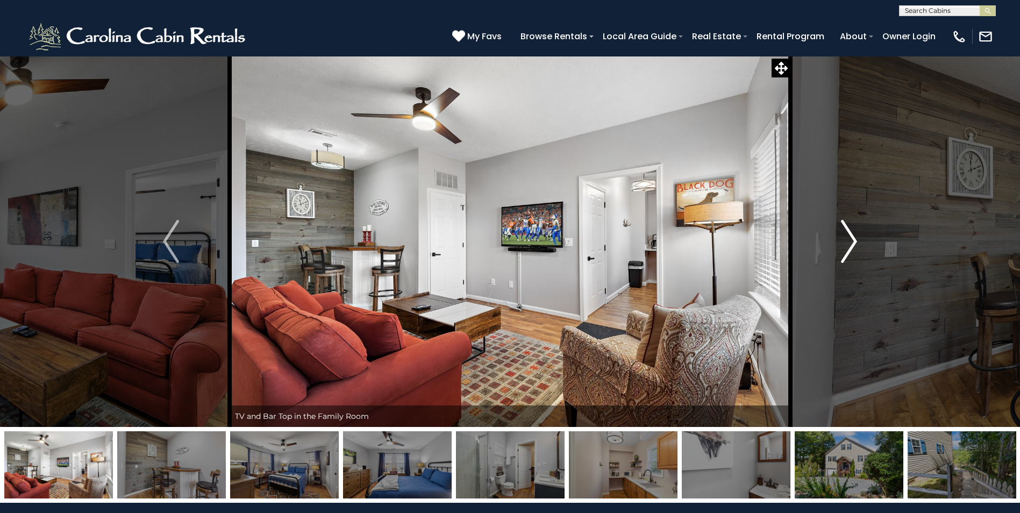
click at [853, 249] on img "Next" at bounding box center [849, 241] width 16 height 43
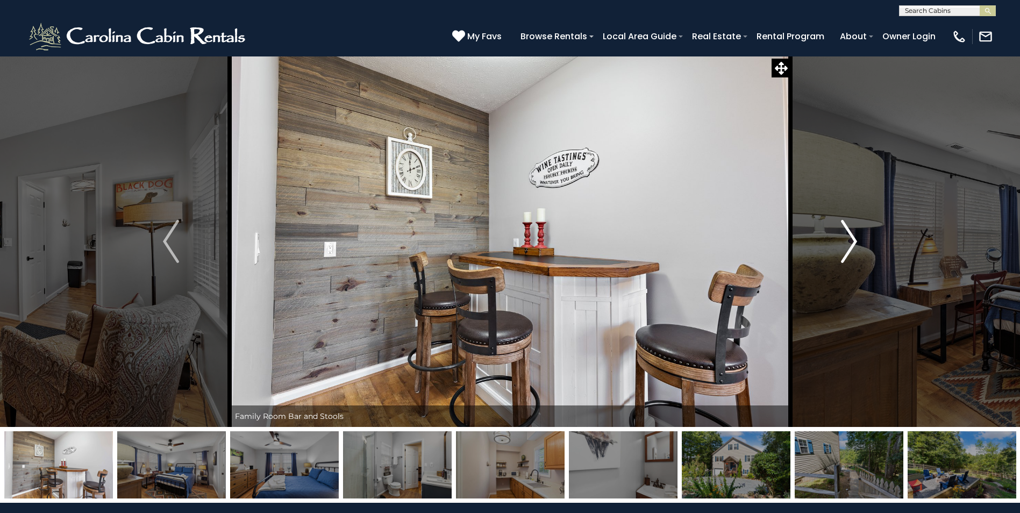
click at [853, 249] on img "Next" at bounding box center [849, 241] width 16 height 43
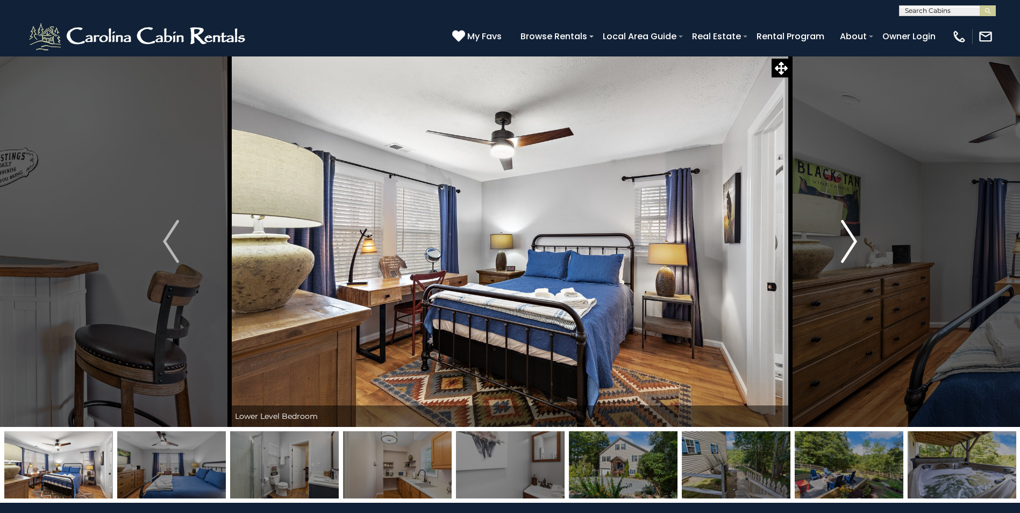
click at [853, 249] on img "Next" at bounding box center [849, 241] width 16 height 43
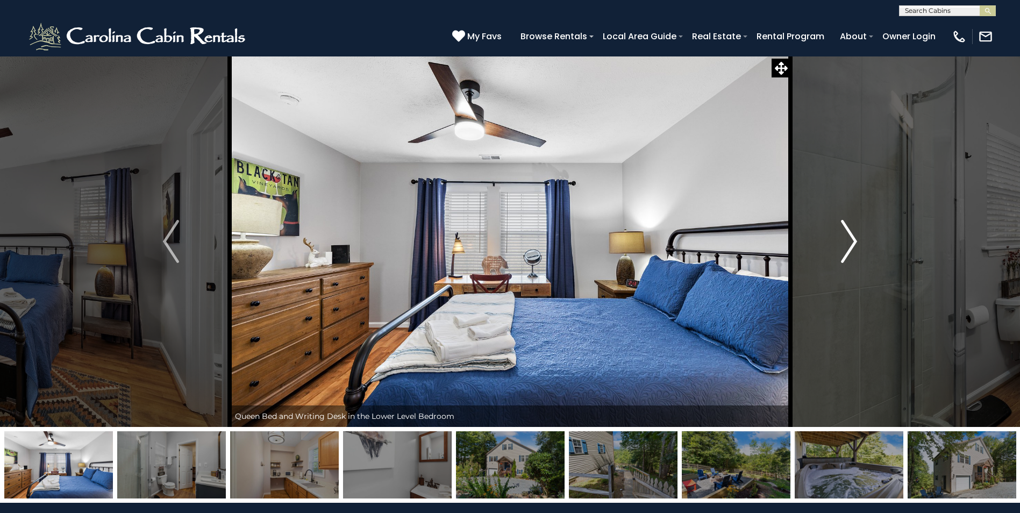
click at [853, 249] on img "Next" at bounding box center [849, 241] width 16 height 43
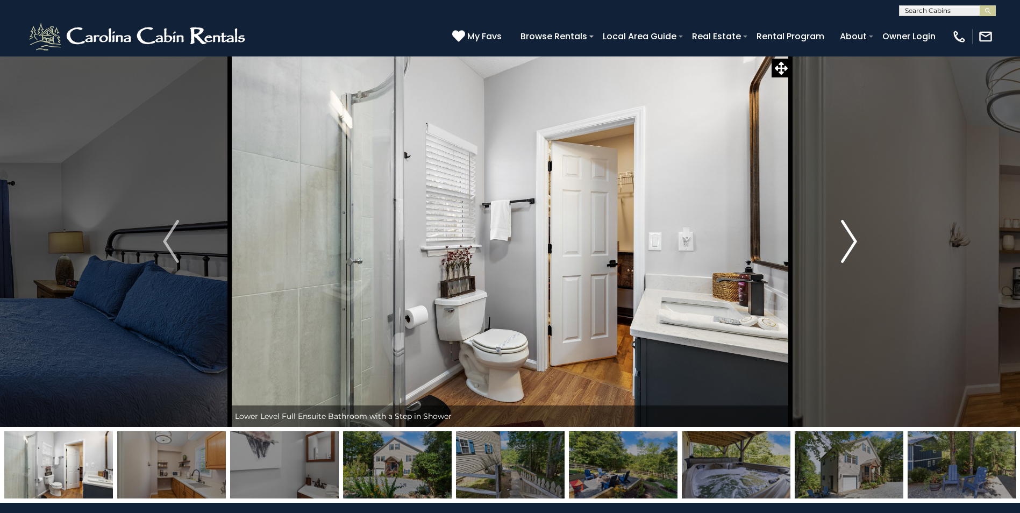
click at [853, 249] on img "Next" at bounding box center [849, 241] width 16 height 43
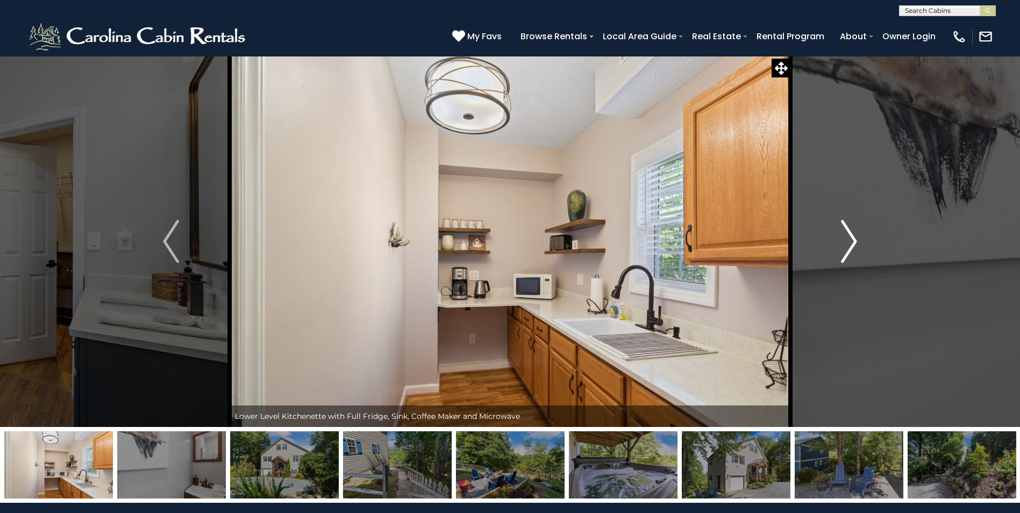
click at [853, 249] on img "Next" at bounding box center [849, 241] width 16 height 43
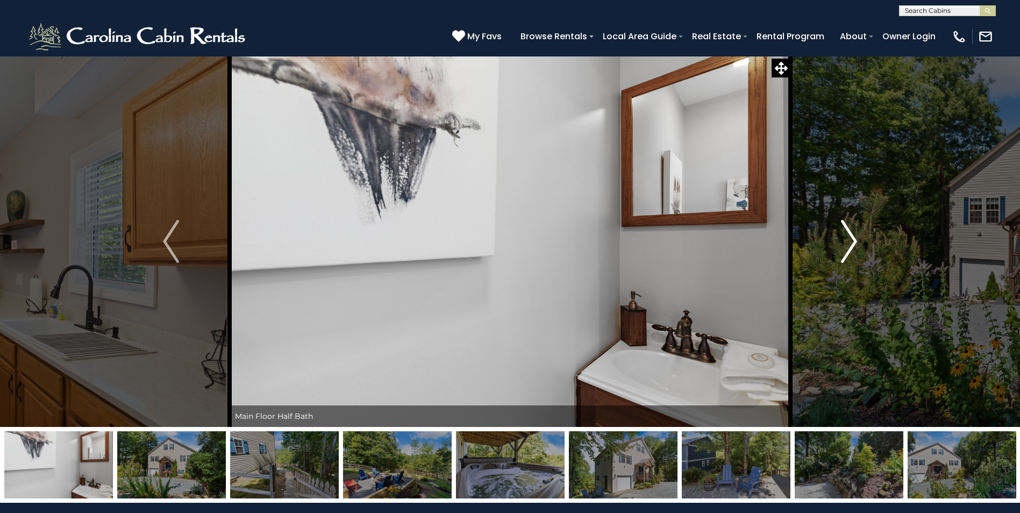
click at [853, 249] on img "Next" at bounding box center [849, 241] width 16 height 43
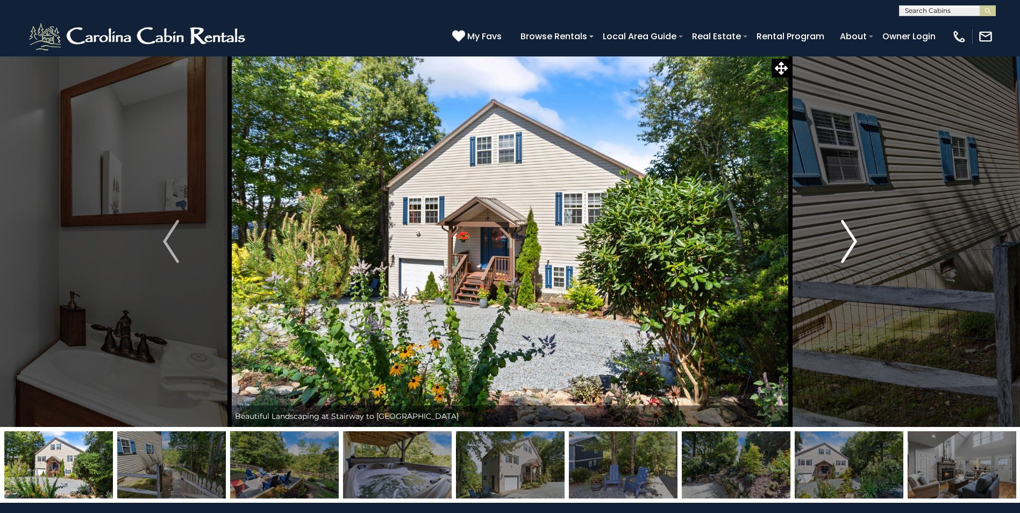
click at [853, 249] on img "Next" at bounding box center [849, 241] width 16 height 43
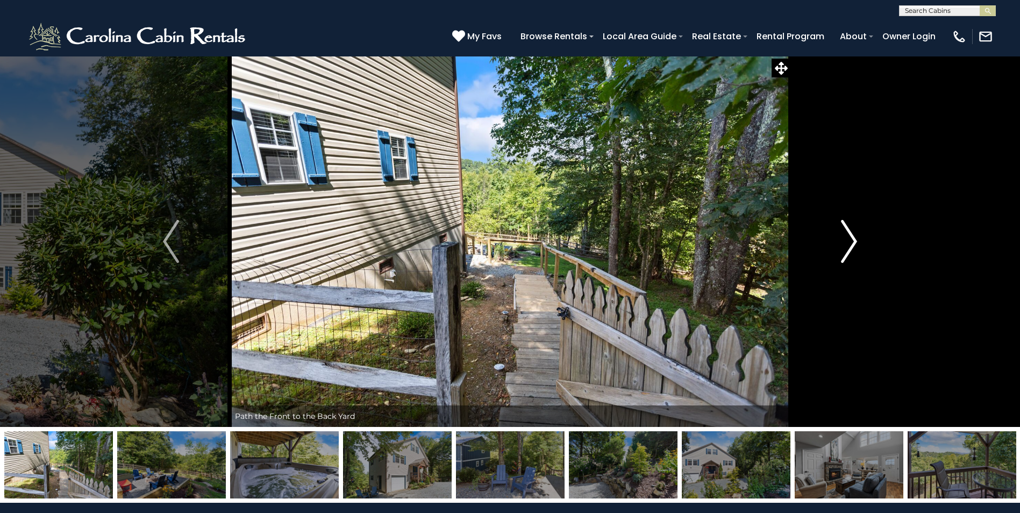
click at [853, 249] on img "Next" at bounding box center [849, 241] width 16 height 43
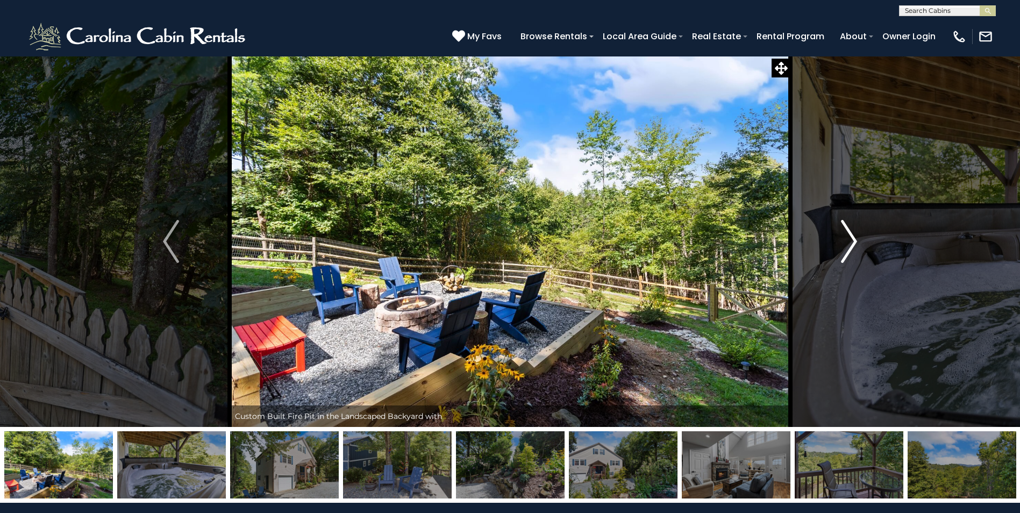
click at [853, 249] on img "Next" at bounding box center [849, 241] width 16 height 43
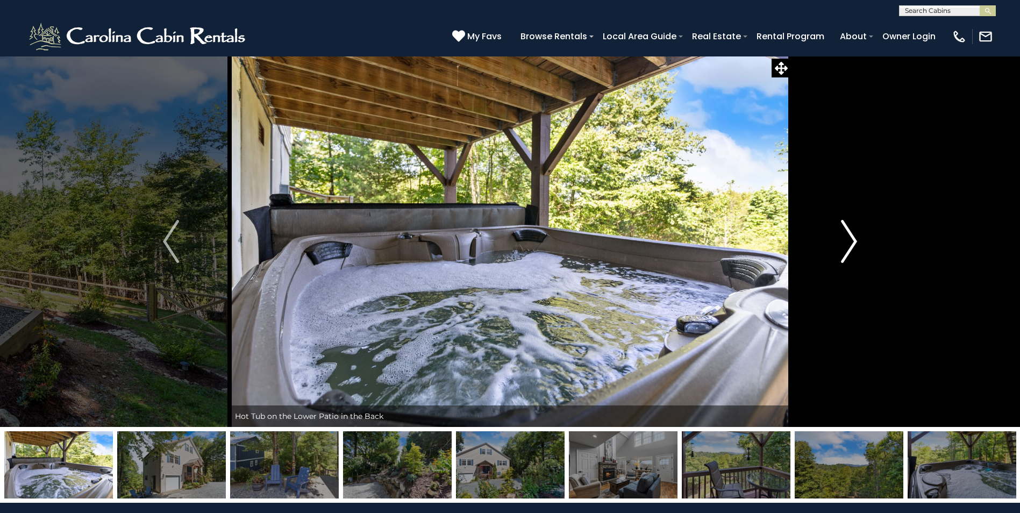
click at [853, 249] on img "Next" at bounding box center [849, 241] width 16 height 43
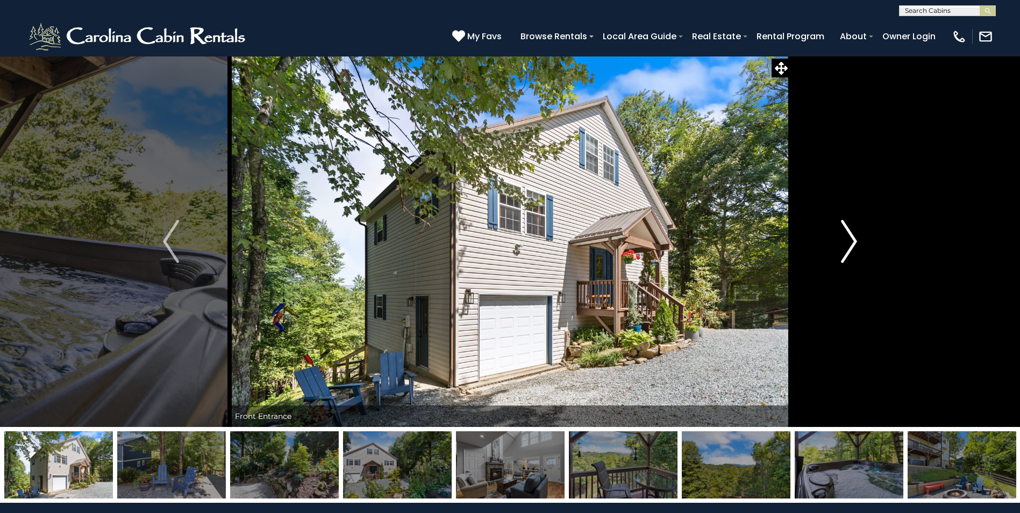
click at [853, 249] on img "Next" at bounding box center [849, 241] width 16 height 43
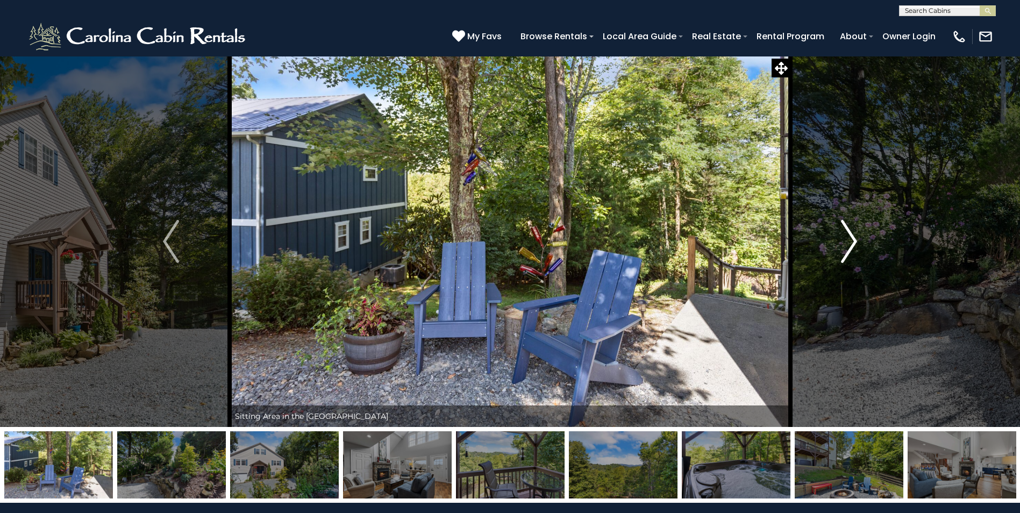
click at [853, 249] on img "Next" at bounding box center [849, 241] width 16 height 43
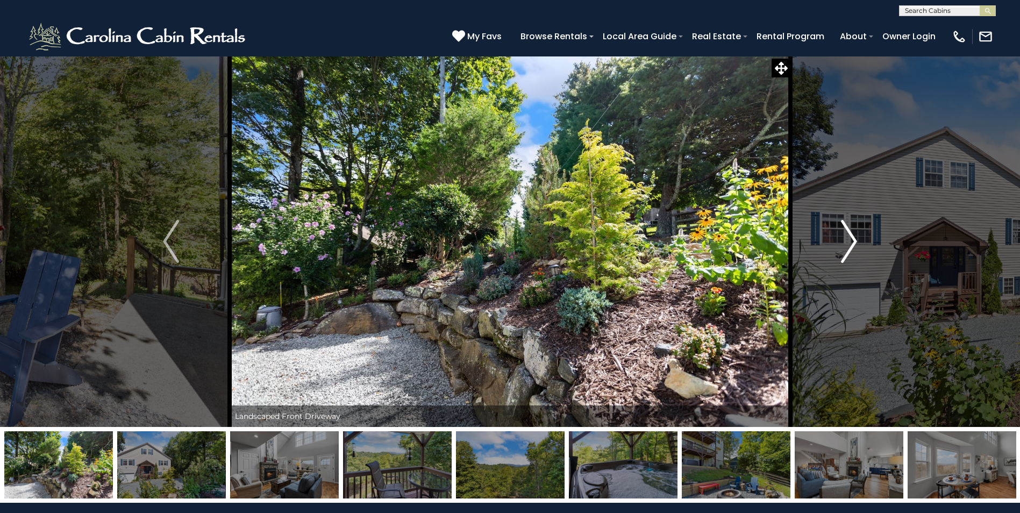
click at [853, 249] on img "Next" at bounding box center [849, 241] width 16 height 43
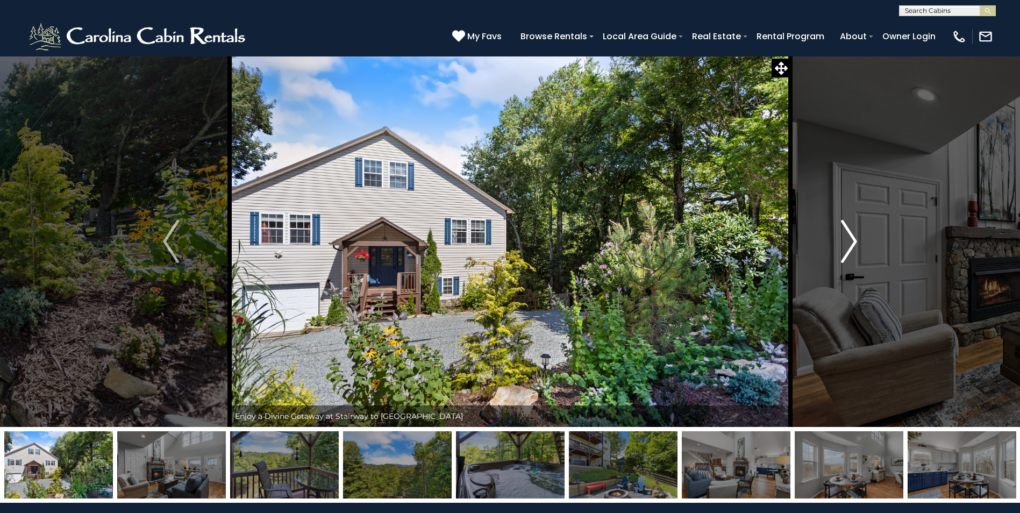
click at [853, 249] on img "Next" at bounding box center [849, 241] width 16 height 43
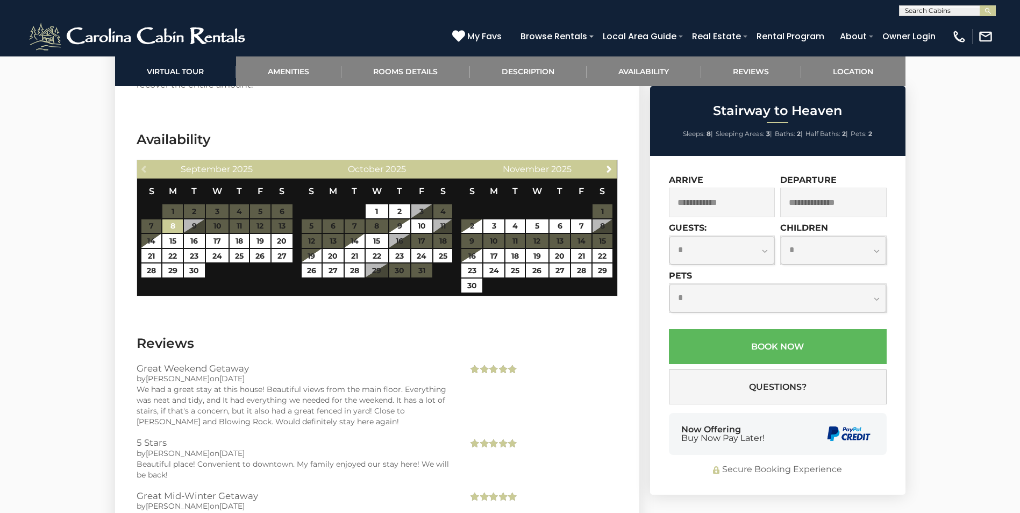
scroll to position [2204, 0]
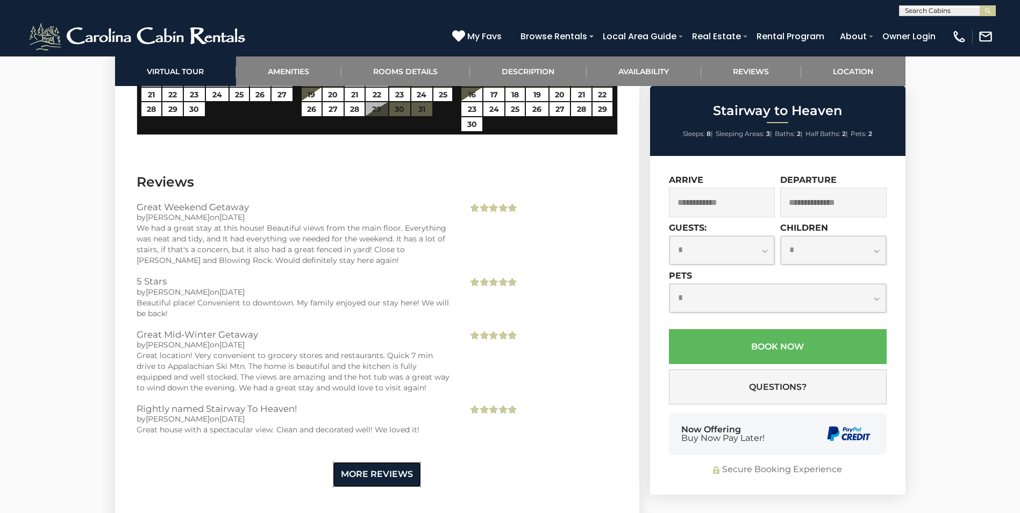
click at [375, 462] on link "More Reviews" at bounding box center [377, 474] width 88 height 25
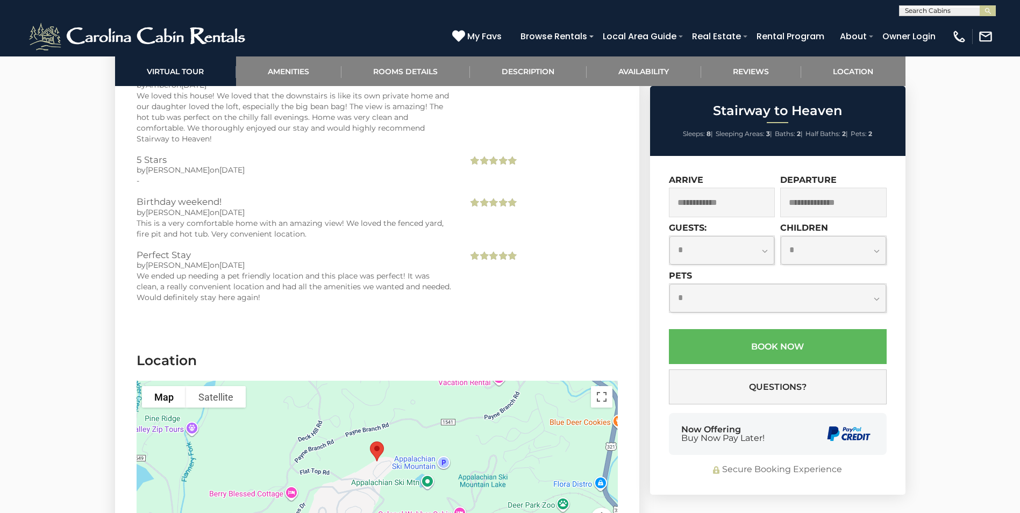
scroll to position [2742, 0]
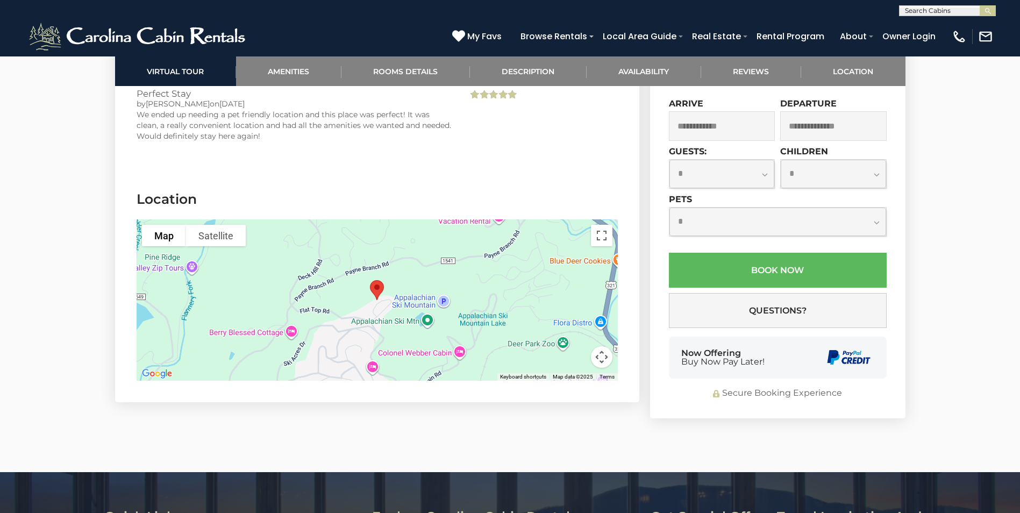
click at [336, 330] on div at bounding box center [377, 299] width 481 height 161
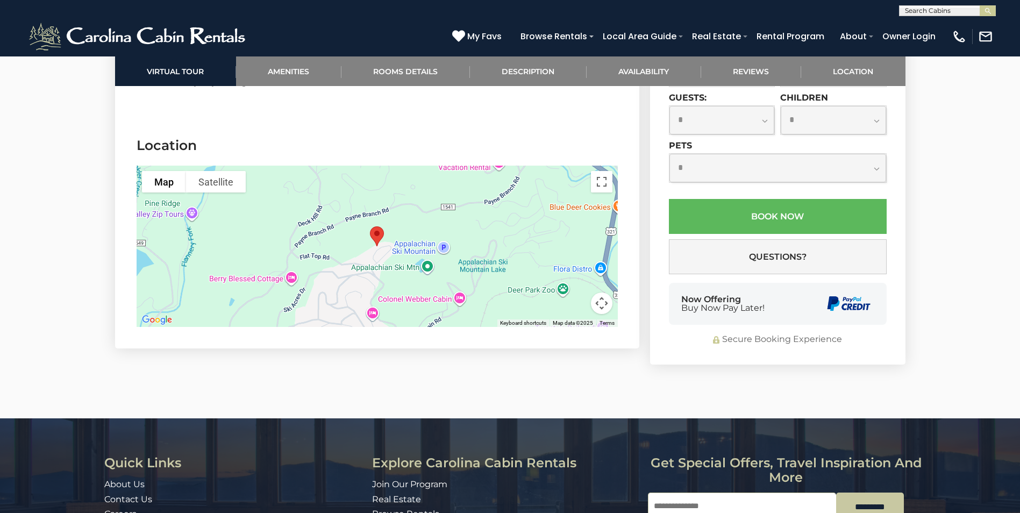
click at [355, 256] on div at bounding box center [377, 246] width 481 height 161
click at [253, 210] on div at bounding box center [377, 246] width 481 height 161
click at [602, 171] on button "Toggle fullscreen view" at bounding box center [602, 182] width 22 height 22
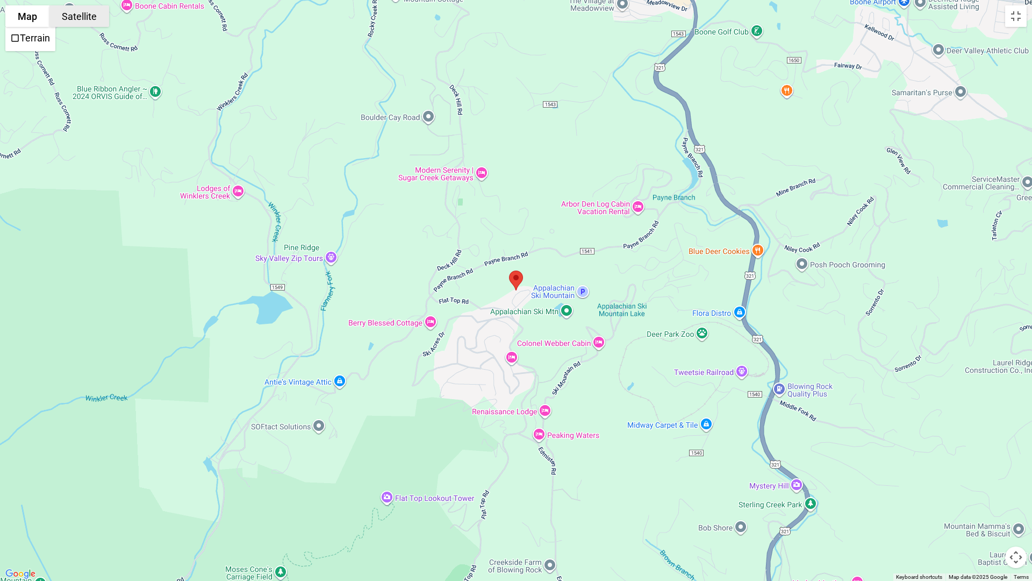
click at [89, 21] on button "Satellite" at bounding box center [79, 16] width 60 height 22
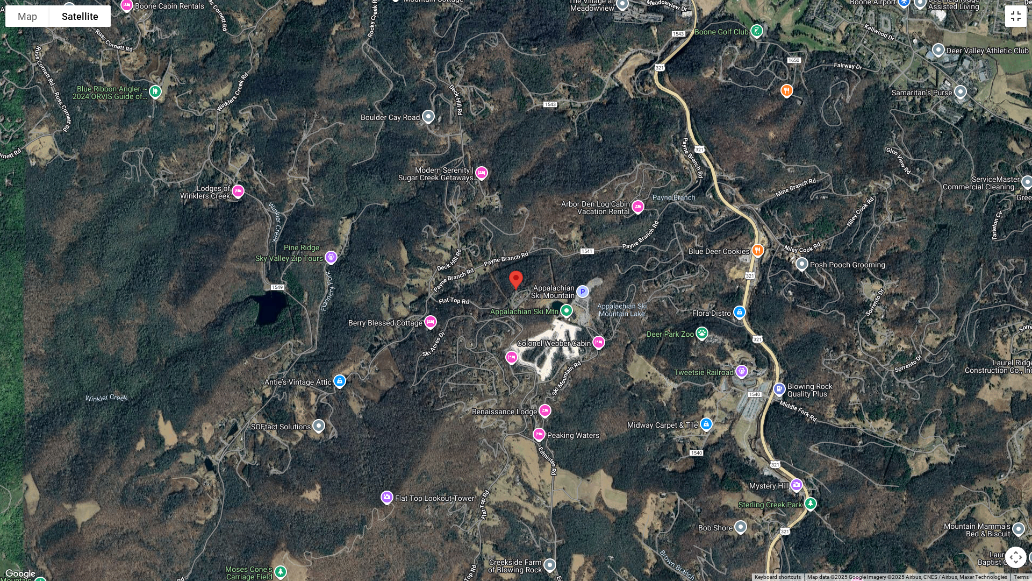
click at [1015, 19] on button "Toggle fullscreen view" at bounding box center [1016, 16] width 22 height 22
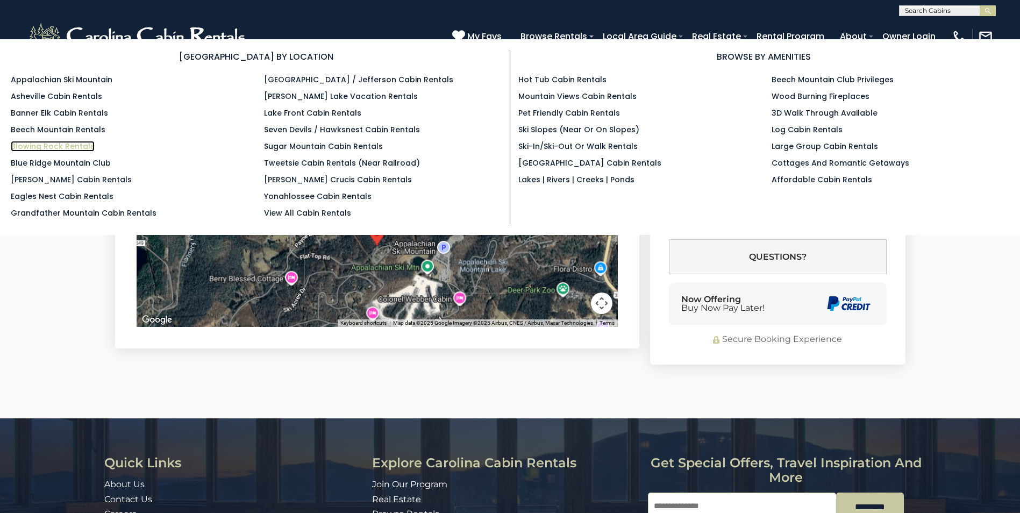
click at [55, 148] on link "Blowing Rock Rentals" at bounding box center [53, 146] width 84 height 11
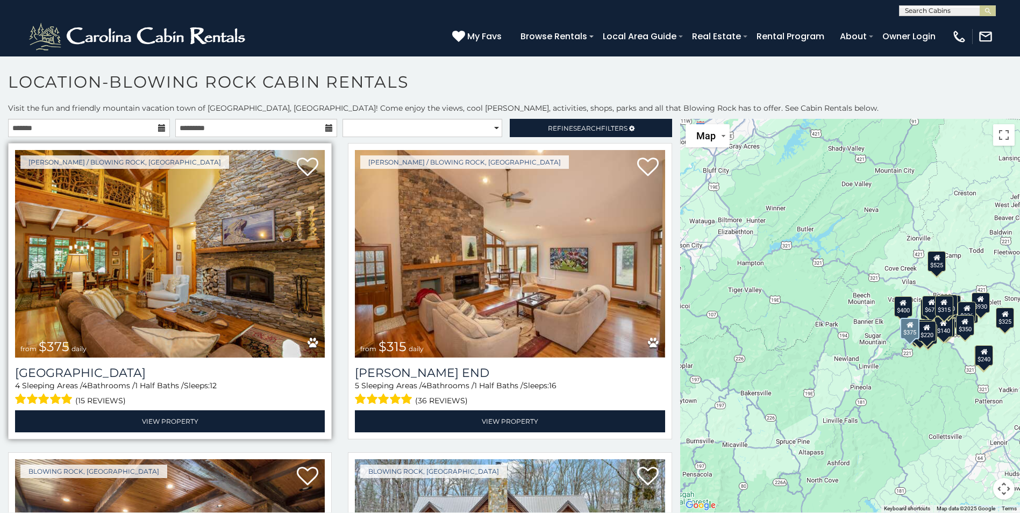
click at [156, 298] on img at bounding box center [170, 254] width 310 height 208
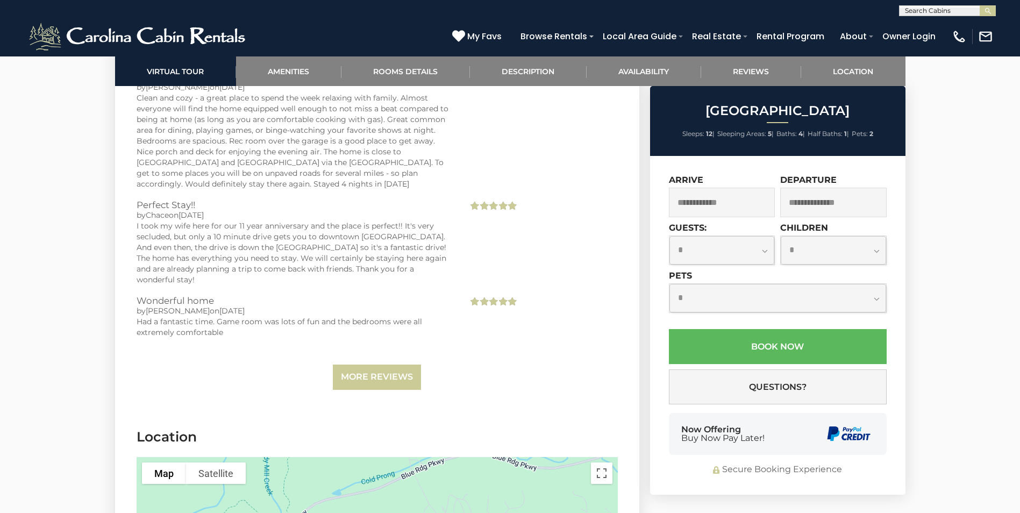
scroll to position [3602, 0]
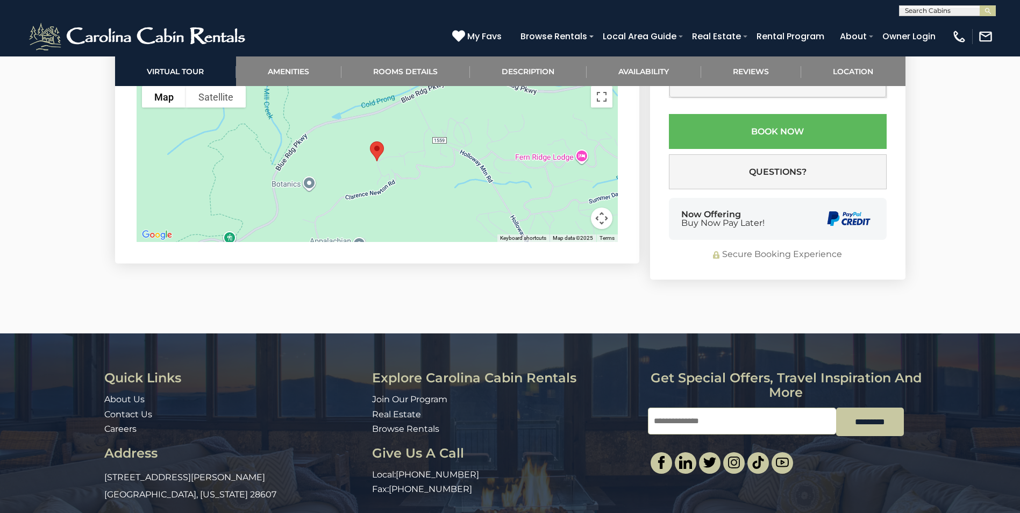
click at [389, 177] on div at bounding box center [377, 161] width 481 height 161
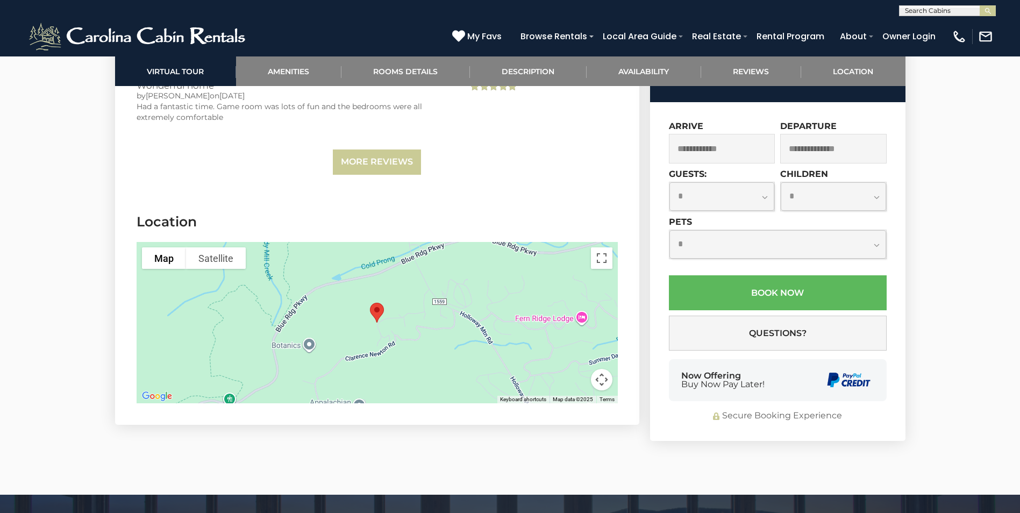
click at [405, 317] on div at bounding box center [377, 322] width 481 height 161
click at [603, 251] on button "Toggle fullscreen view" at bounding box center [602, 258] width 22 height 22
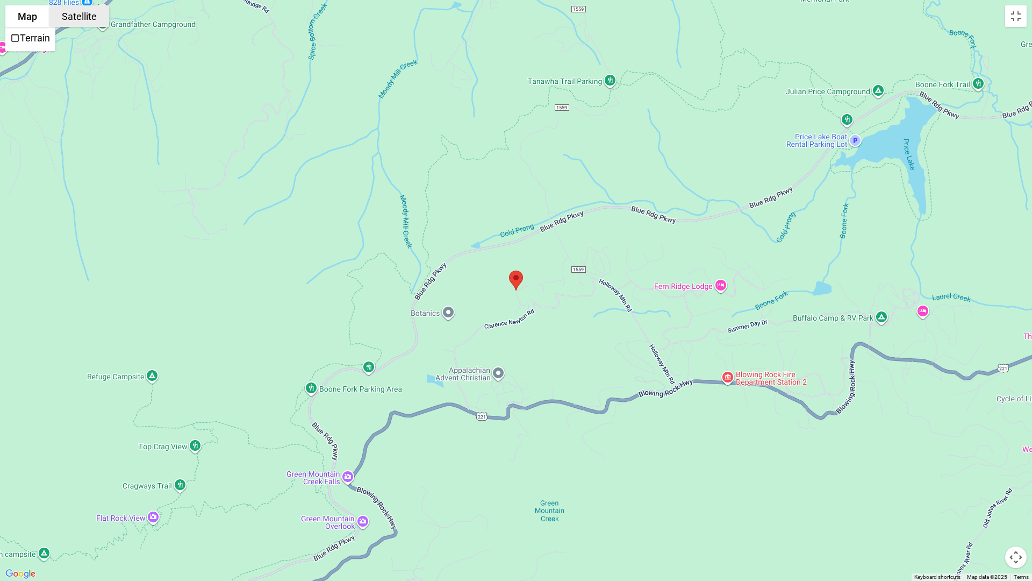
click at [74, 14] on button "Satellite" at bounding box center [79, 16] width 60 height 22
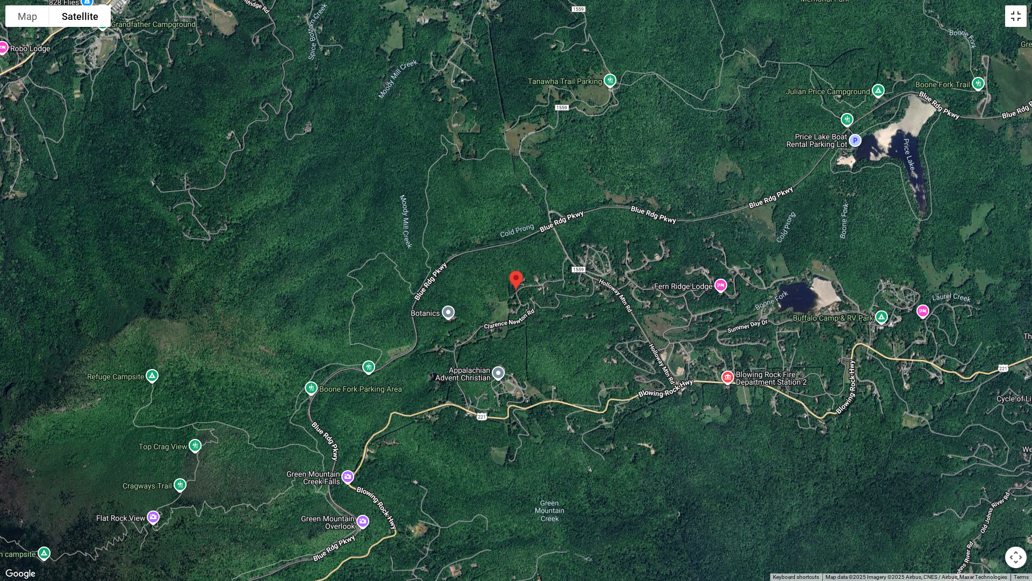
click at [1019, 22] on button "Toggle fullscreen view" at bounding box center [1016, 16] width 22 height 22
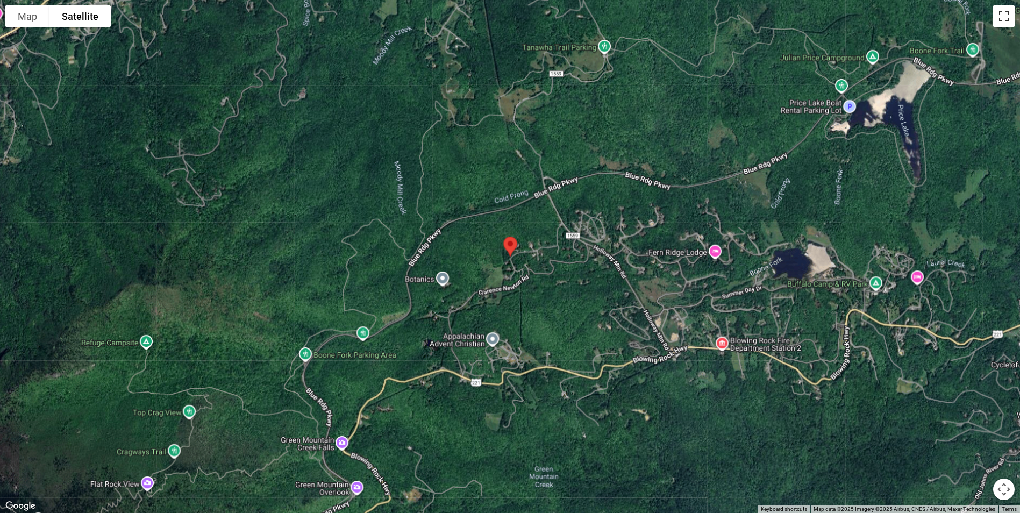
scroll to position [0, 0]
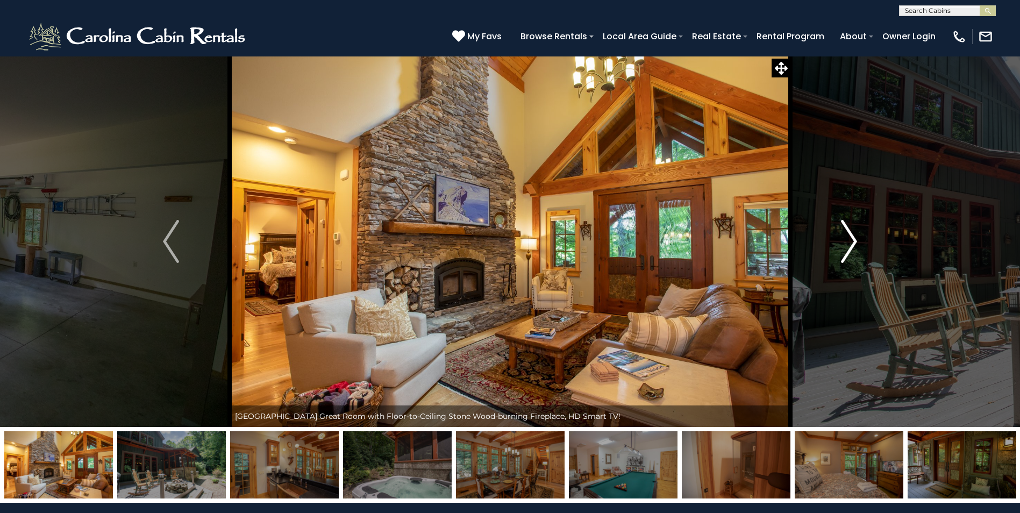
click at [853, 249] on img "Next" at bounding box center [849, 241] width 16 height 43
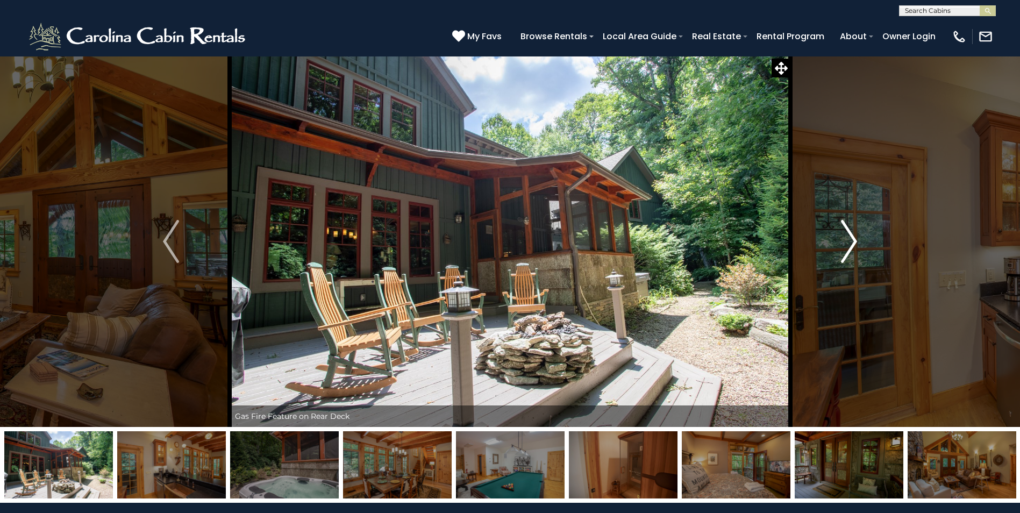
click at [853, 249] on img "Next" at bounding box center [849, 241] width 16 height 43
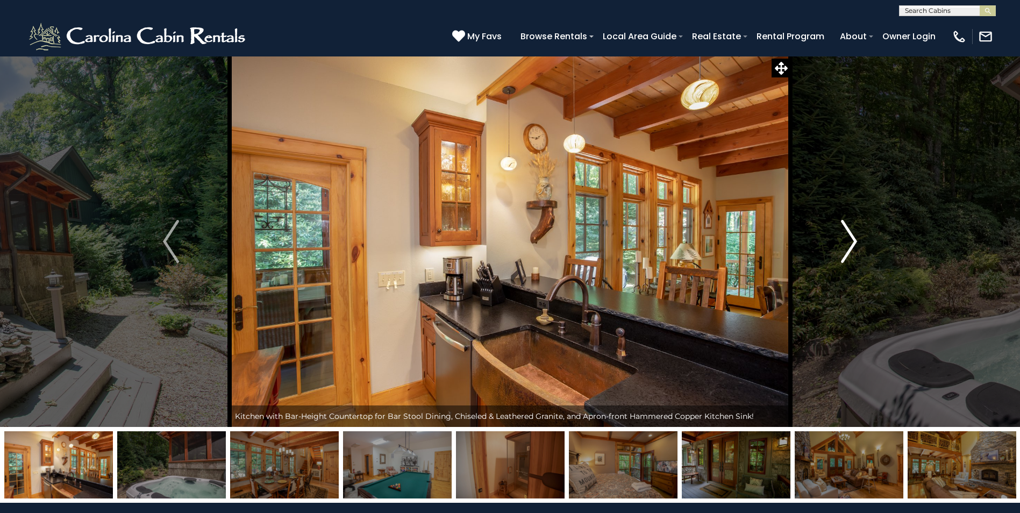
click at [853, 249] on img "Next" at bounding box center [849, 241] width 16 height 43
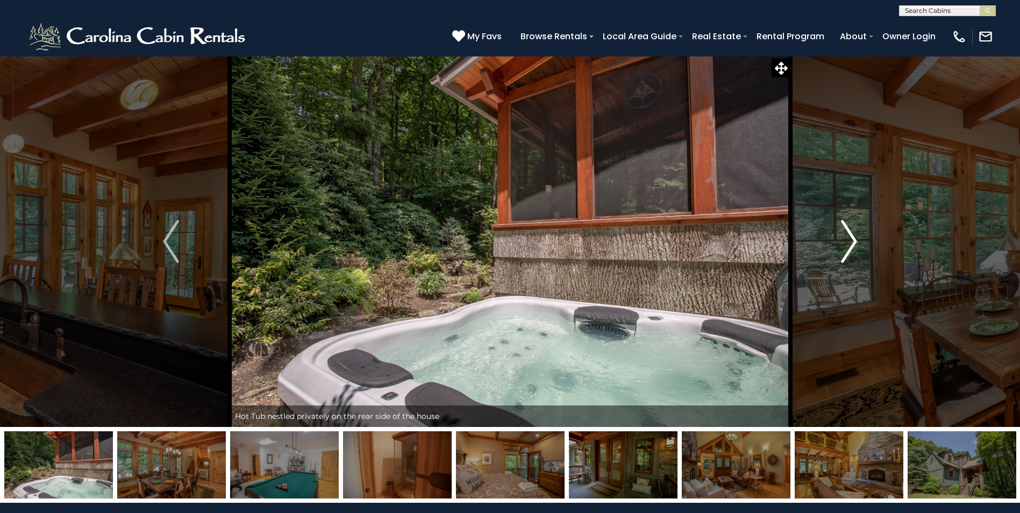
click at [853, 249] on img "Next" at bounding box center [849, 241] width 16 height 43
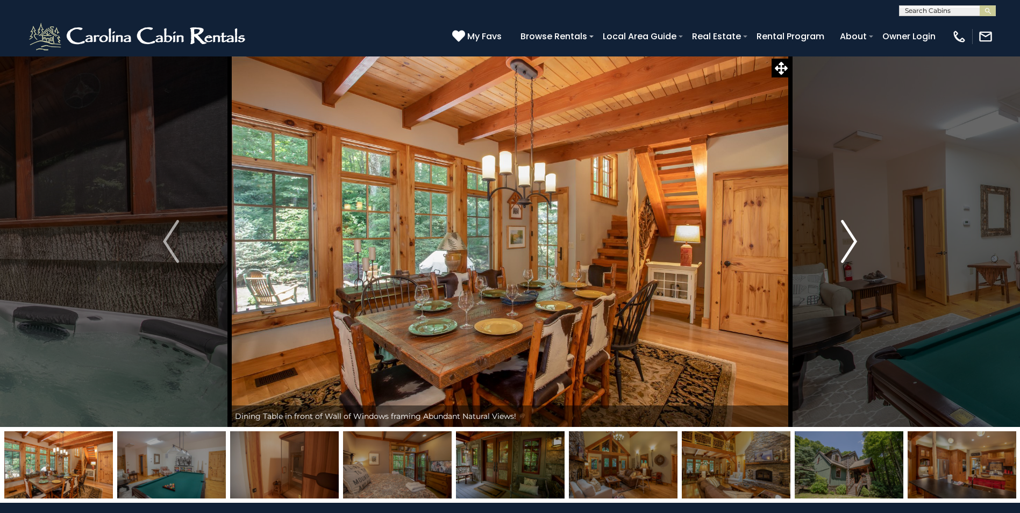
click at [853, 249] on img "Next" at bounding box center [849, 241] width 16 height 43
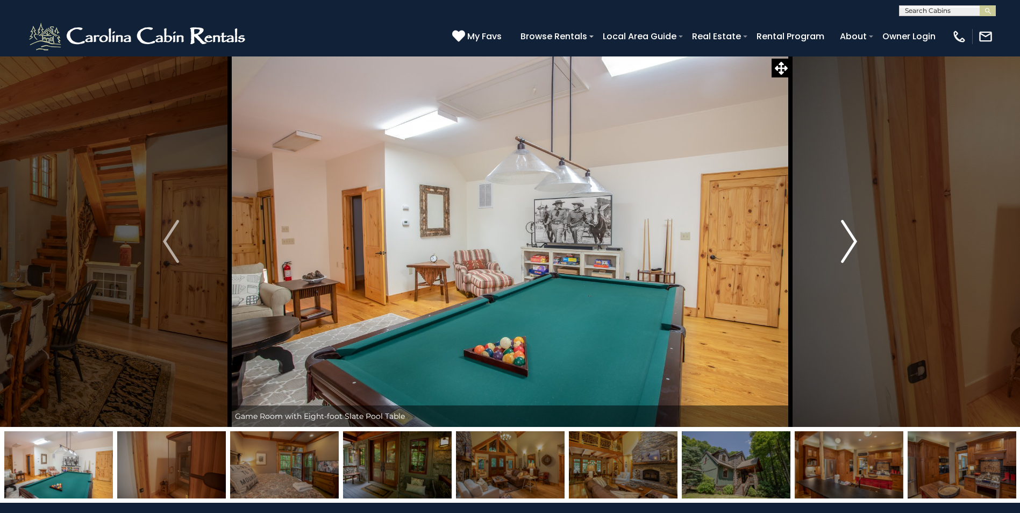
click at [854, 252] on img "Next" at bounding box center [849, 241] width 16 height 43
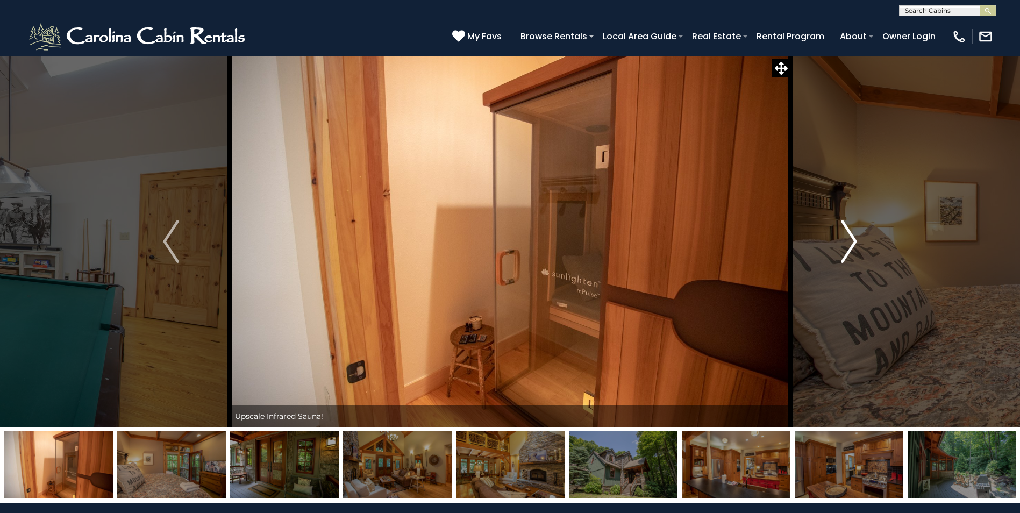
click at [854, 252] on img "Next" at bounding box center [849, 241] width 16 height 43
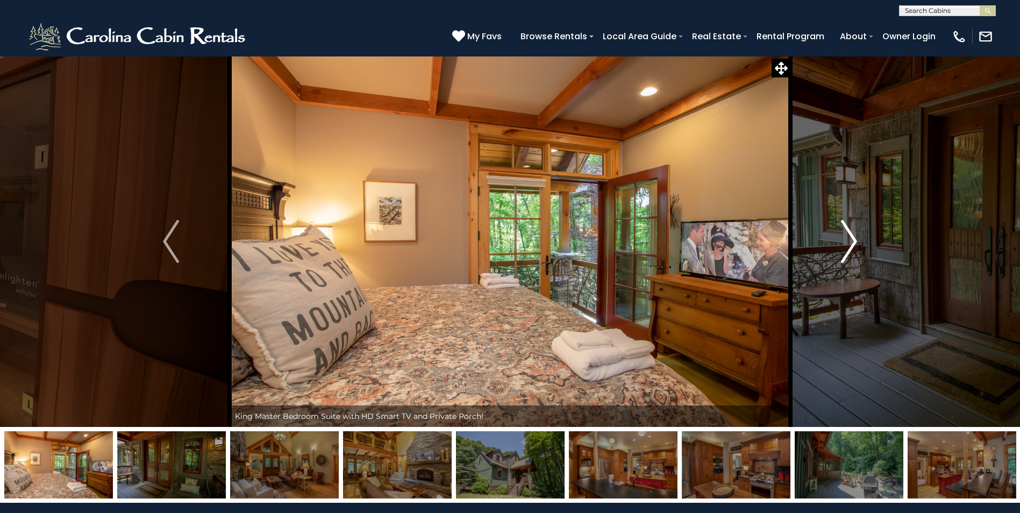
click at [854, 252] on img "Next" at bounding box center [849, 241] width 16 height 43
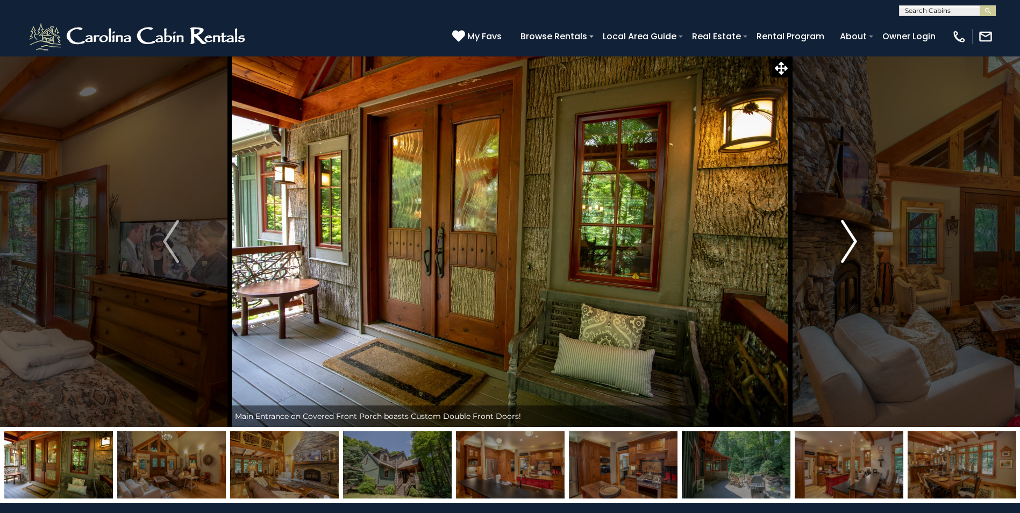
click at [854, 252] on img "Next" at bounding box center [849, 241] width 16 height 43
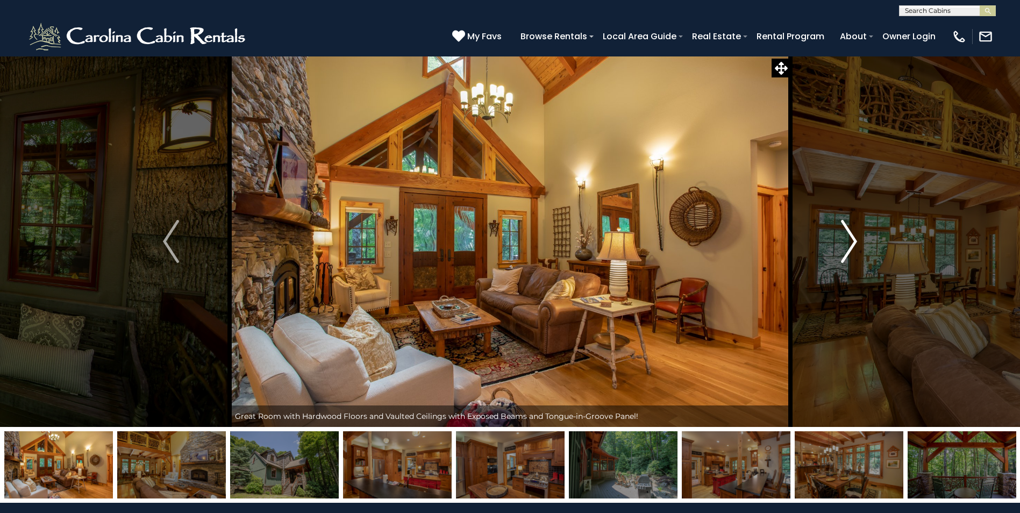
click at [854, 252] on img "Next" at bounding box center [849, 241] width 16 height 43
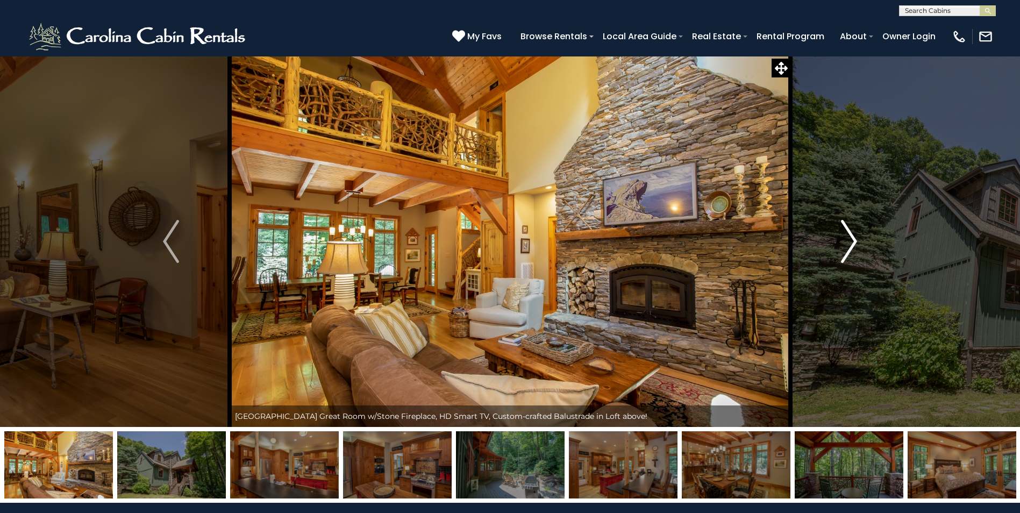
click at [854, 252] on img "Next" at bounding box center [849, 241] width 16 height 43
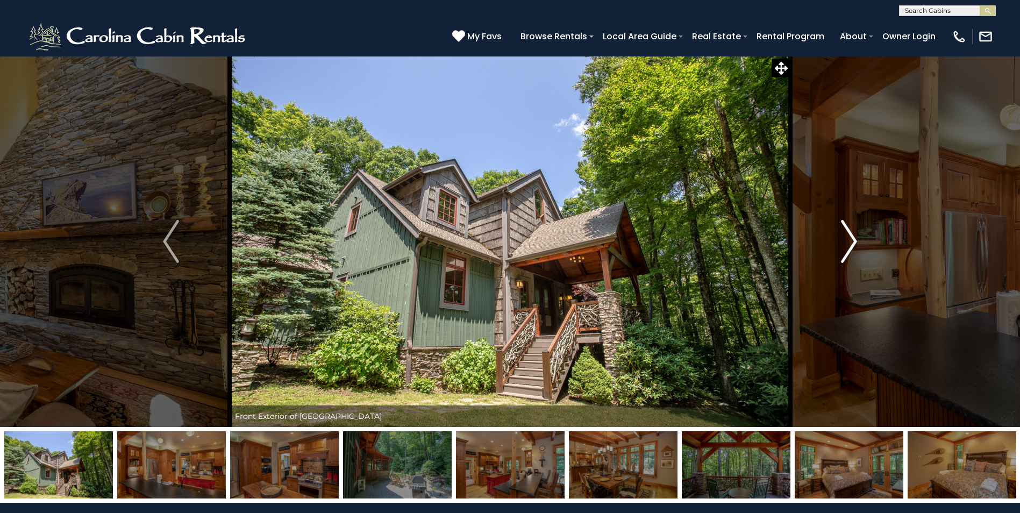
click at [854, 252] on img "Next" at bounding box center [849, 241] width 16 height 43
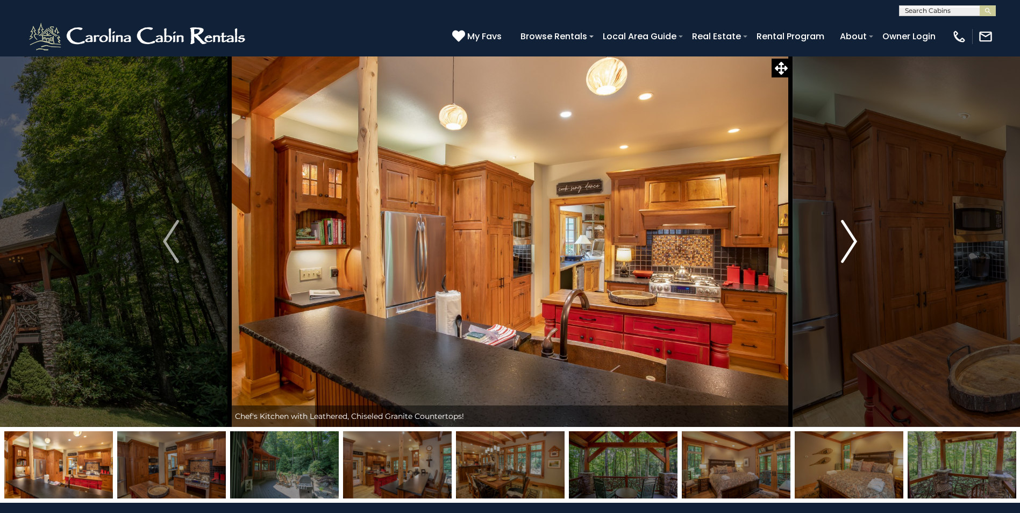
click at [854, 252] on img "Next" at bounding box center [849, 241] width 16 height 43
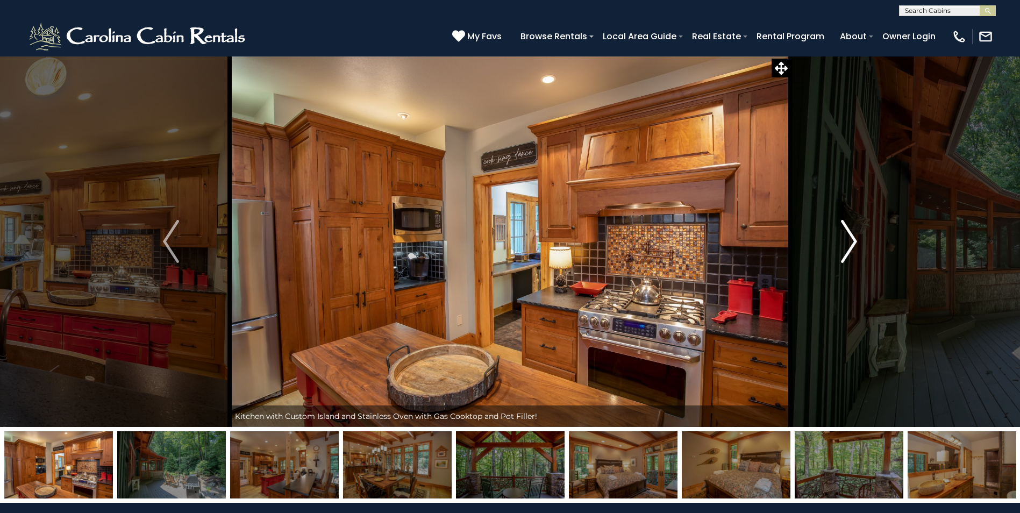
click at [854, 252] on img "Next" at bounding box center [849, 241] width 16 height 43
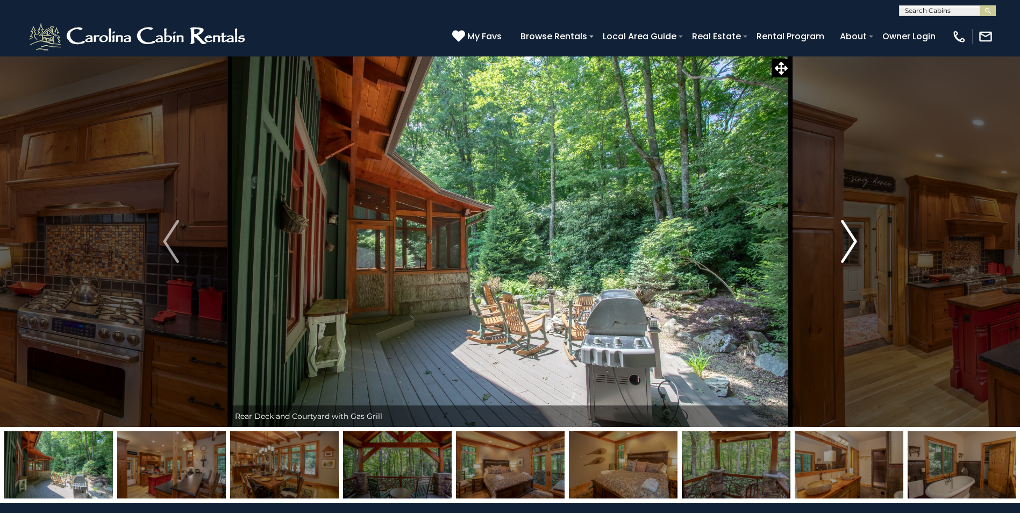
click at [854, 252] on img "Next" at bounding box center [849, 241] width 16 height 43
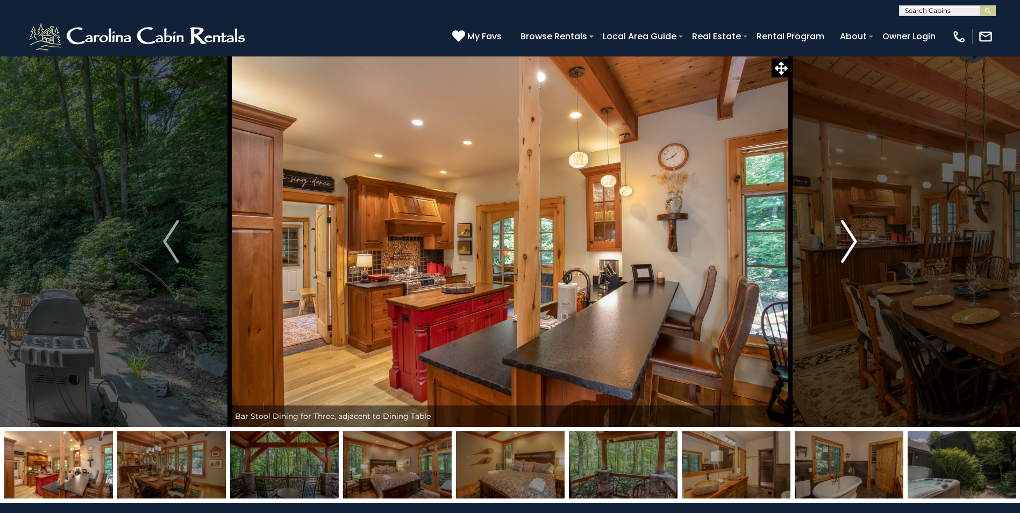
click at [854, 252] on img "Next" at bounding box center [849, 241] width 16 height 43
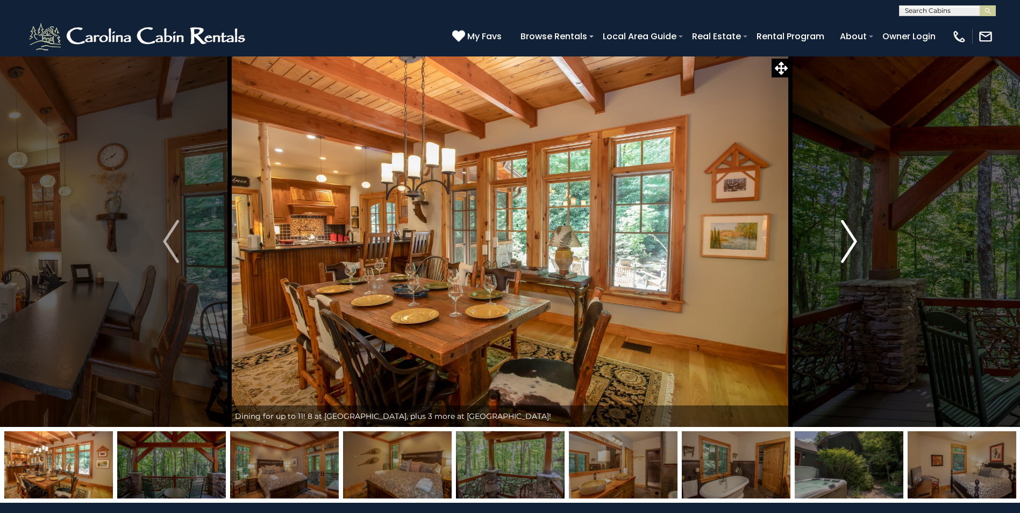
click at [854, 252] on img "Next" at bounding box center [849, 241] width 16 height 43
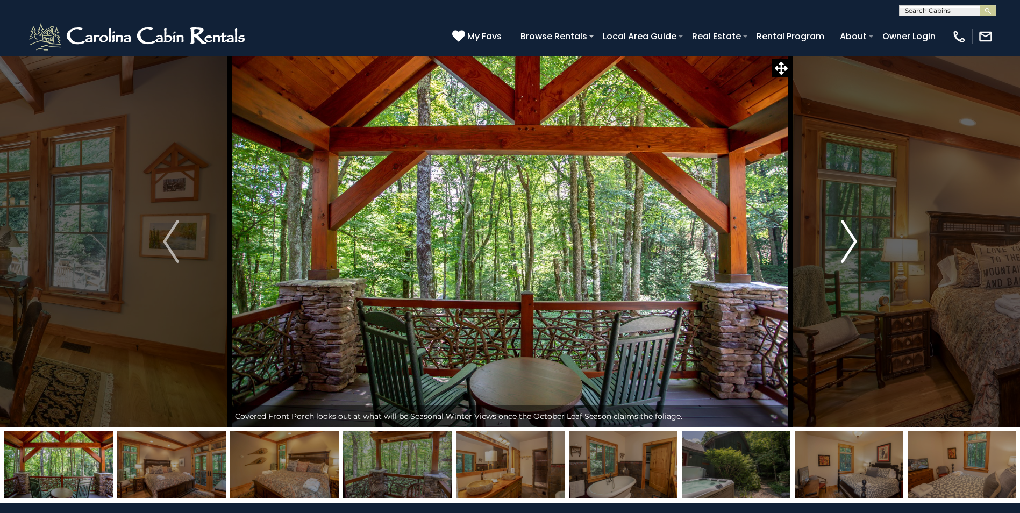
click at [854, 252] on img "Next" at bounding box center [849, 241] width 16 height 43
